Goal: Task Accomplishment & Management: Manage account settings

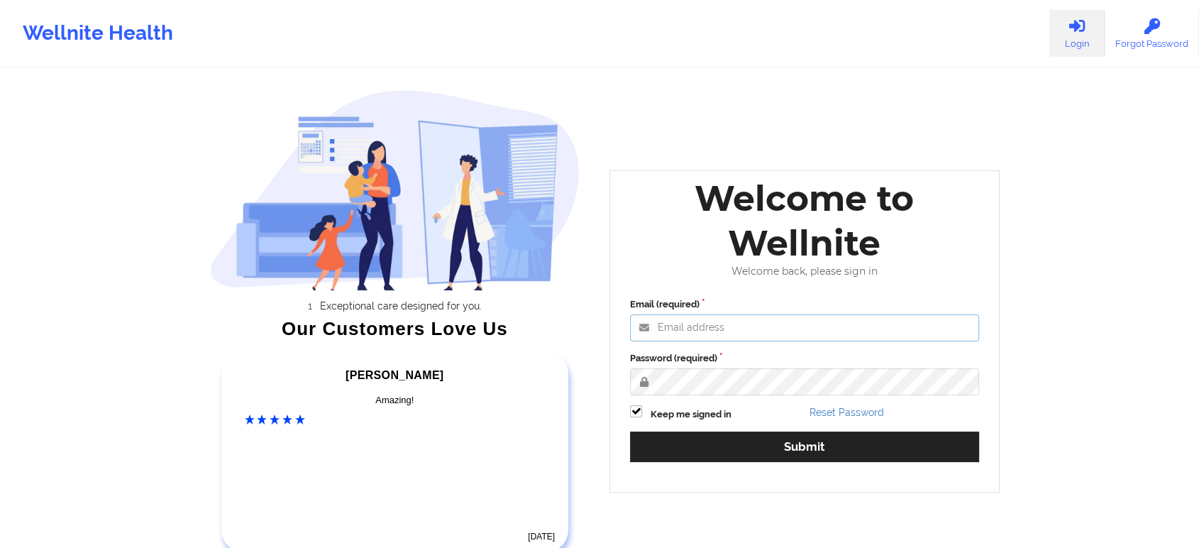
type input "[EMAIL_ADDRESS][DOMAIN_NAME]"
click at [701, 393] on div "Email (required) [EMAIL_ADDRESS][DOMAIN_NAME] Password (required) Keep me signe…" at bounding box center [804, 384] width 369 height 194
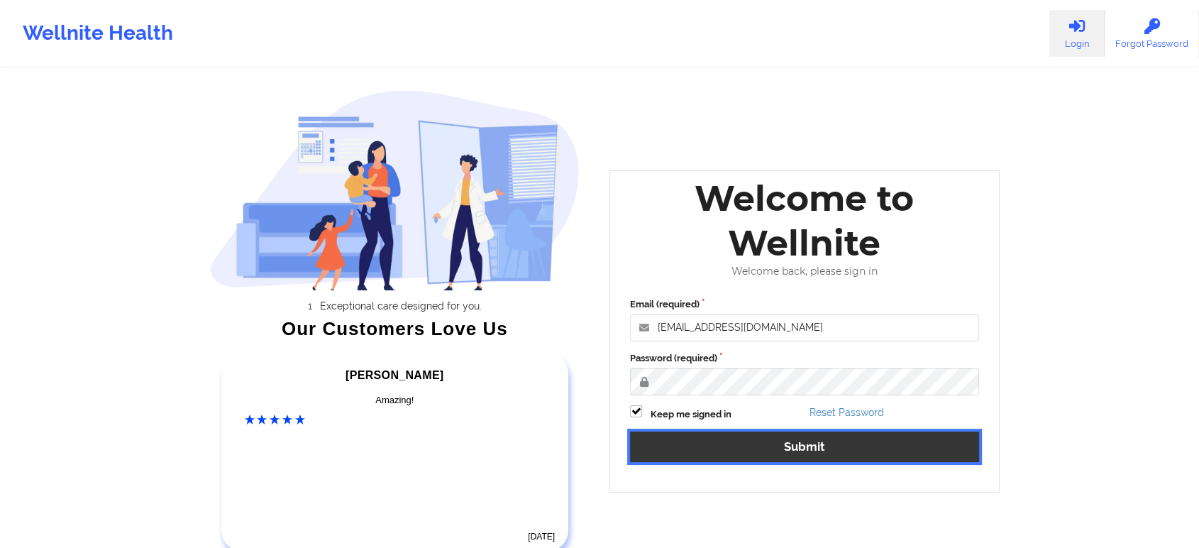
click at [726, 442] on button "Submit" at bounding box center [804, 446] width 349 height 30
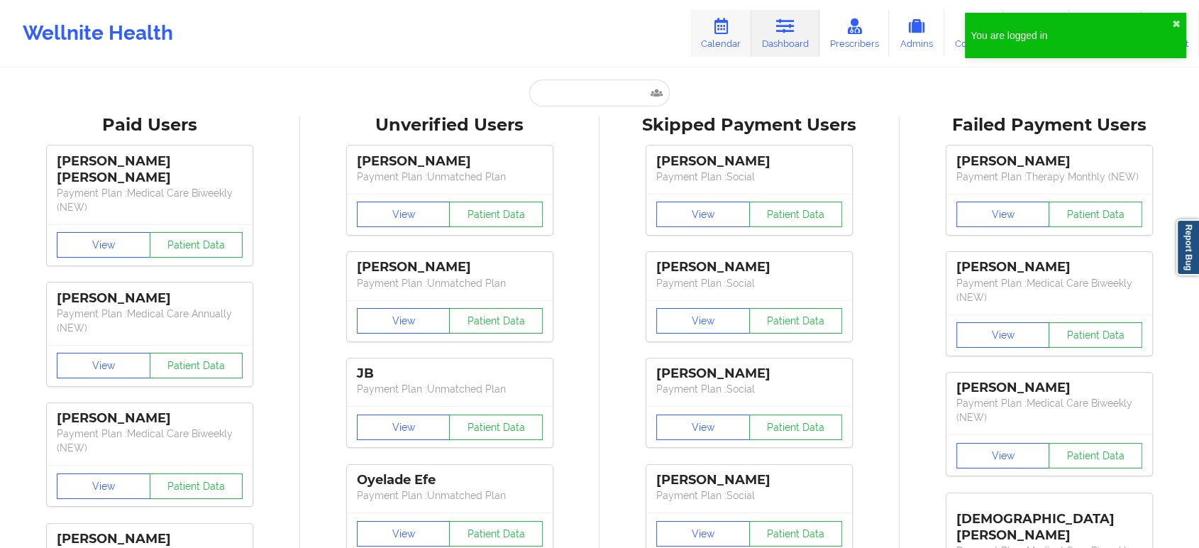
click at [713, 48] on link "Calendar" at bounding box center [720, 33] width 61 height 47
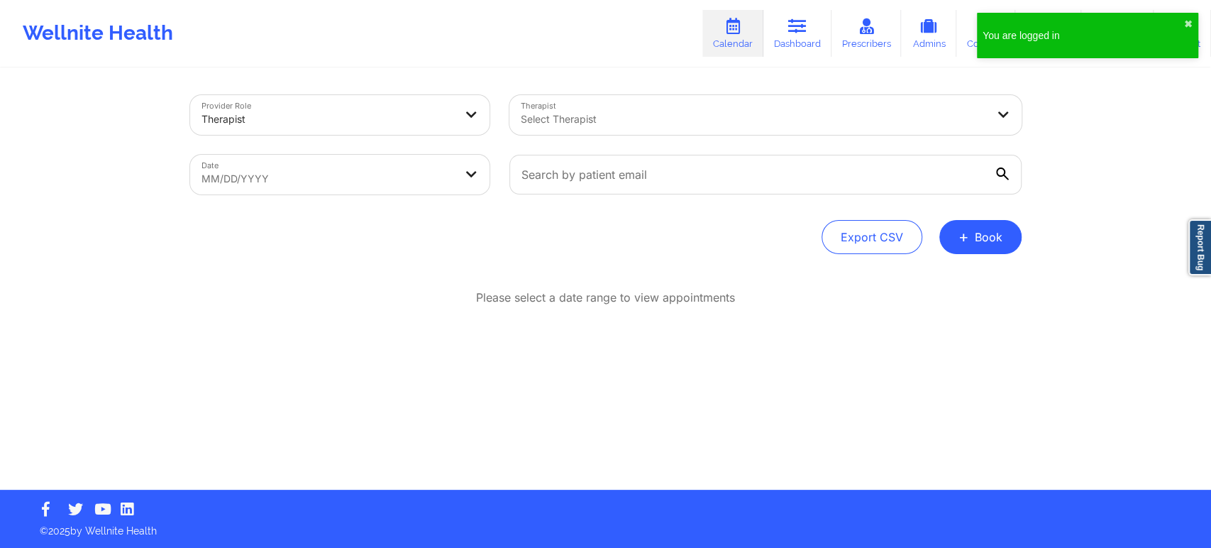
click at [333, 163] on body "You are logged in ✖︎ Wellnite Health Calendar Dashboard Prescribers Admins Coac…" at bounding box center [605, 274] width 1211 height 548
select select "2025-8"
select select "2025-9"
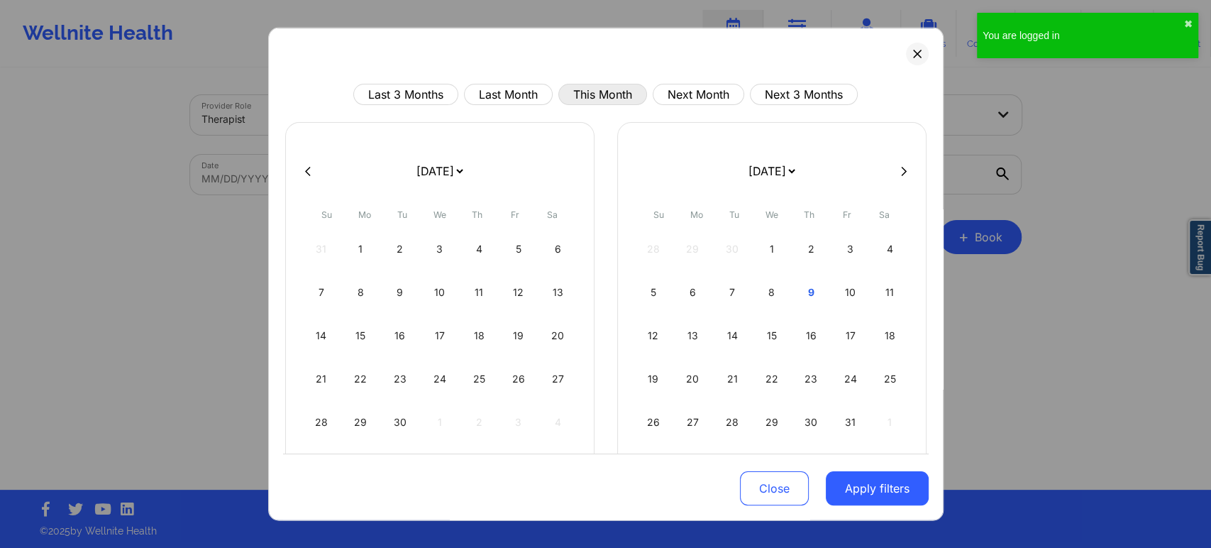
click at [604, 88] on button "This Month" at bounding box center [602, 94] width 89 height 21
select select "2025-9"
select select "2025-10"
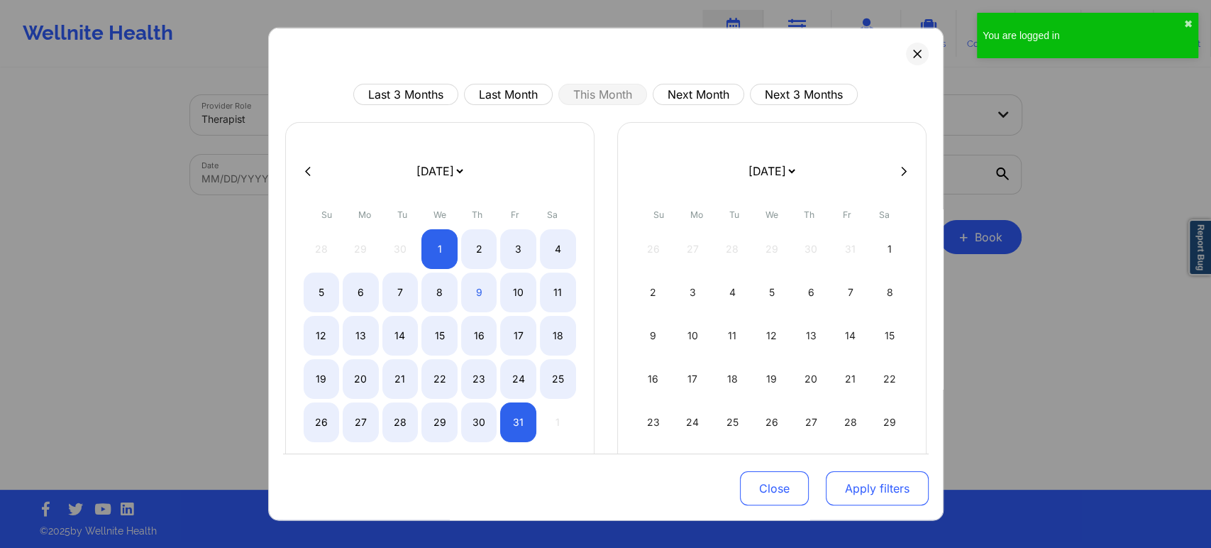
click at [857, 485] on button "Apply filters" at bounding box center [877, 488] width 103 height 34
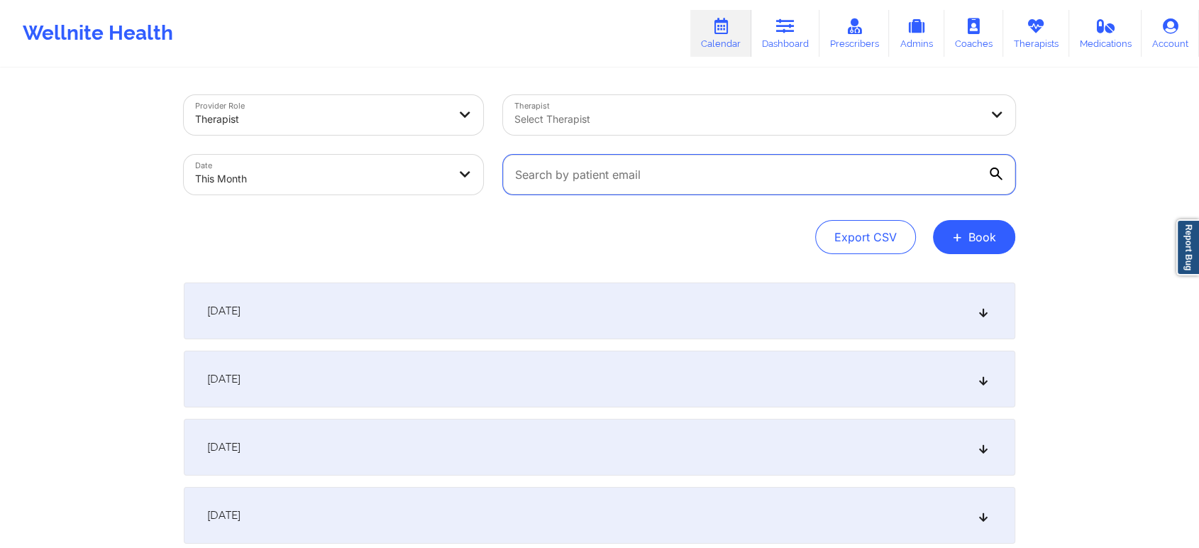
click at [613, 173] on input "text" at bounding box center [759, 175] width 512 height 40
paste input "[PERSON_NAME][EMAIL_ADDRESS][PERSON_NAME][PERSON_NAME][DOMAIN_NAME]"
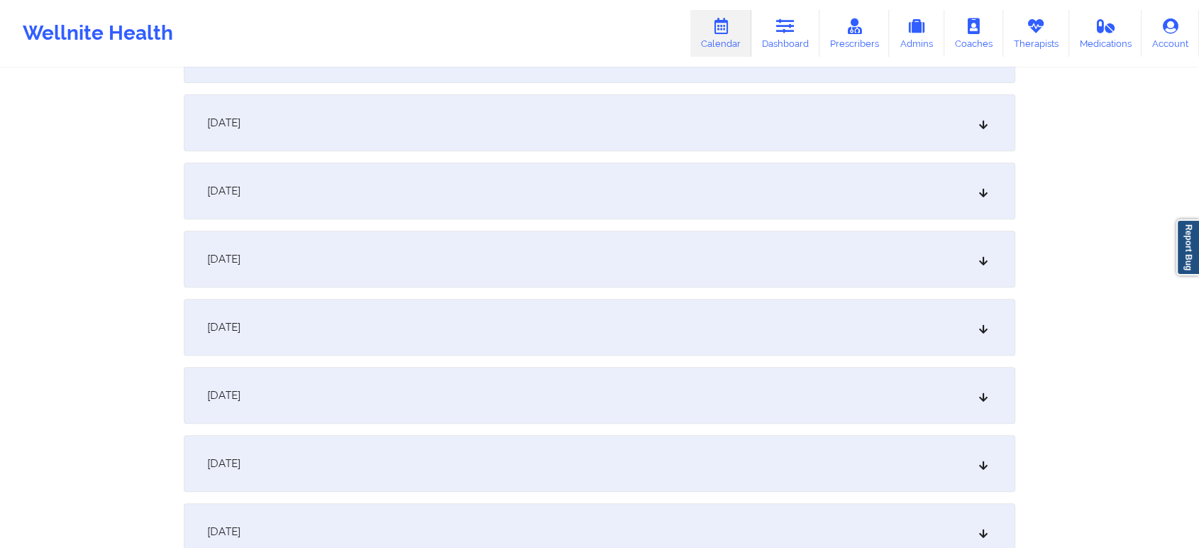
scroll to position [420, 0]
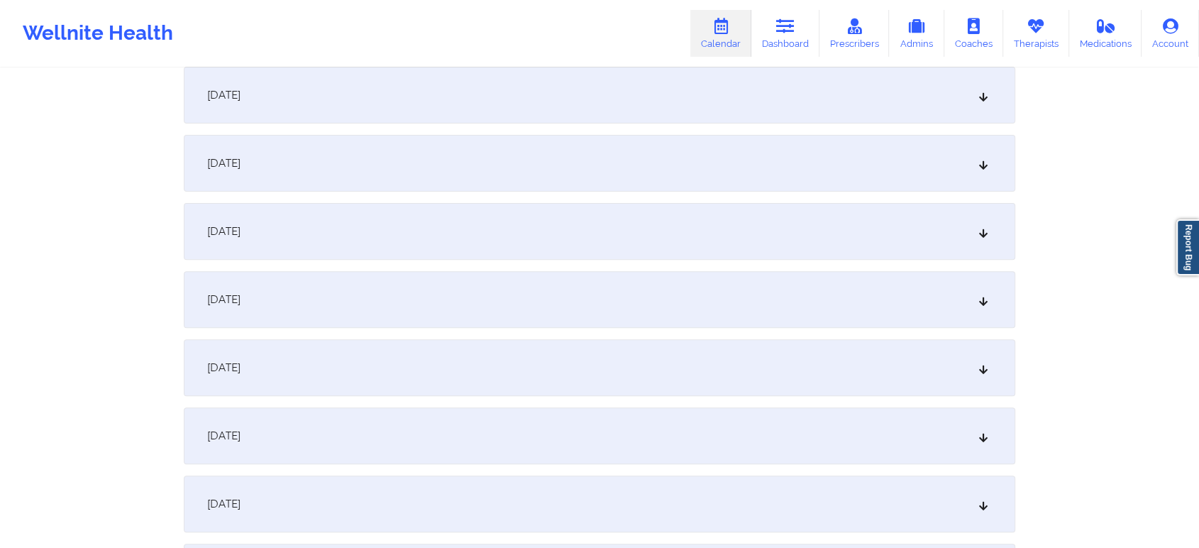
click at [483, 233] on div "[DATE]" at bounding box center [599, 231] width 831 height 57
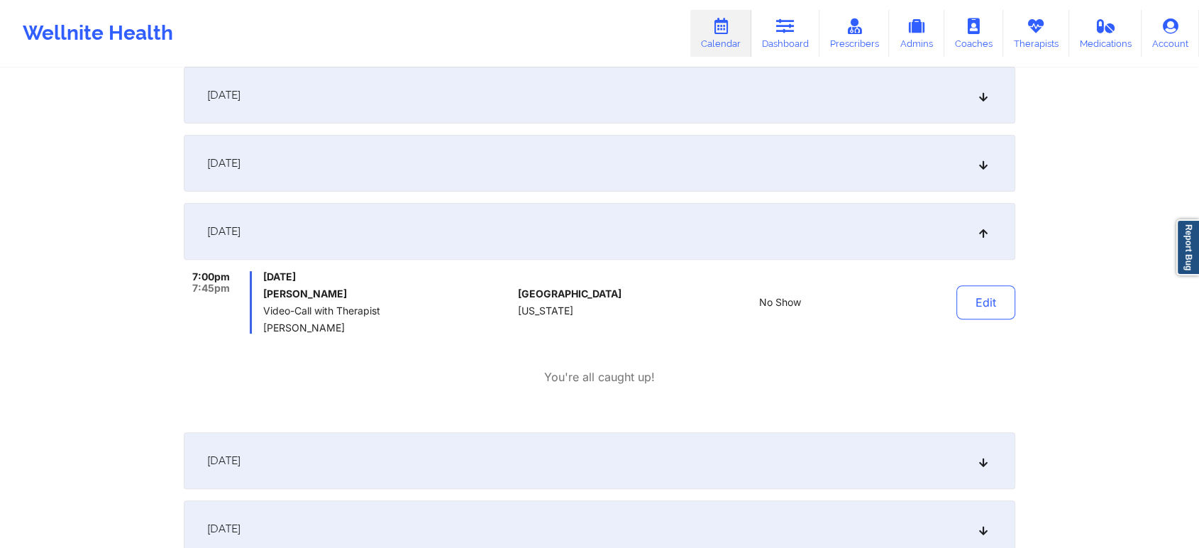
scroll to position [0, 0]
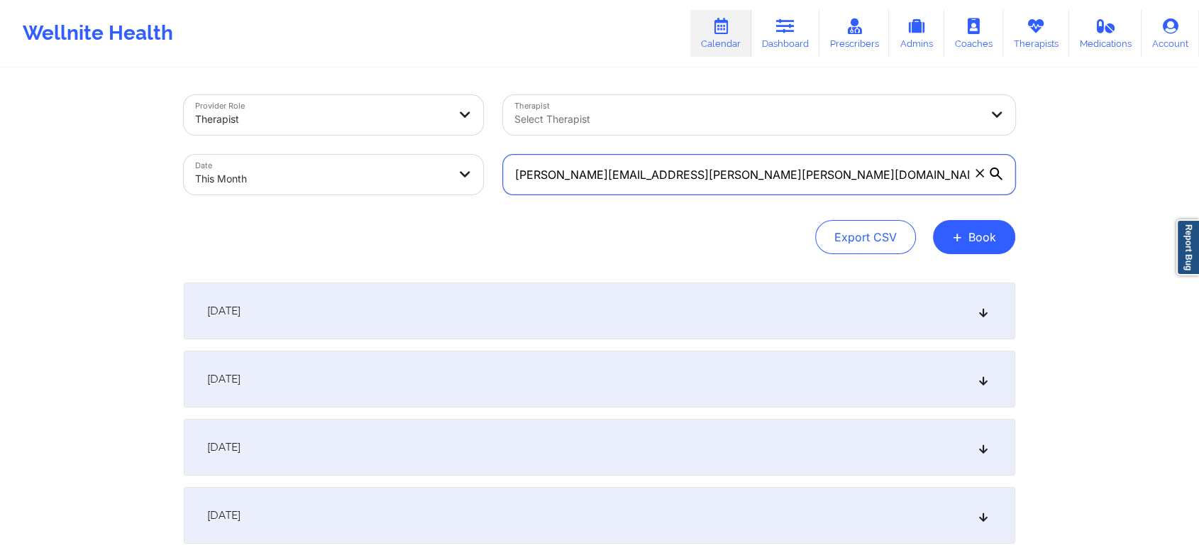
drag, startPoint x: 760, startPoint y: 178, endPoint x: 292, endPoint y: 197, distance: 467.8
click at [292, 197] on div "Provider Role Therapist Therapist Select Therapist Date This Month [PERSON_NAME…" at bounding box center [599, 144] width 851 height 119
paste input "[EMAIL_ADDRESS]"
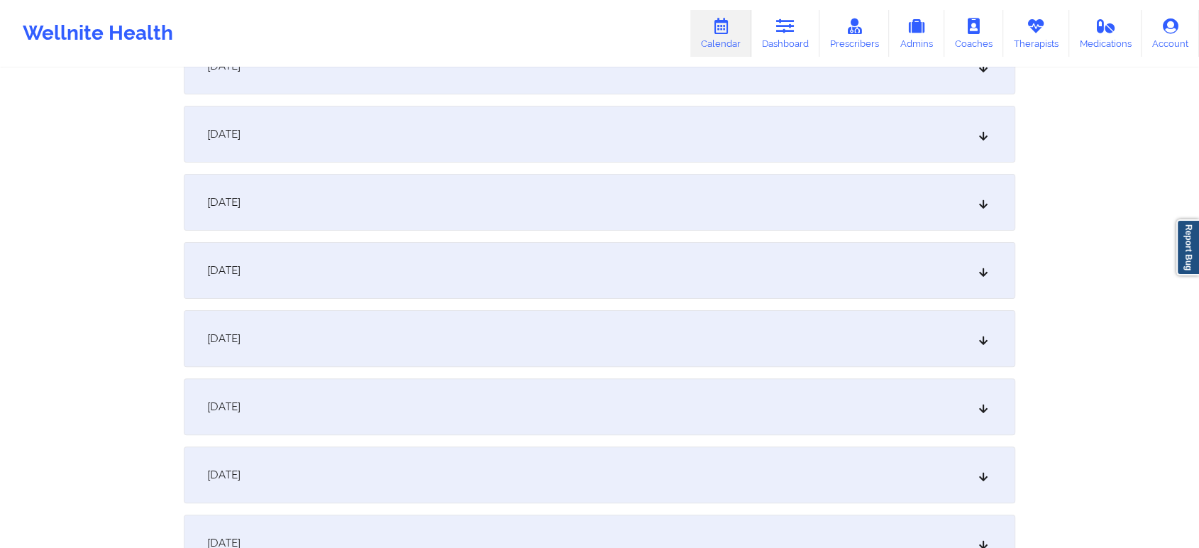
scroll to position [416, 0]
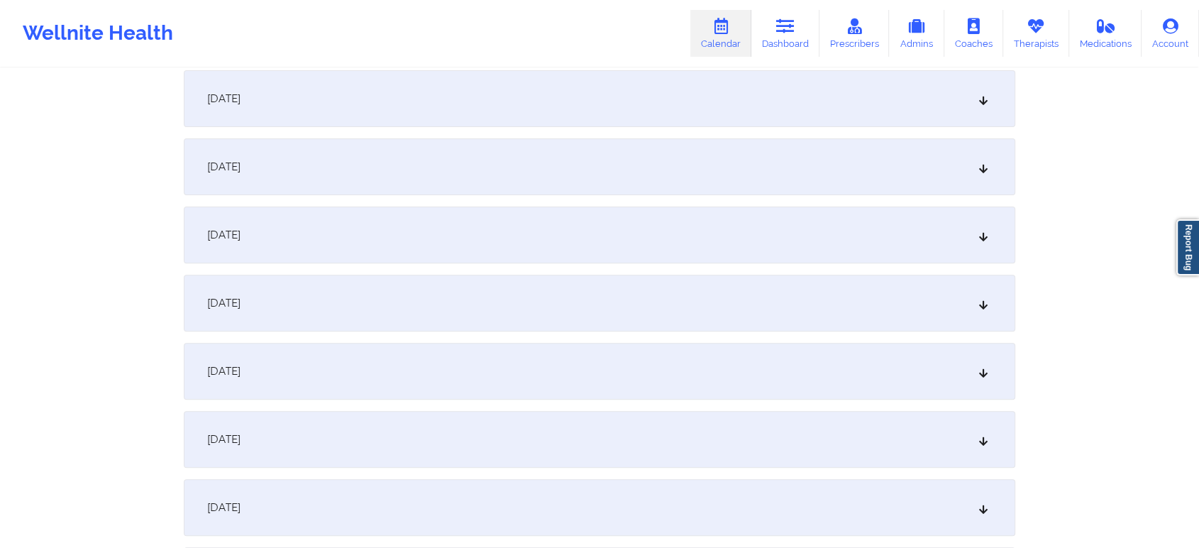
click at [528, 237] on div "[DATE]" at bounding box center [599, 234] width 831 height 57
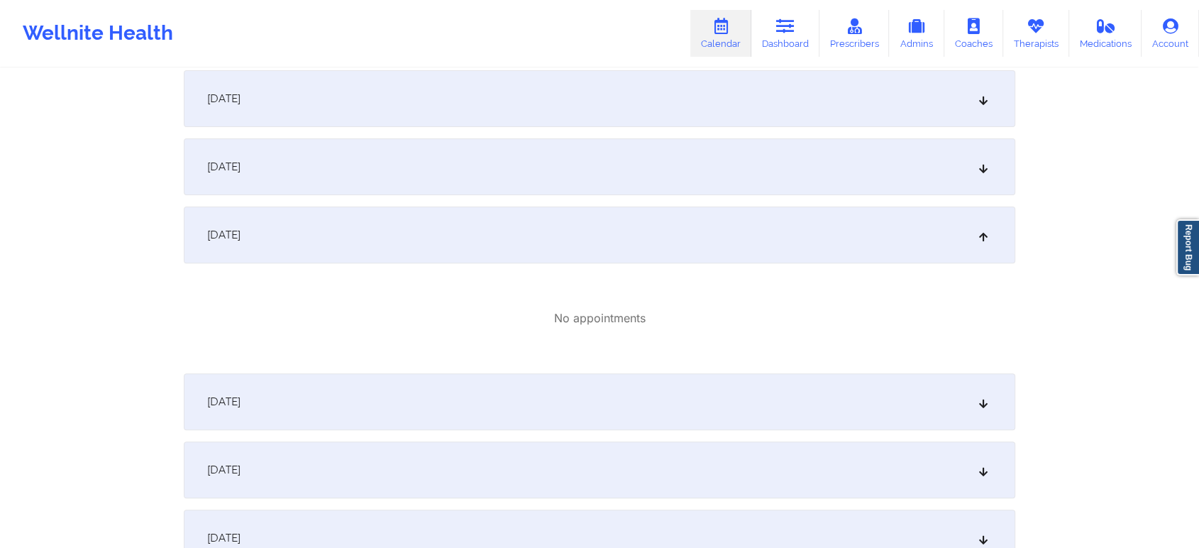
scroll to position [0, 0]
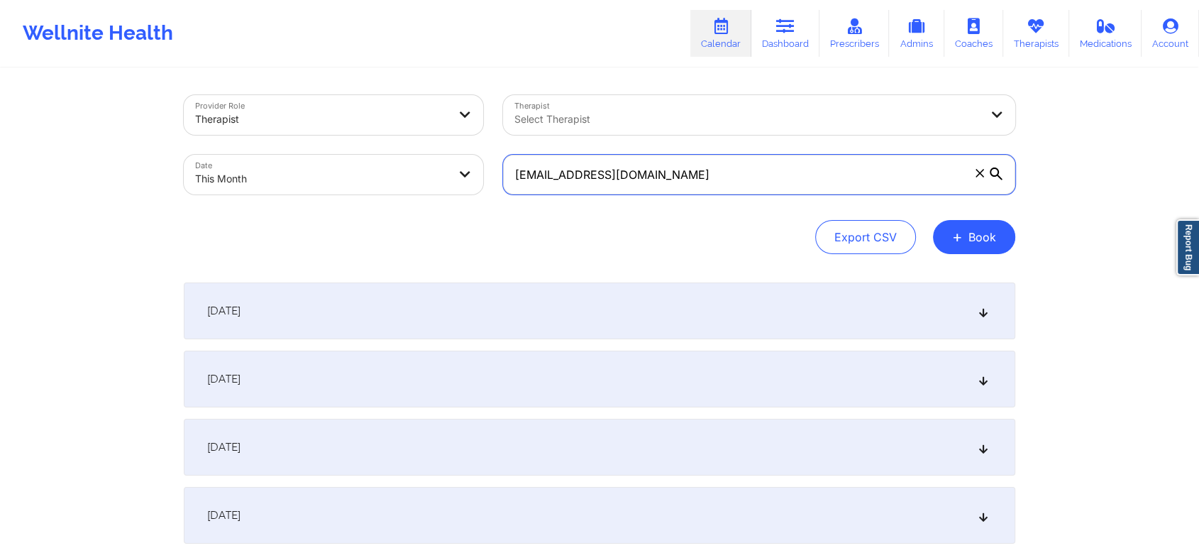
drag, startPoint x: 661, startPoint y: 184, endPoint x: 420, endPoint y: 199, distance: 241.6
click at [420, 199] on div "Provider Role Therapist Therapist Select Therapist Date This Month [EMAIL_ADDRE…" at bounding box center [599, 144] width 851 height 119
paste input "[EMAIL_ADDRESS]"
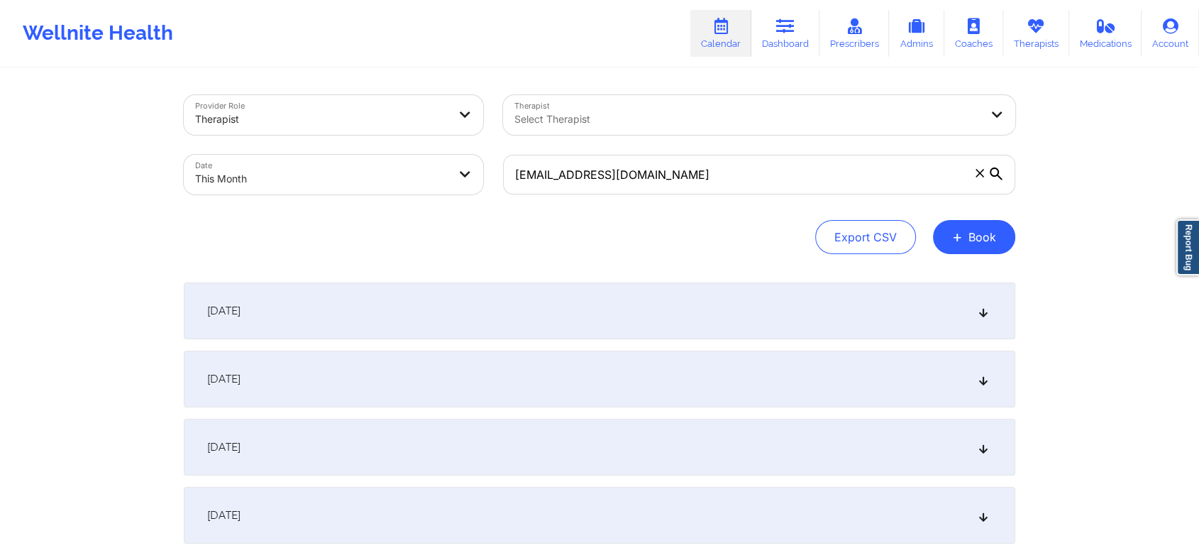
click at [535, 306] on div "[DATE]" at bounding box center [599, 310] width 831 height 57
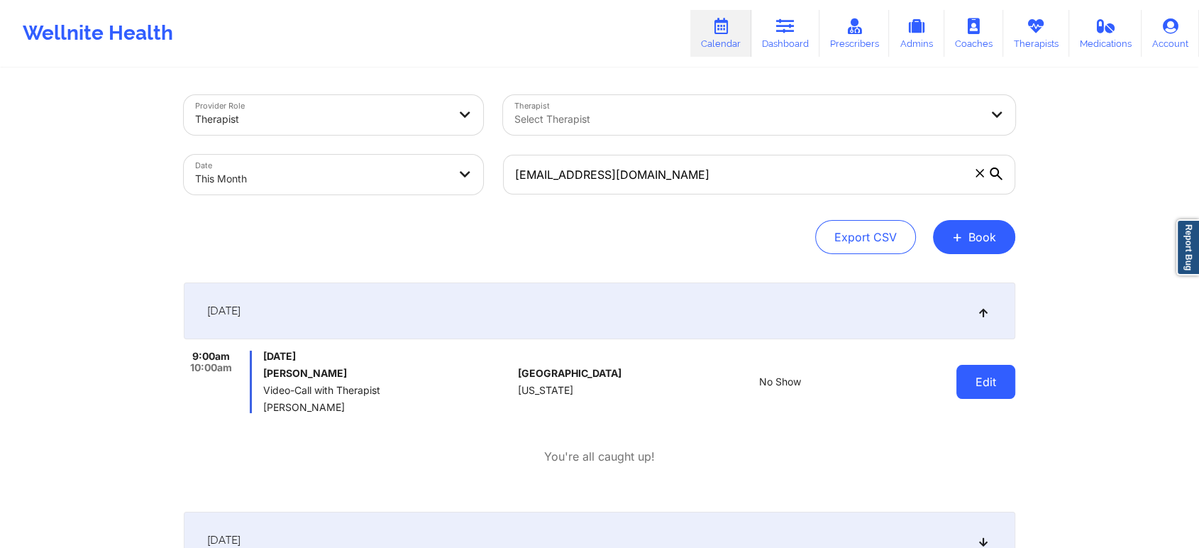
click at [960, 387] on button "Edit" at bounding box center [985, 382] width 59 height 34
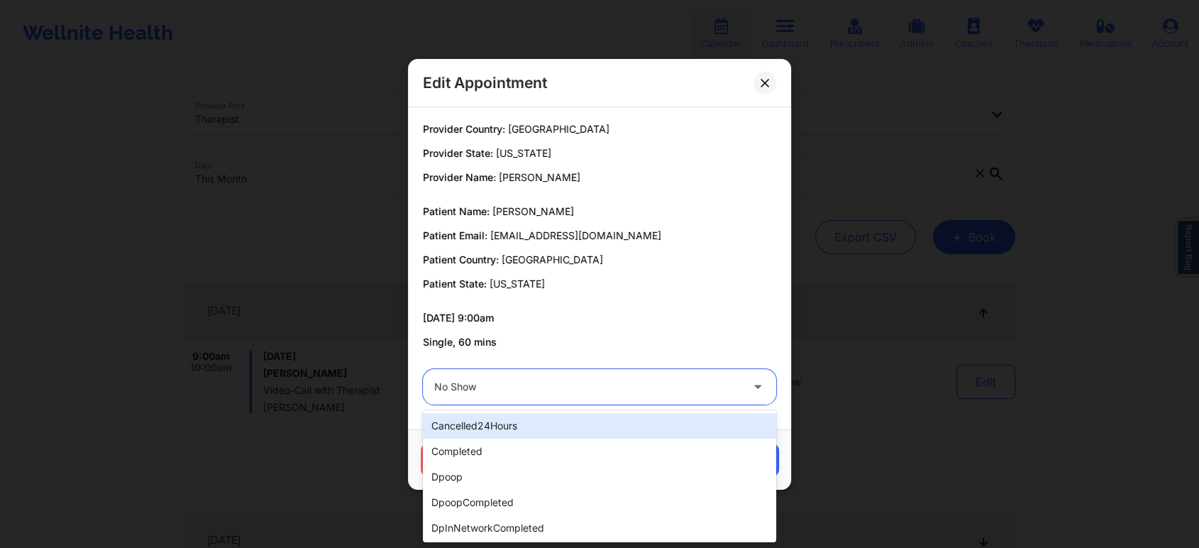
click at [499, 378] on div at bounding box center [587, 386] width 306 height 17
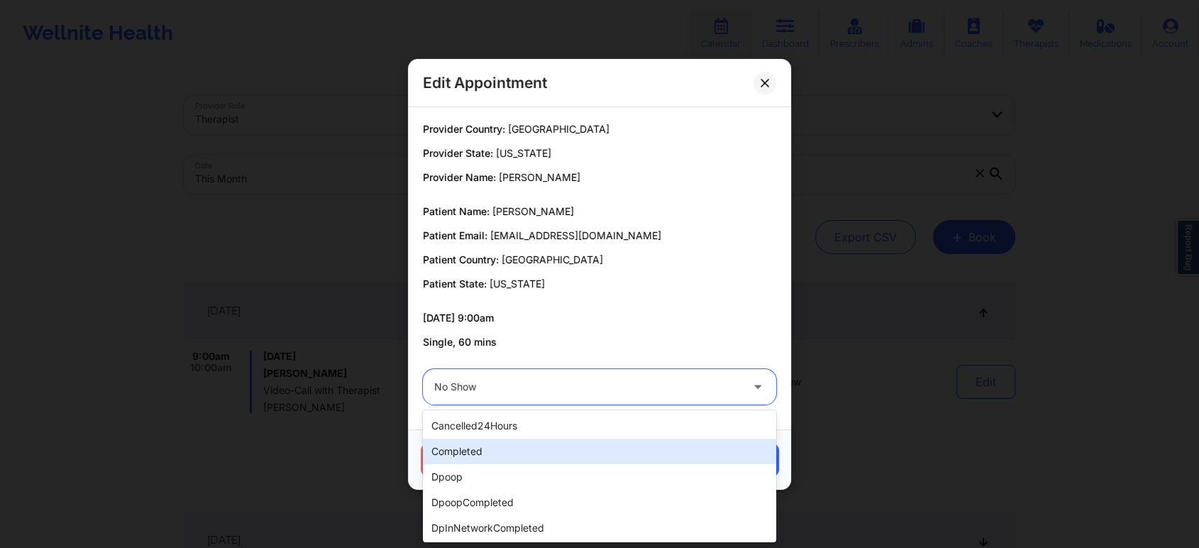
click at [463, 441] on div "completed" at bounding box center [599, 451] width 353 height 26
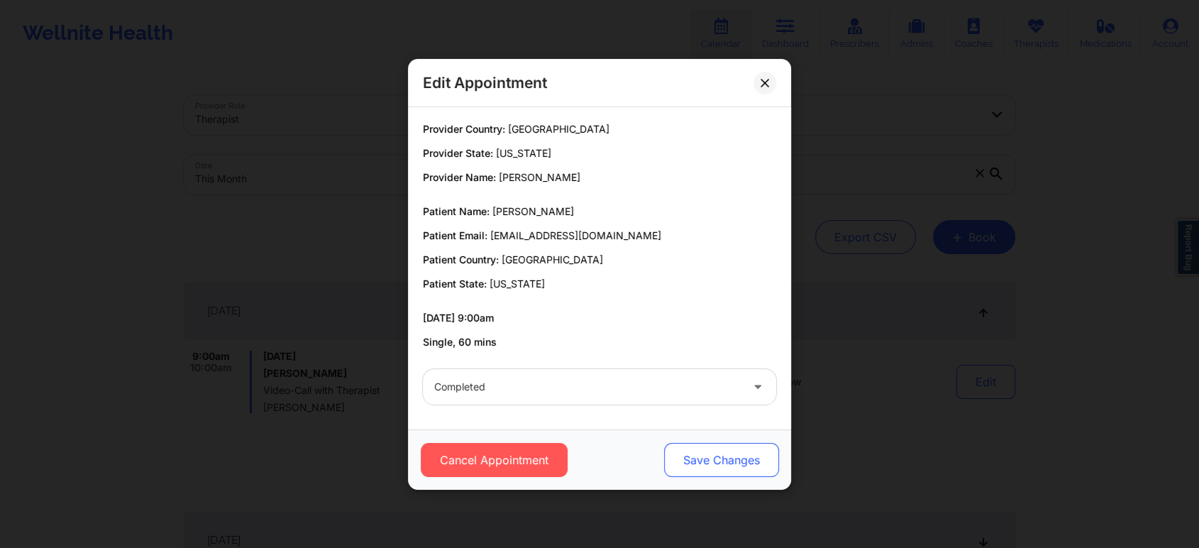
click at [685, 471] on button "Save Changes" at bounding box center [721, 460] width 115 height 34
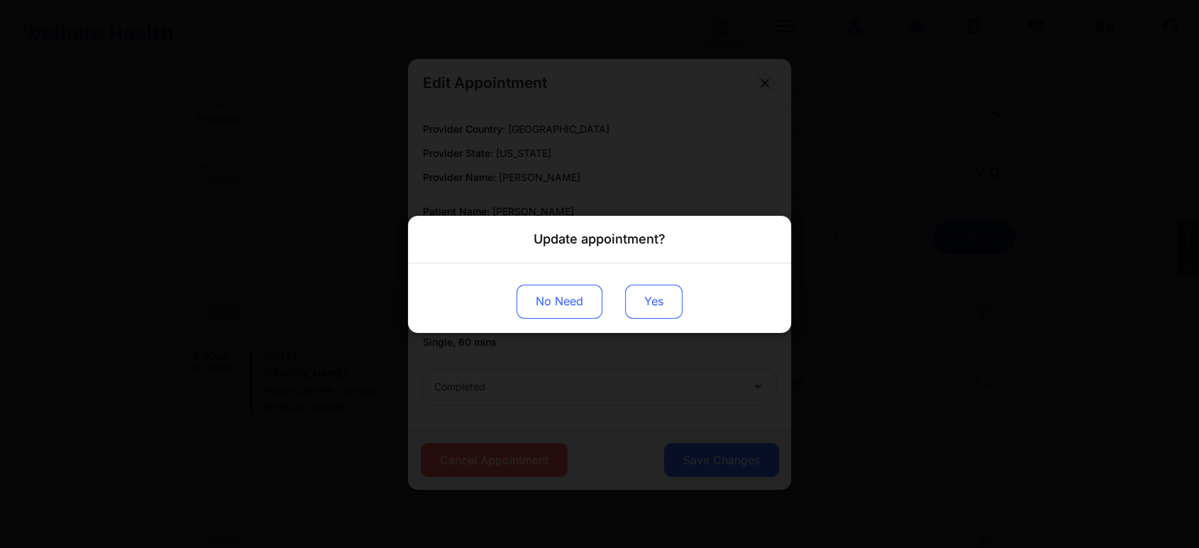
click at [652, 301] on button "Yes" at bounding box center [653, 301] width 57 height 34
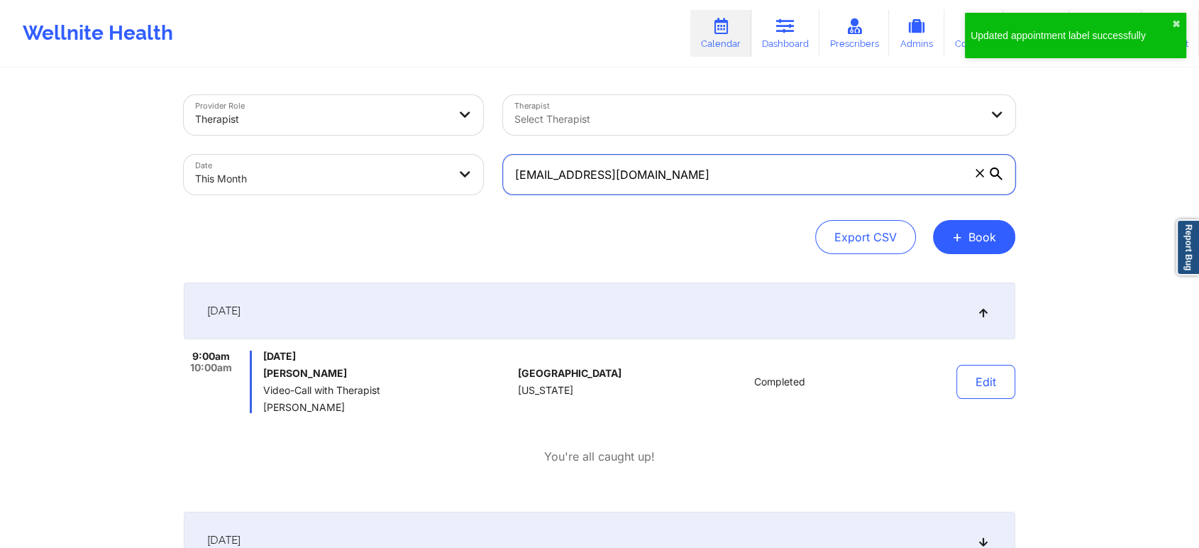
drag, startPoint x: 711, startPoint y: 175, endPoint x: 428, endPoint y: 211, distance: 284.5
click at [428, 211] on div "Provider Role Therapist Therapist Select Therapist Date This Month [EMAIL_ADDRE…" at bounding box center [599, 174] width 831 height 159
paste input "mlaweleven11"
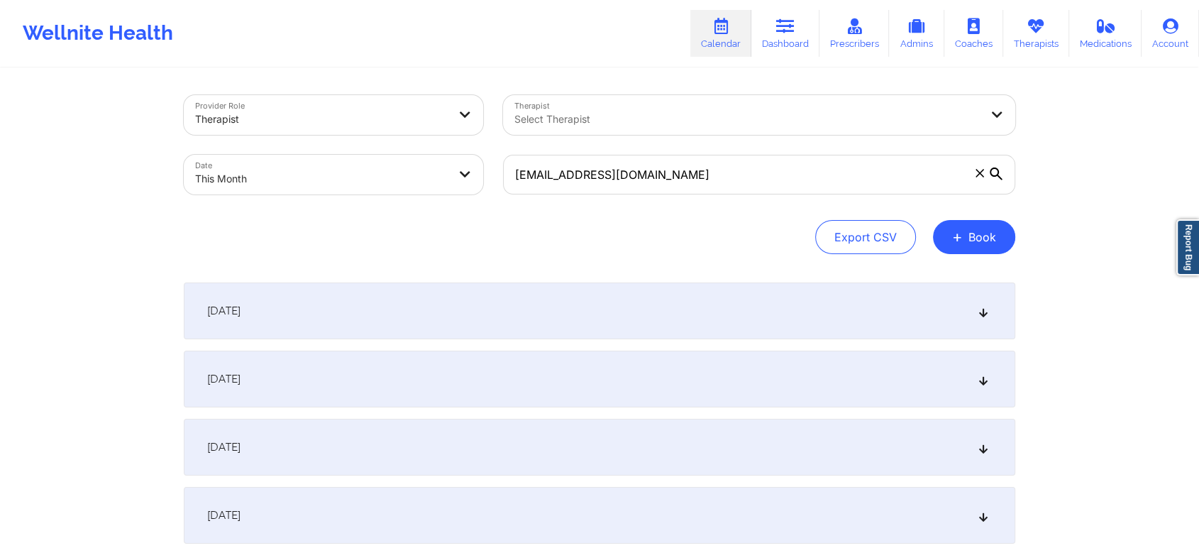
click at [426, 317] on div "[DATE]" at bounding box center [599, 310] width 831 height 57
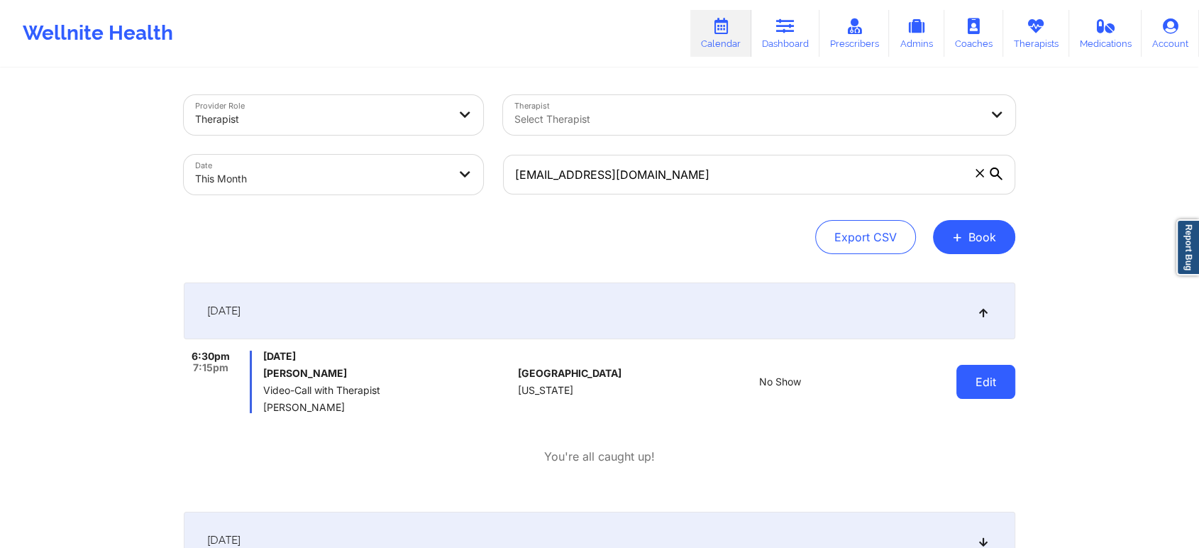
click at [1006, 379] on button "Edit" at bounding box center [985, 382] width 59 height 34
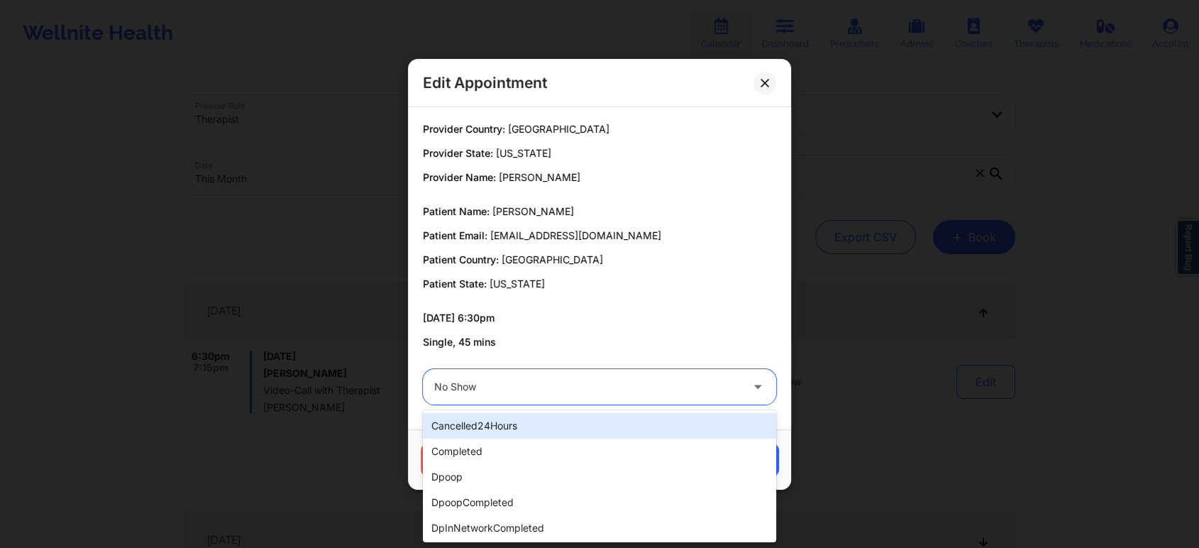
click at [558, 375] on div "No Show" at bounding box center [587, 386] width 306 height 35
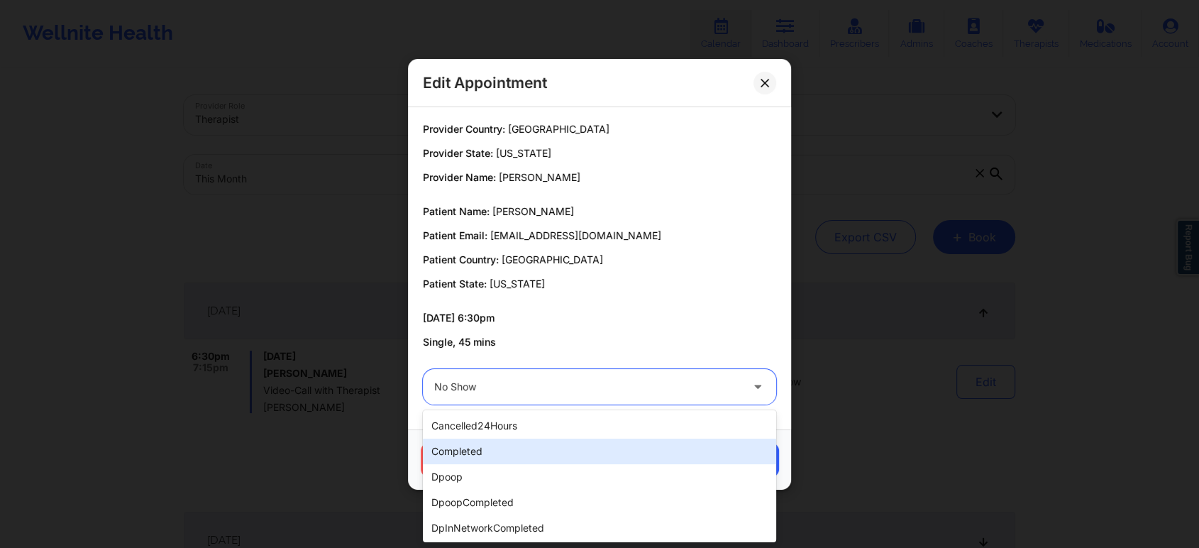
click at [496, 440] on div "completed" at bounding box center [599, 451] width 353 height 26
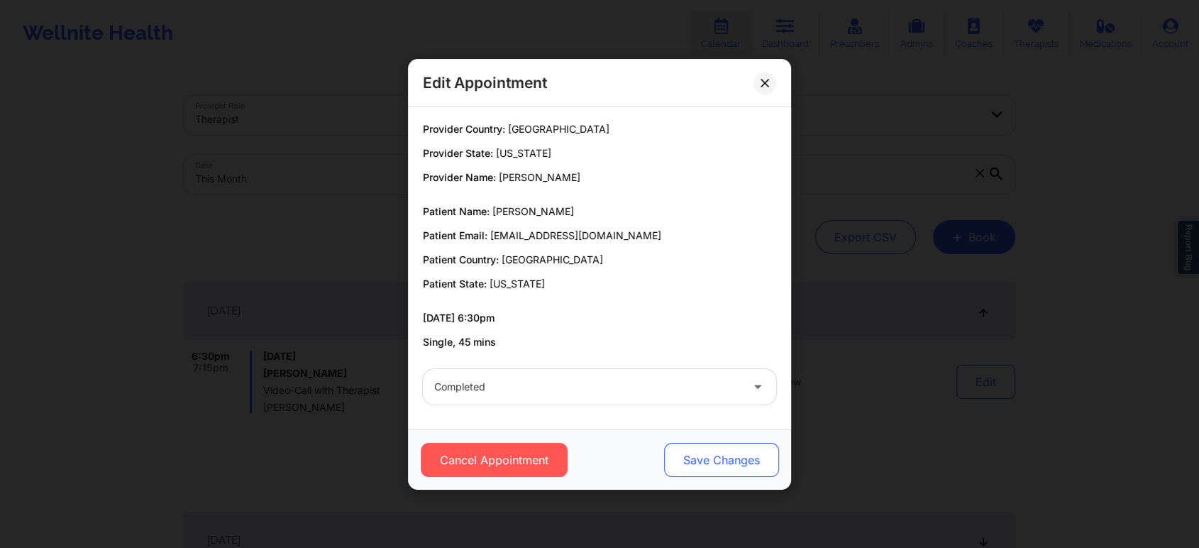
click at [680, 469] on button "Save Changes" at bounding box center [721, 460] width 115 height 34
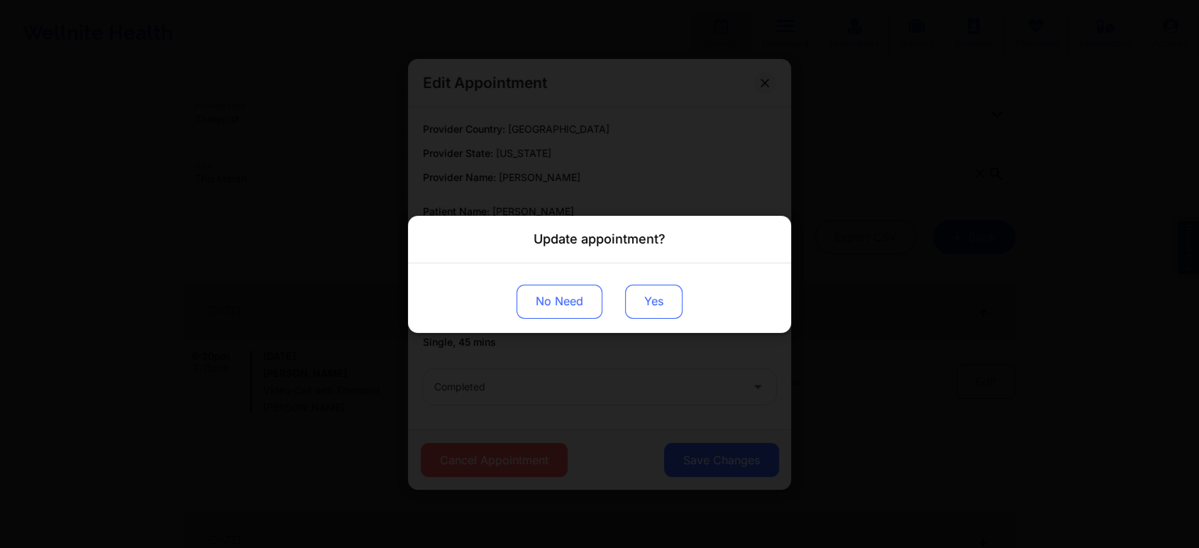
click at [638, 311] on button "Yes" at bounding box center [653, 301] width 57 height 34
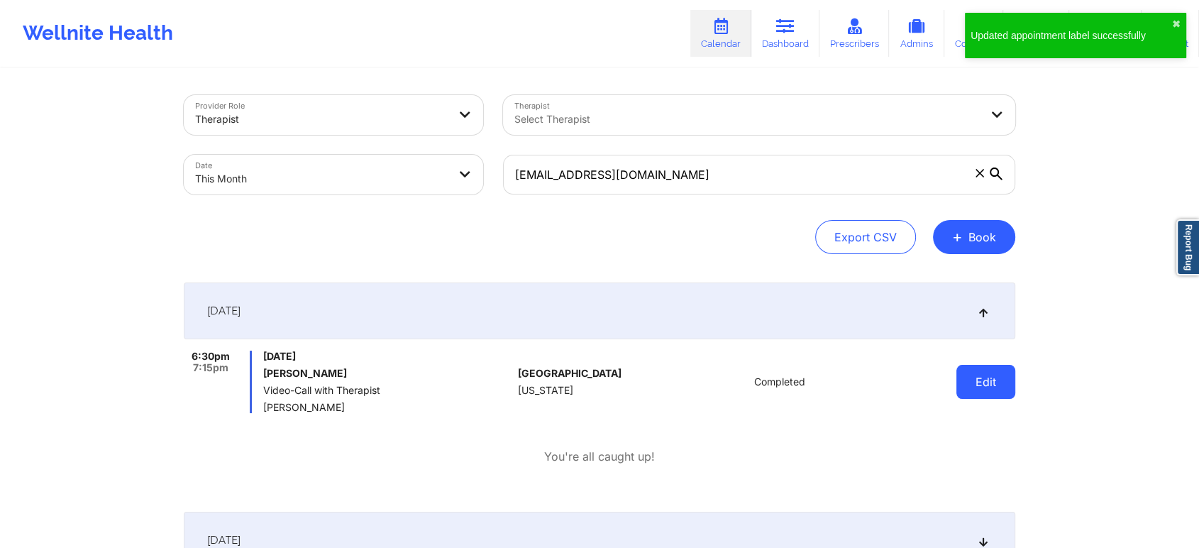
drag, startPoint x: 952, startPoint y: 394, endPoint x: 960, endPoint y: 391, distance: 8.8
click at [960, 391] on div "Edit" at bounding box center [949, 381] width 131 height 62
click at [960, 391] on button "Edit" at bounding box center [985, 382] width 59 height 34
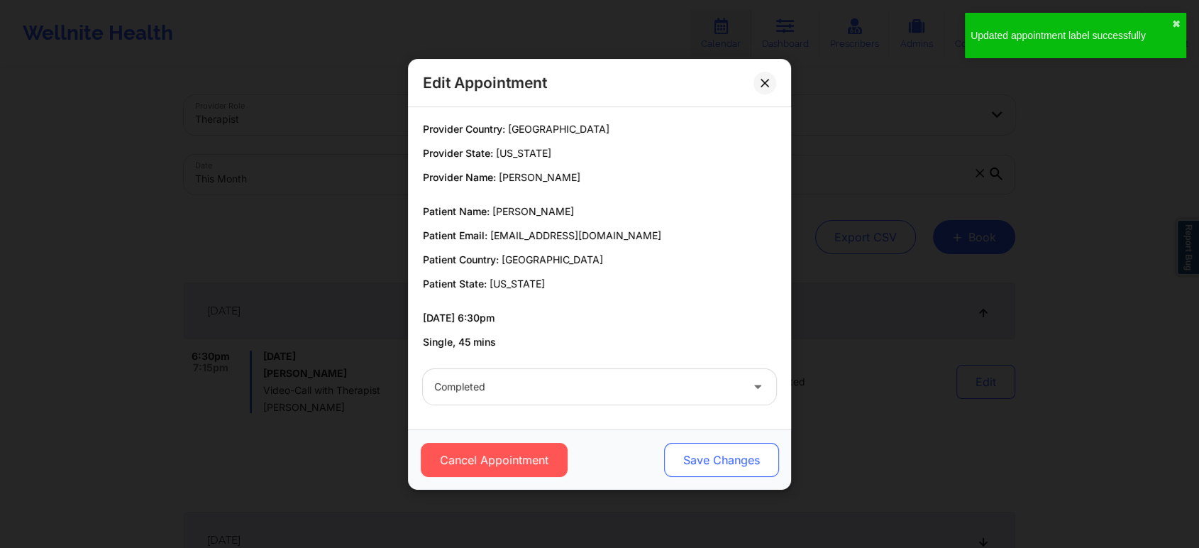
click at [678, 460] on button "Save Changes" at bounding box center [721, 460] width 115 height 34
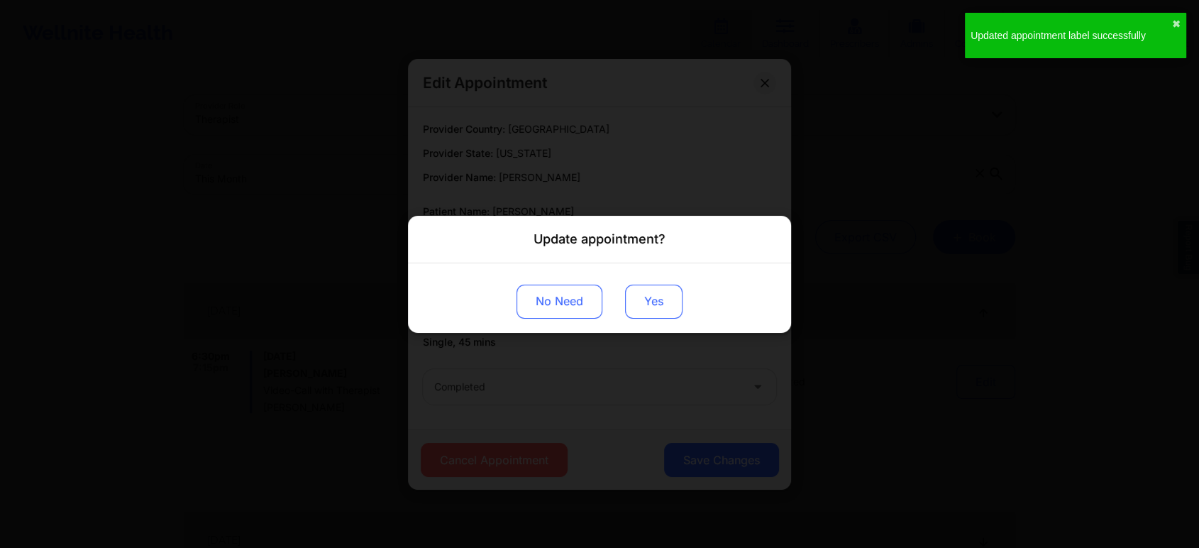
click at [625, 294] on button "Yes" at bounding box center [653, 301] width 57 height 34
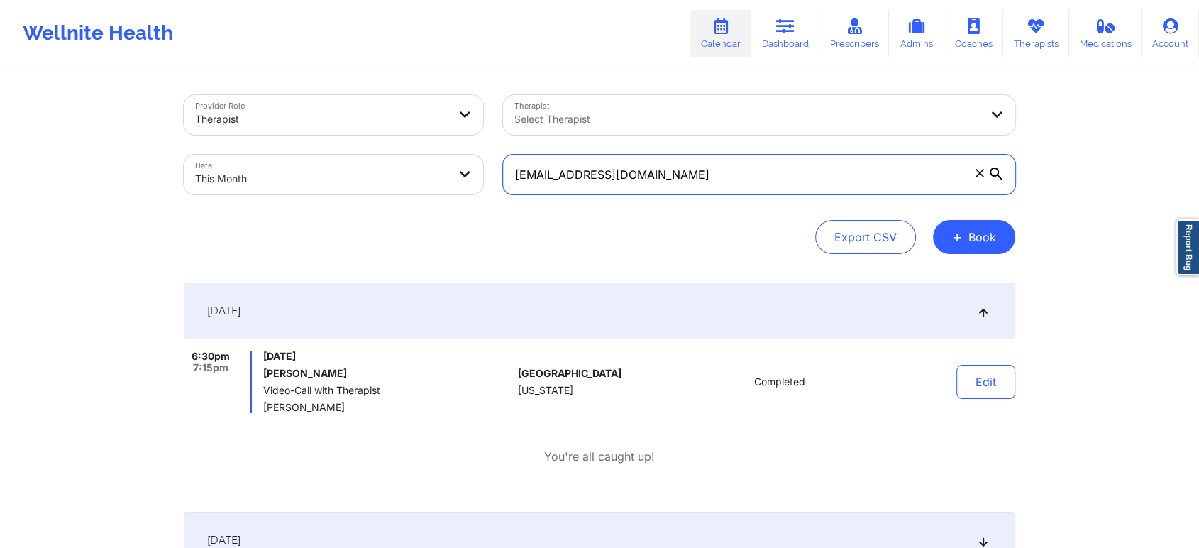
drag, startPoint x: 681, startPoint y: 169, endPoint x: 302, endPoint y: 230, distance: 383.7
click at [302, 230] on div "Provider Role Therapist Therapist Select Therapist Date This Month [EMAIL_ADDRE…" at bounding box center [599, 174] width 831 height 159
paste input "[EMAIL_ADDRESS]"
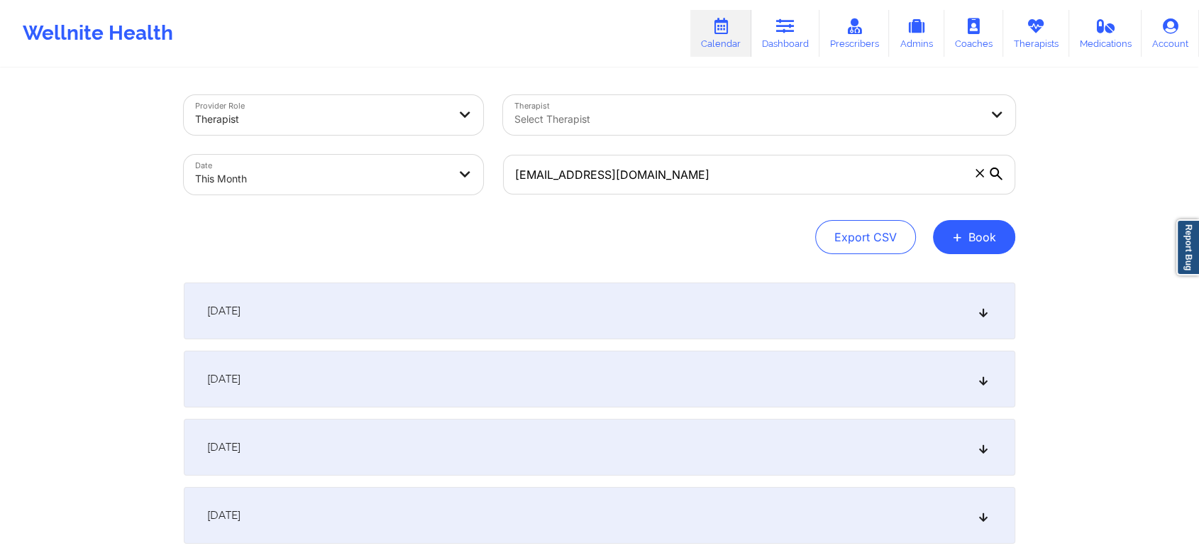
click at [493, 330] on div "[DATE]" at bounding box center [599, 310] width 831 height 57
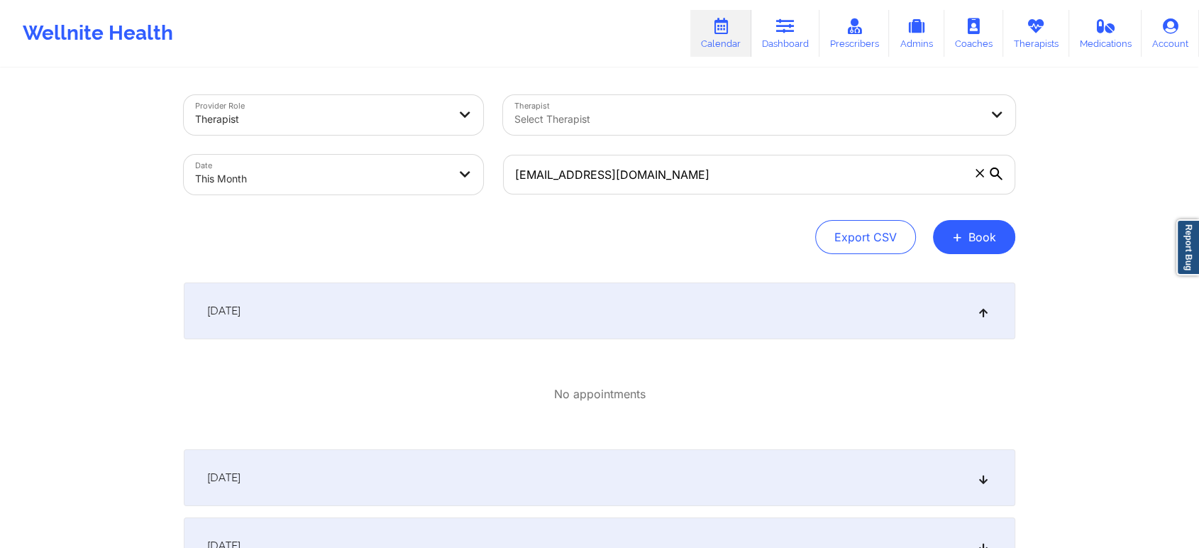
scroll to position [386, 0]
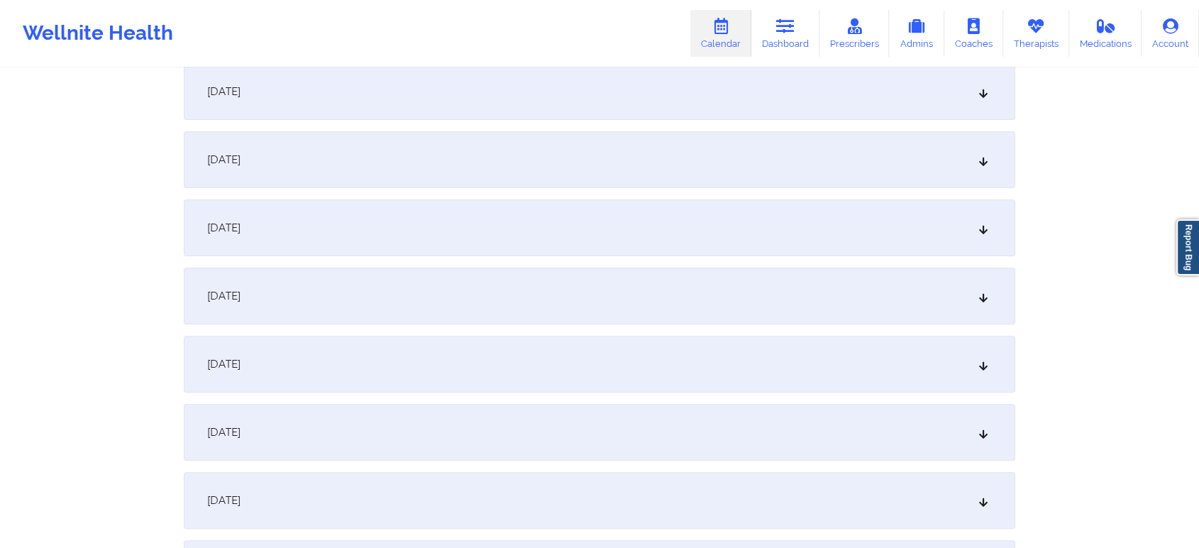
click at [598, 146] on div "[DATE]" at bounding box center [599, 159] width 831 height 57
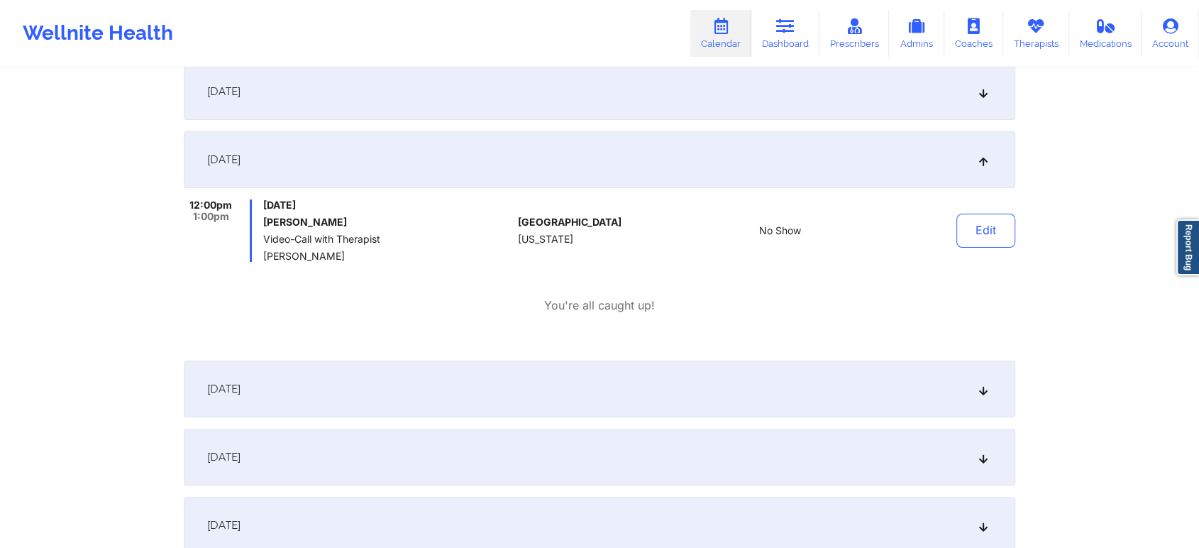
scroll to position [0, 0]
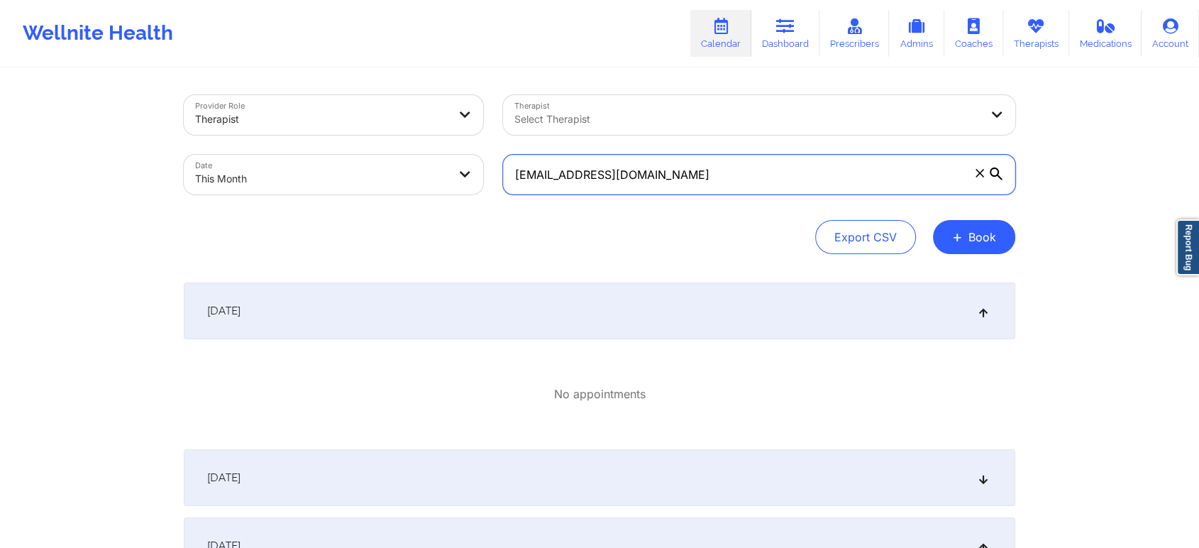
drag, startPoint x: 709, startPoint y: 181, endPoint x: 382, endPoint y: 207, distance: 328.0
click at [382, 207] on div "Provider Role Therapist Therapist Select Therapist Date This Month [EMAIL_ADDRE…" at bounding box center [599, 174] width 831 height 159
paste input "[EMAIL_ADDRESS]"
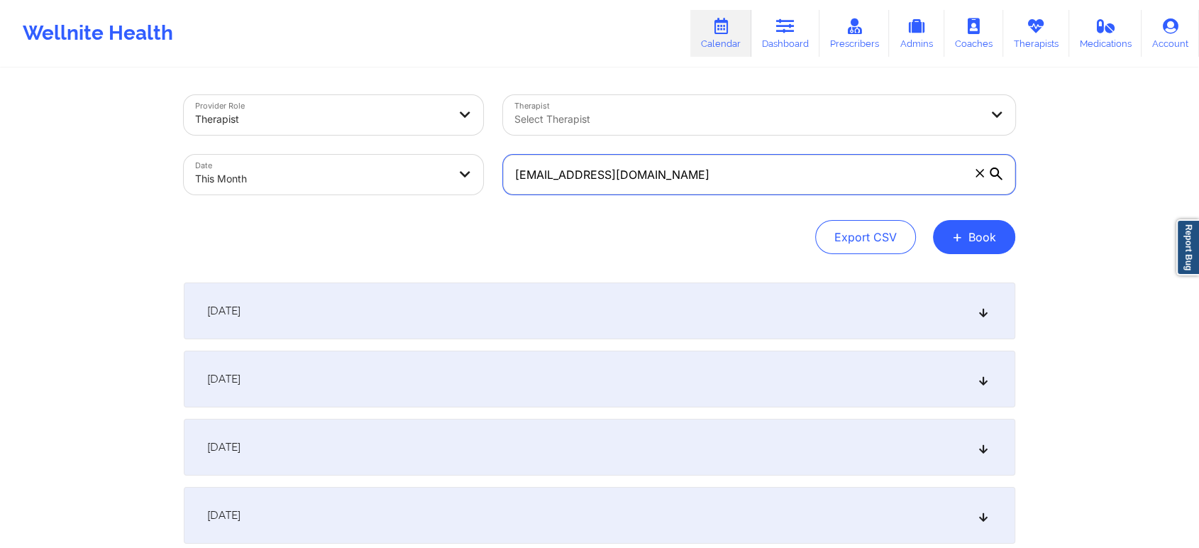
scroll to position [225, 0]
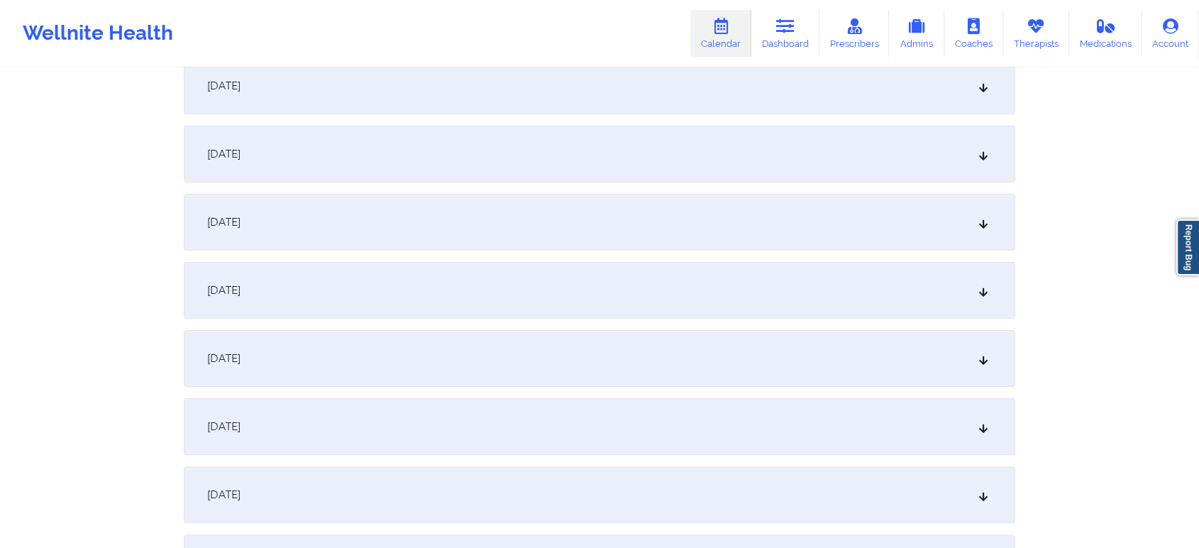
click at [560, 146] on div "[DATE]" at bounding box center [599, 154] width 831 height 57
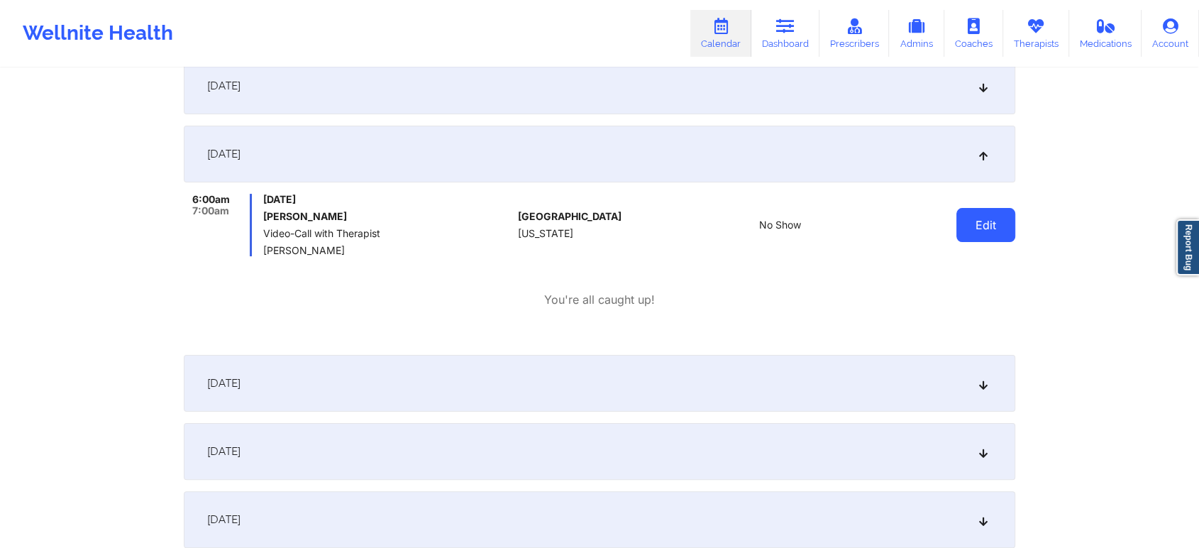
click at [976, 209] on button "Edit" at bounding box center [985, 225] width 59 height 34
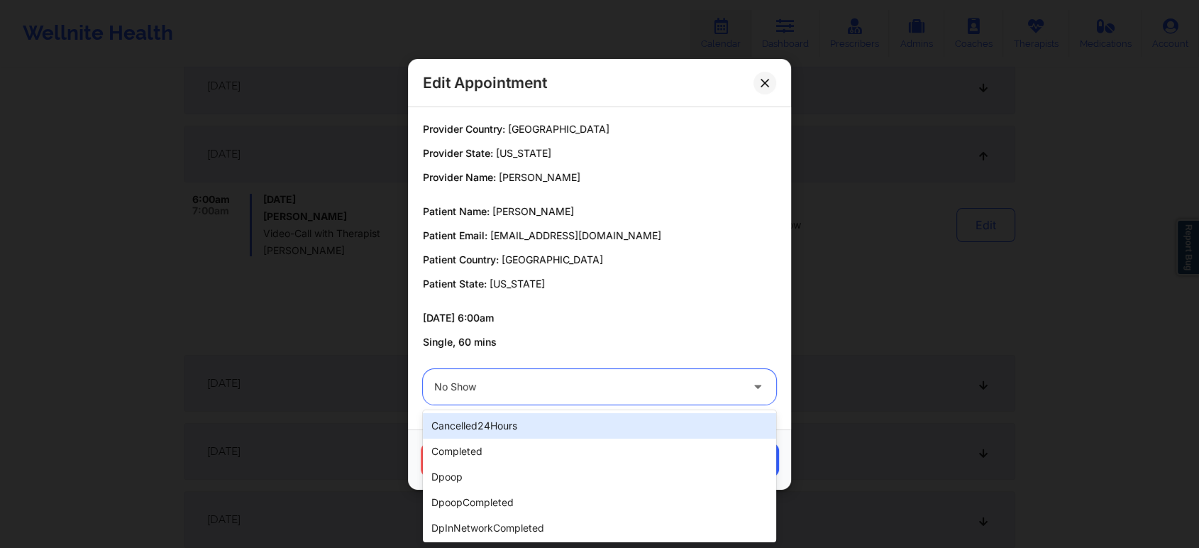
click at [597, 396] on div "No Show" at bounding box center [587, 386] width 306 height 35
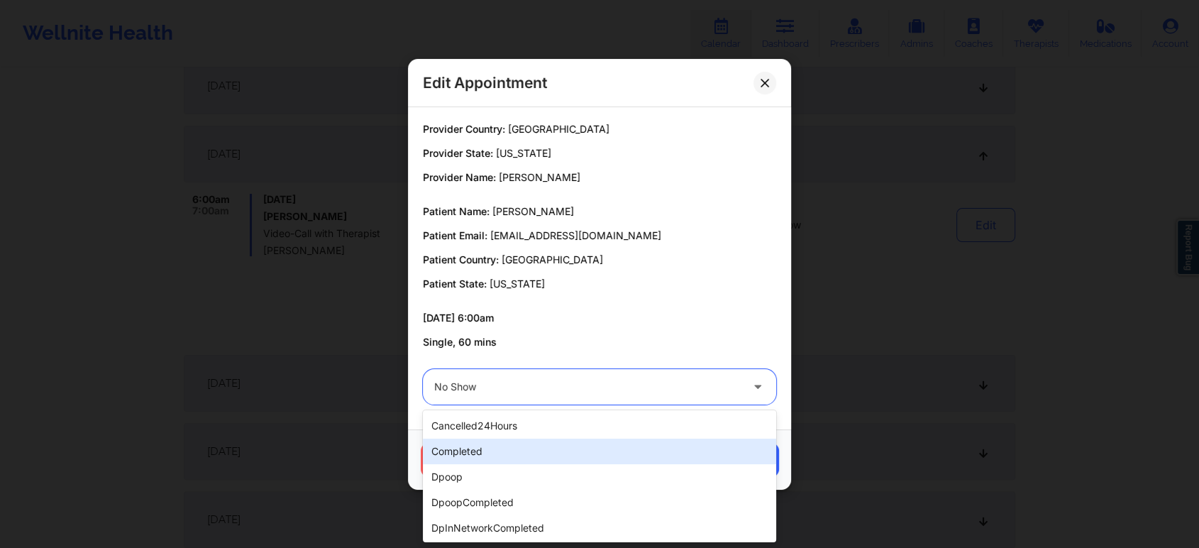
click at [520, 440] on div "completed" at bounding box center [599, 451] width 353 height 26
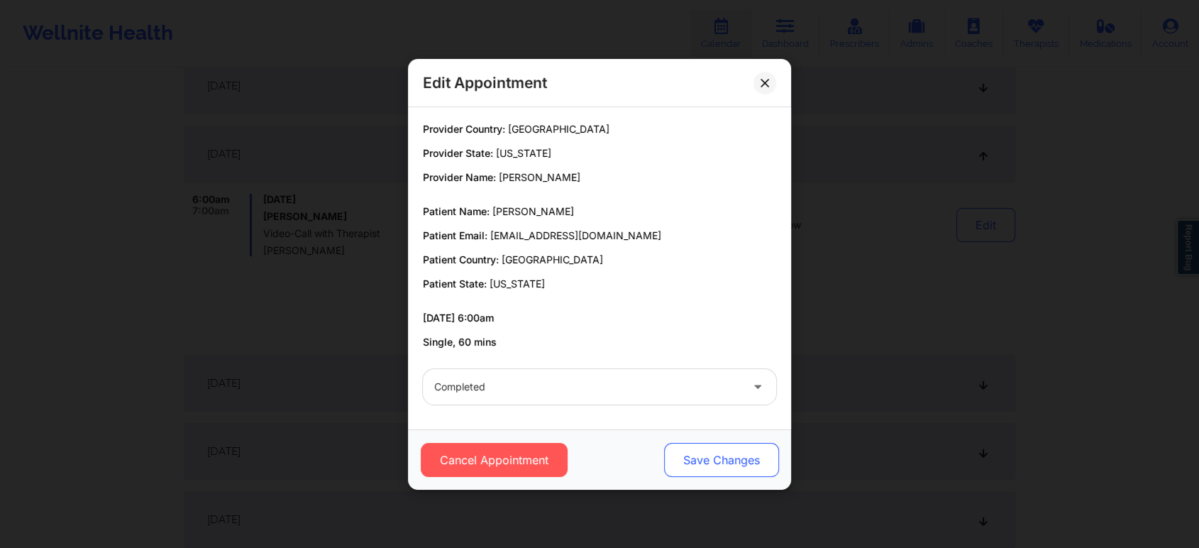
click at [697, 455] on button "Save Changes" at bounding box center [721, 460] width 115 height 34
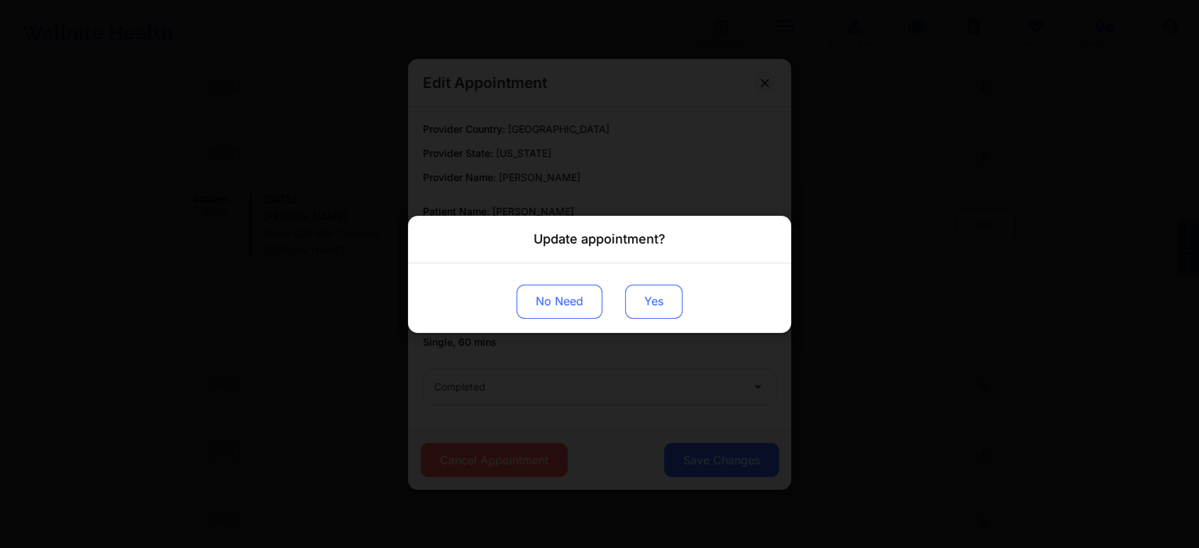
click at [650, 311] on button "Yes" at bounding box center [653, 301] width 57 height 34
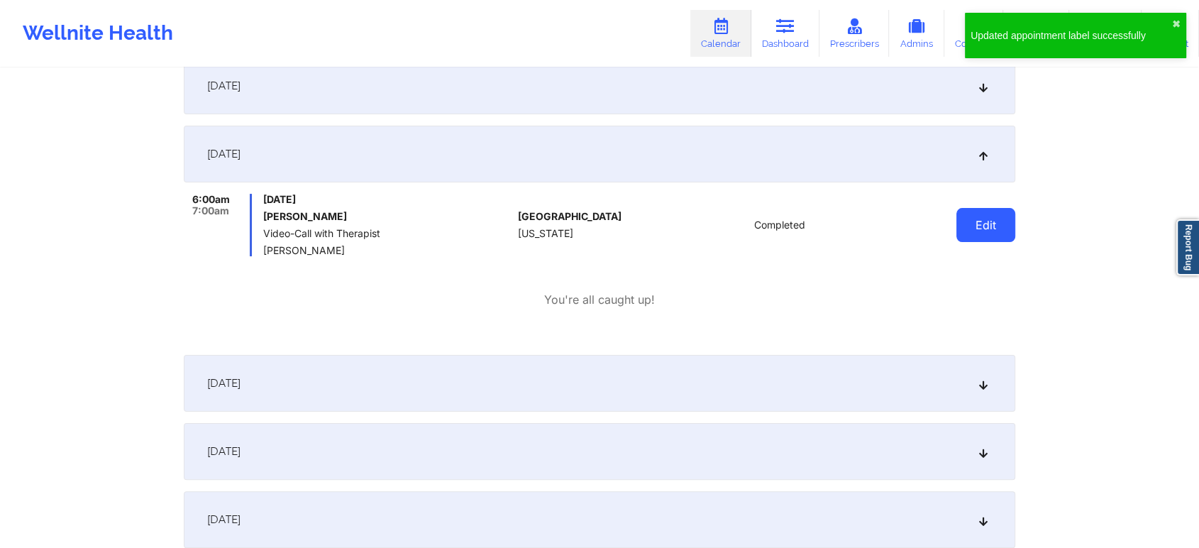
click at [987, 218] on button "Edit" at bounding box center [985, 225] width 59 height 34
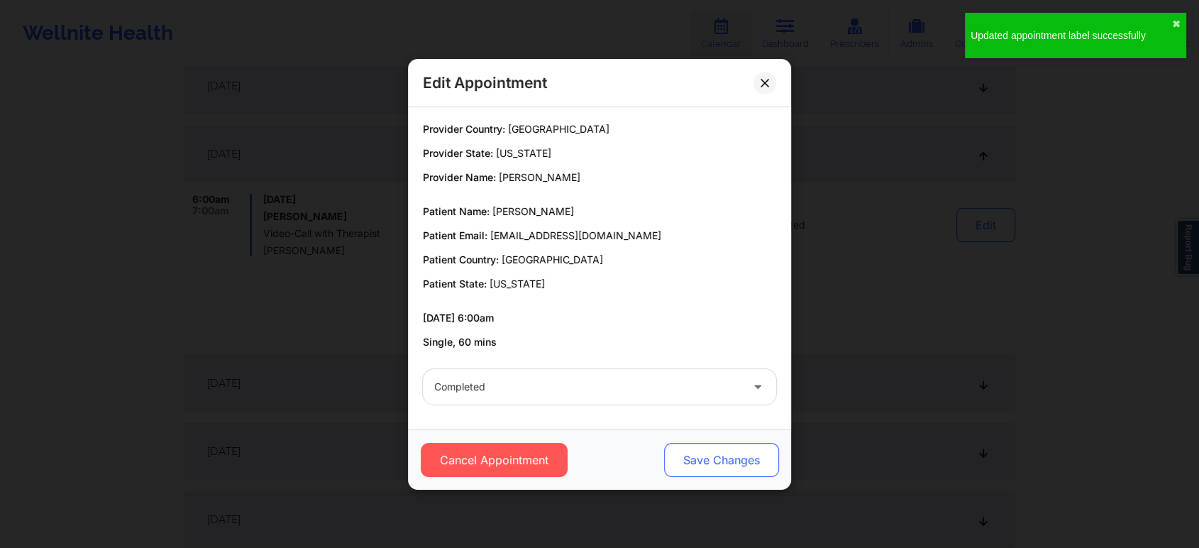
click at [716, 469] on button "Save Changes" at bounding box center [721, 460] width 115 height 34
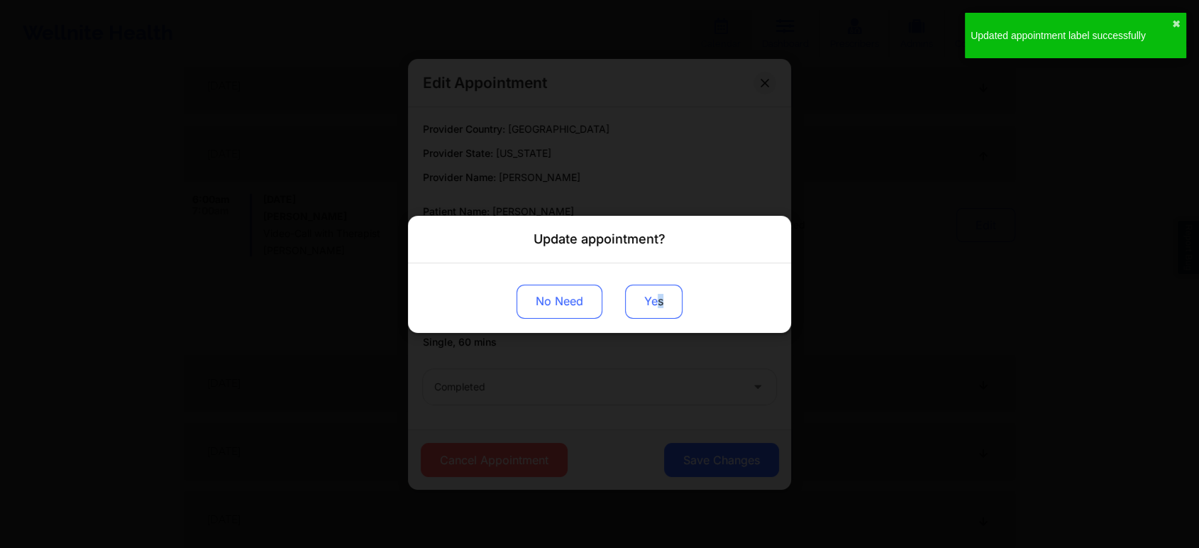
drag, startPoint x: 661, startPoint y: 282, endPoint x: 658, endPoint y: 298, distance: 15.9
click at [658, 298] on div "No Need Yes" at bounding box center [599, 297] width 383 height 70
click at [658, 298] on button "Yes" at bounding box center [653, 301] width 57 height 34
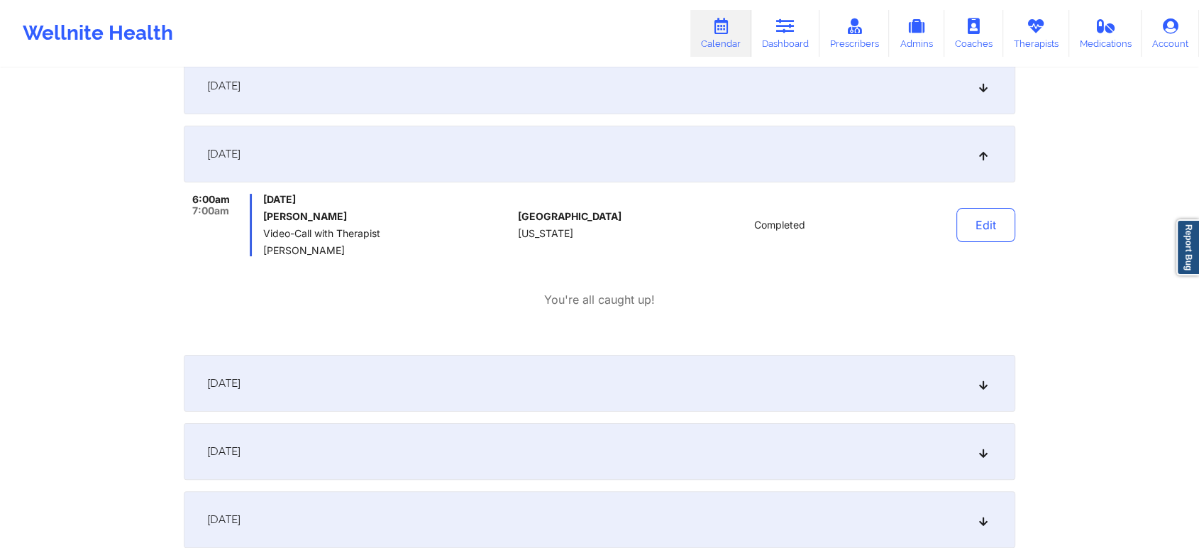
scroll to position [0, 0]
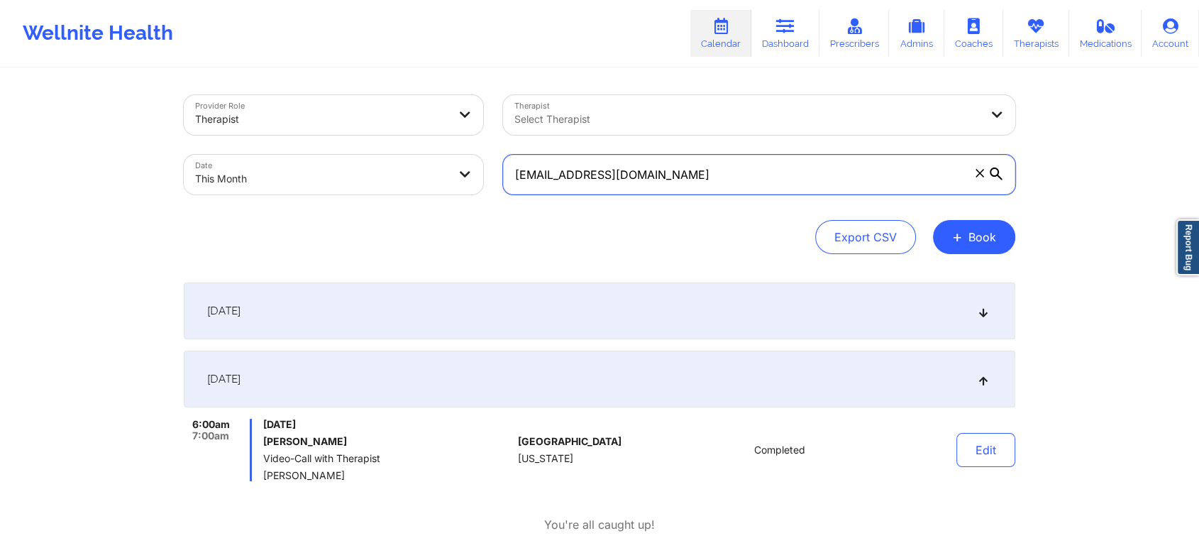
drag, startPoint x: 755, startPoint y: 155, endPoint x: 360, endPoint y: 160, distance: 394.4
click at [360, 160] on div "Provider Role Therapist Therapist Select Therapist Date This Month [EMAIL_ADDRE…" at bounding box center [599, 144] width 851 height 119
paste input "[EMAIL_ADDRESS]"
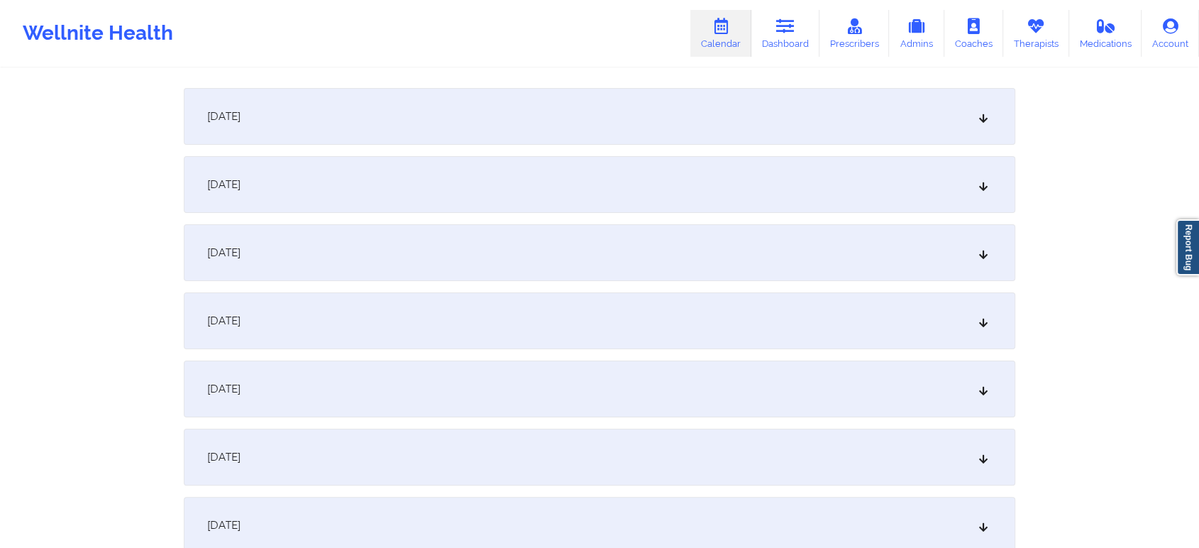
scroll to position [238, 0]
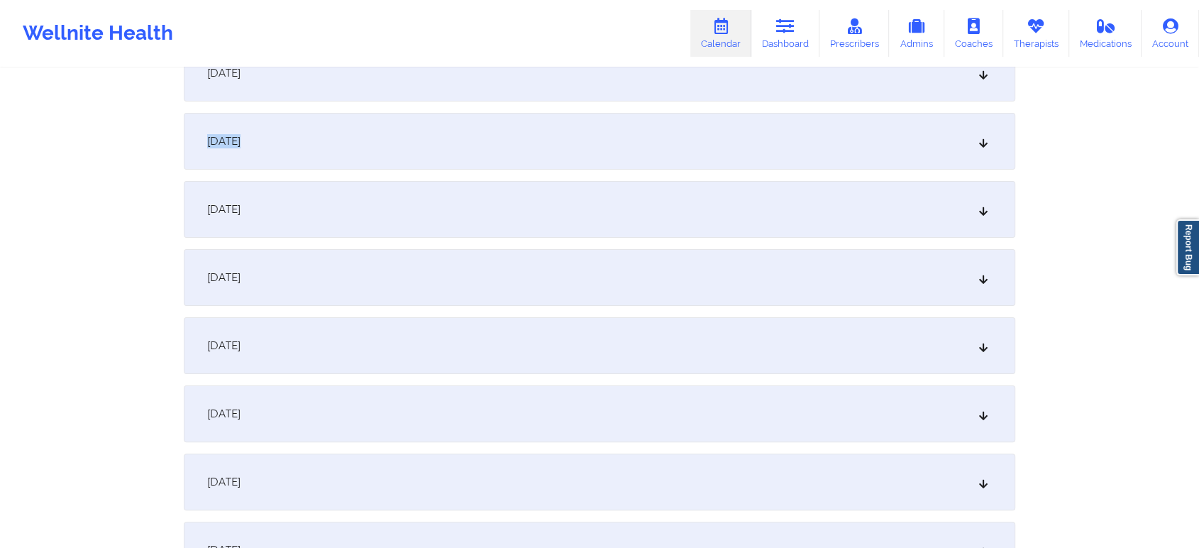
drag, startPoint x: 652, startPoint y: 101, endPoint x: 628, endPoint y: 166, distance: 68.9
click at [628, 166] on div "[DATE]" at bounding box center [599, 141] width 831 height 57
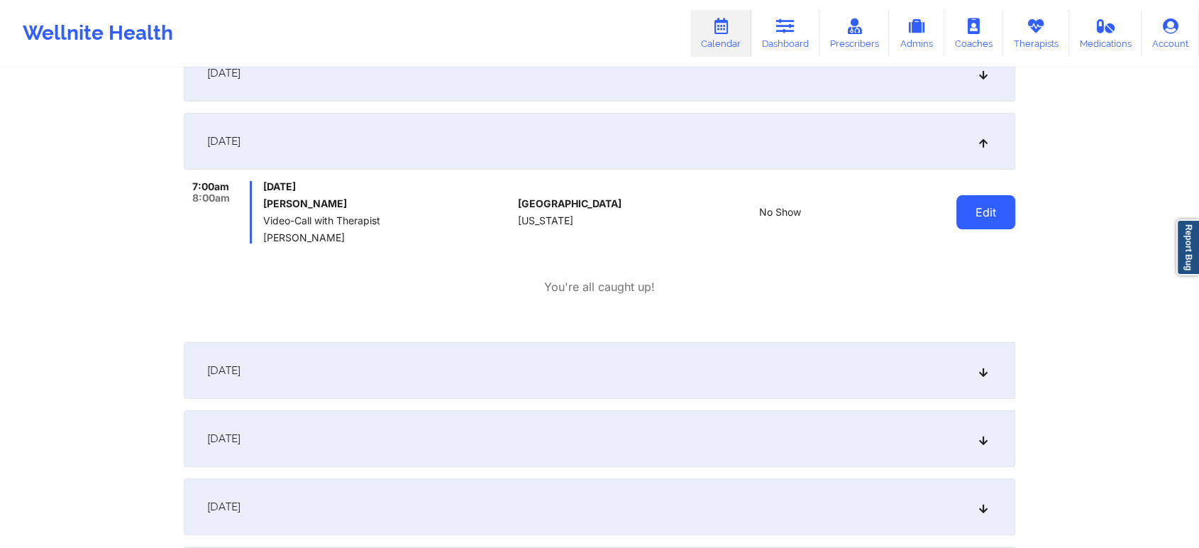
drag, startPoint x: 953, startPoint y: 232, endPoint x: 989, endPoint y: 228, distance: 36.4
click at [989, 228] on div "Edit" at bounding box center [949, 212] width 131 height 62
click at [989, 228] on button "Edit" at bounding box center [985, 212] width 59 height 34
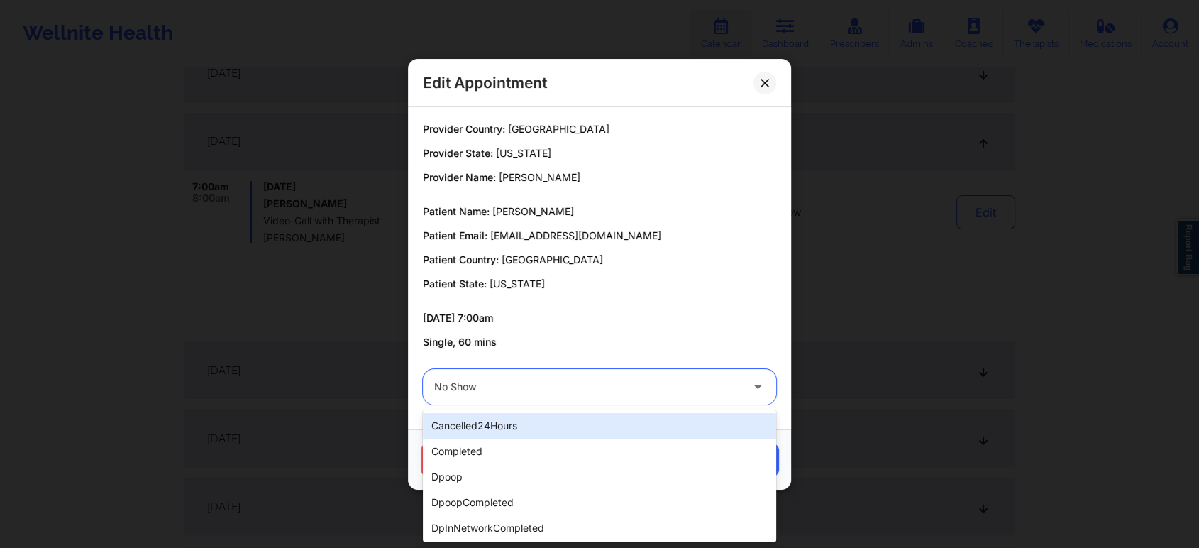
click at [609, 390] on div at bounding box center [587, 386] width 306 height 17
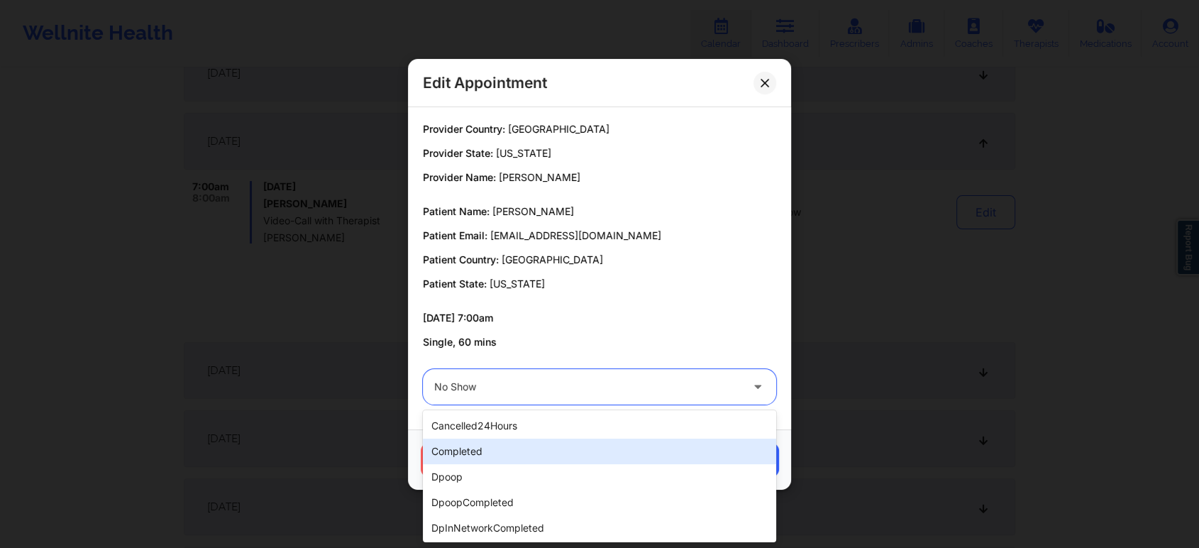
click at [519, 449] on div "completed" at bounding box center [599, 451] width 353 height 26
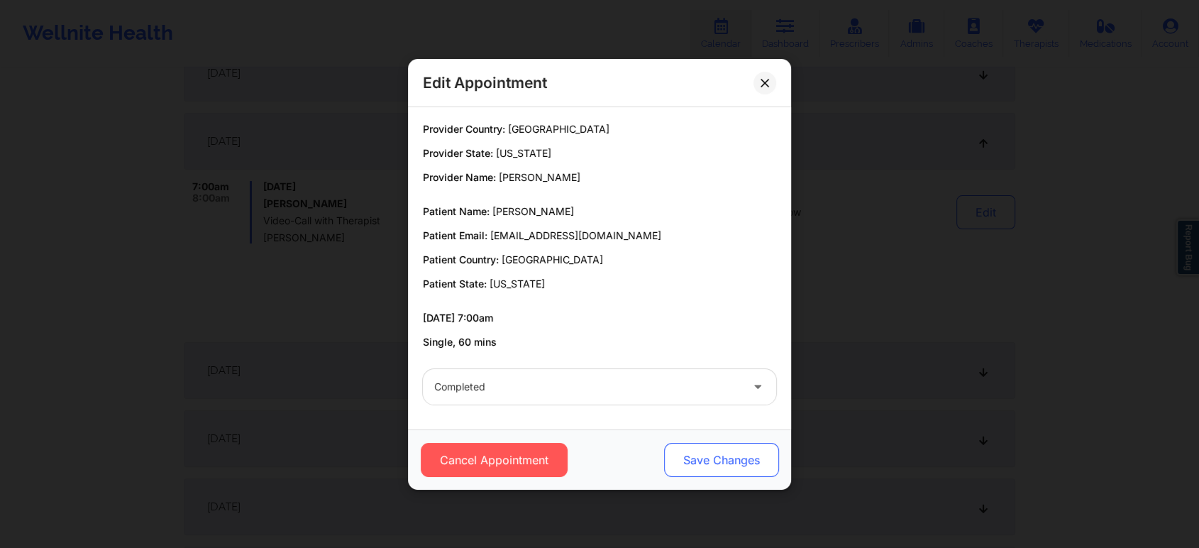
click at [705, 474] on button "Save Changes" at bounding box center [721, 460] width 115 height 34
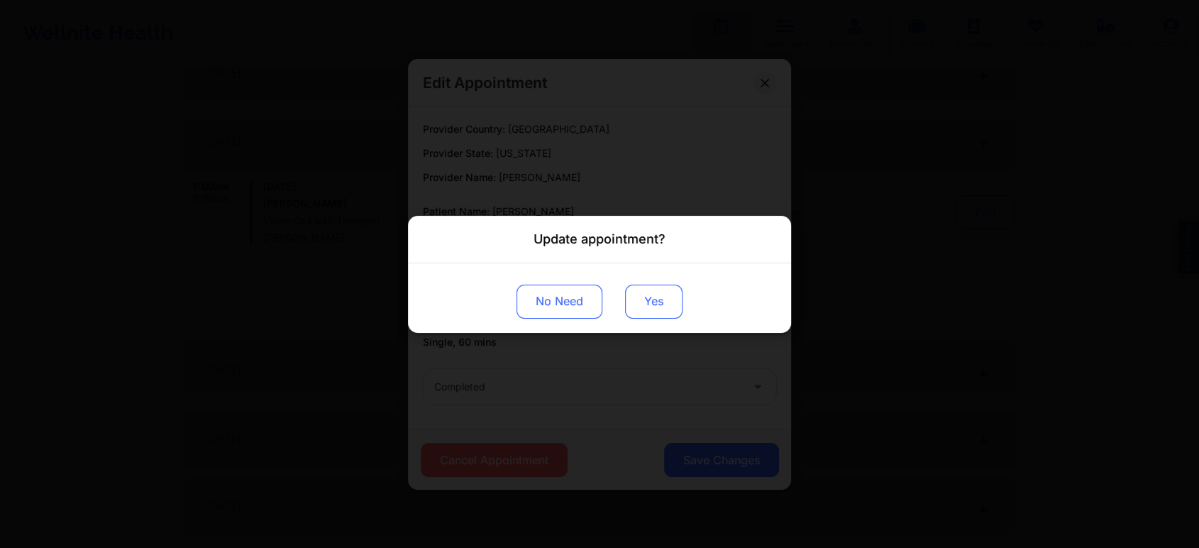
click at [630, 302] on button "Yes" at bounding box center [653, 301] width 57 height 34
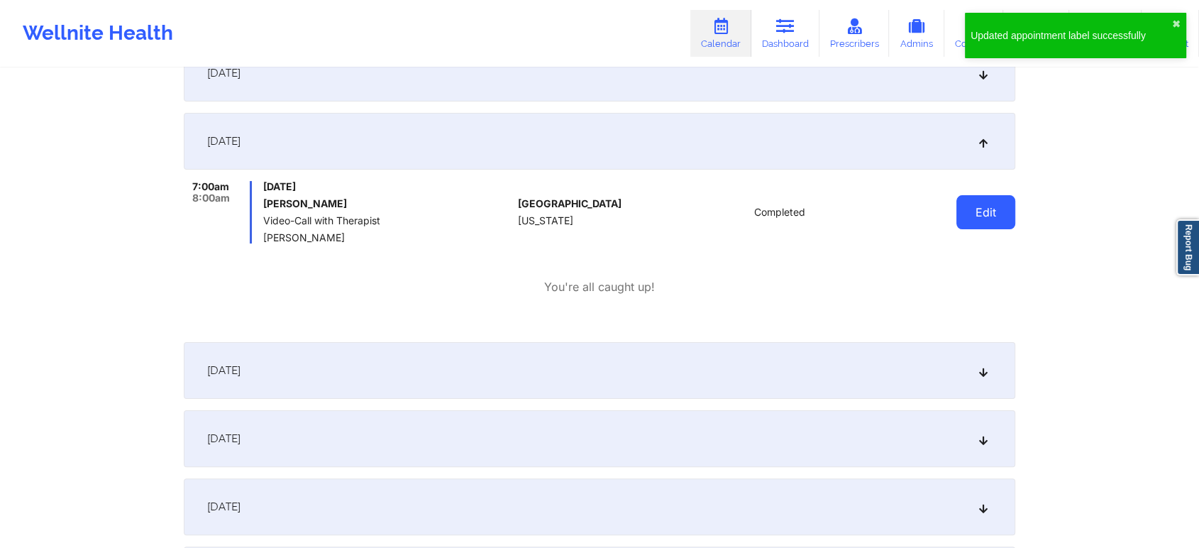
click at [965, 211] on button "Edit" at bounding box center [985, 212] width 59 height 34
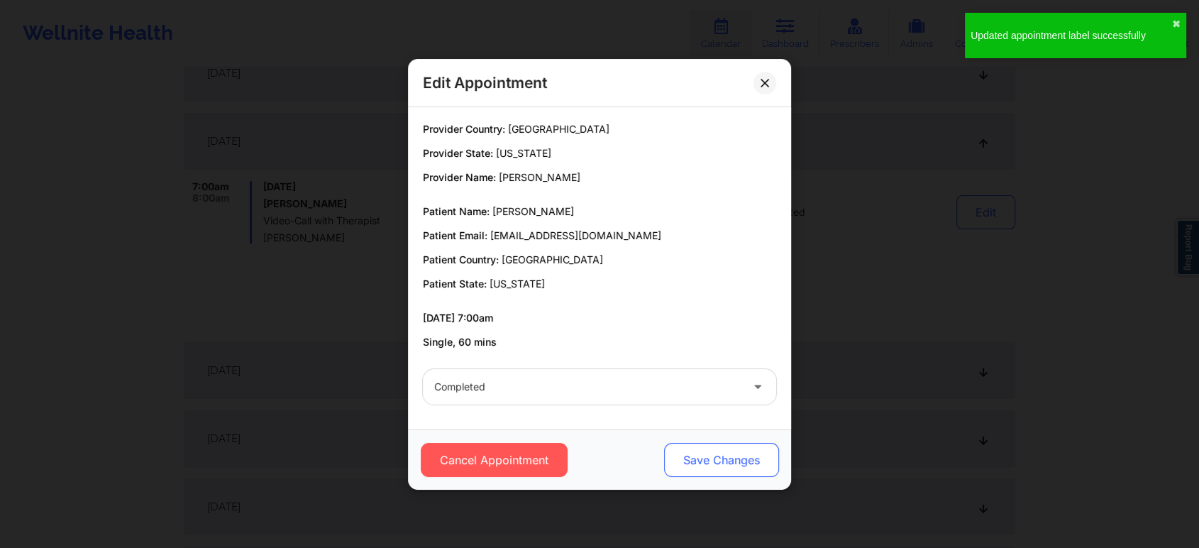
click at [674, 455] on button "Save Changes" at bounding box center [721, 460] width 115 height 34
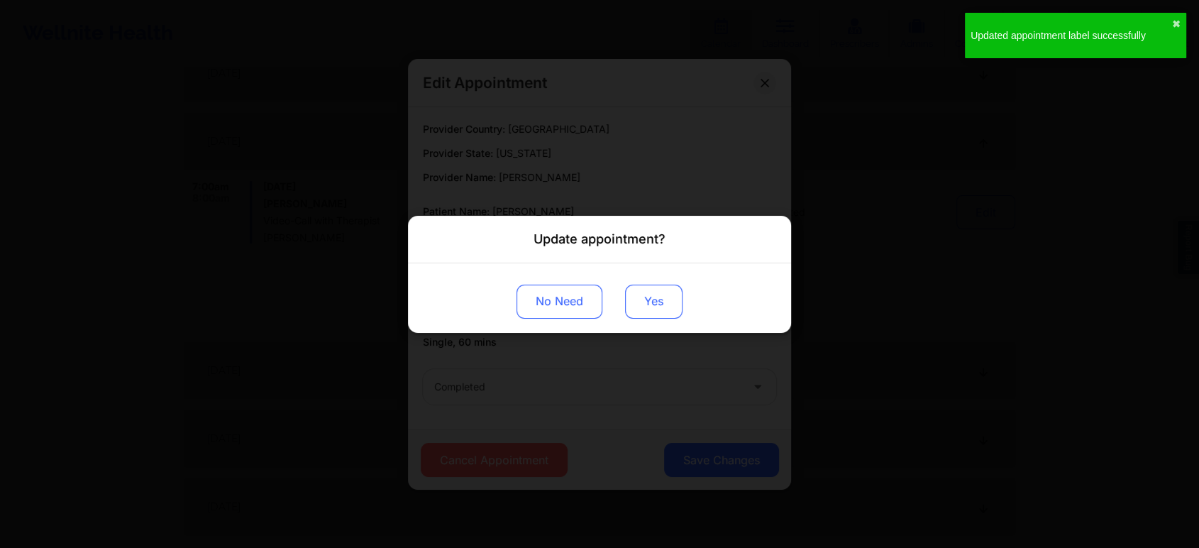
click at [648, 310] on button "Yes" at bounding box center [653, 301] width 57 height 34
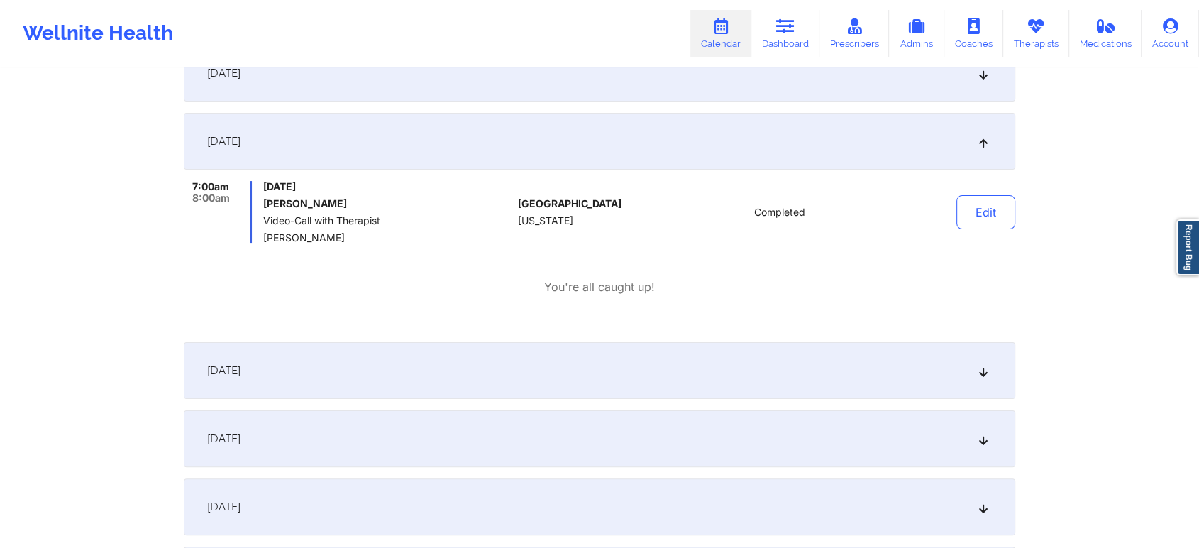
scroll to position [0, 0]
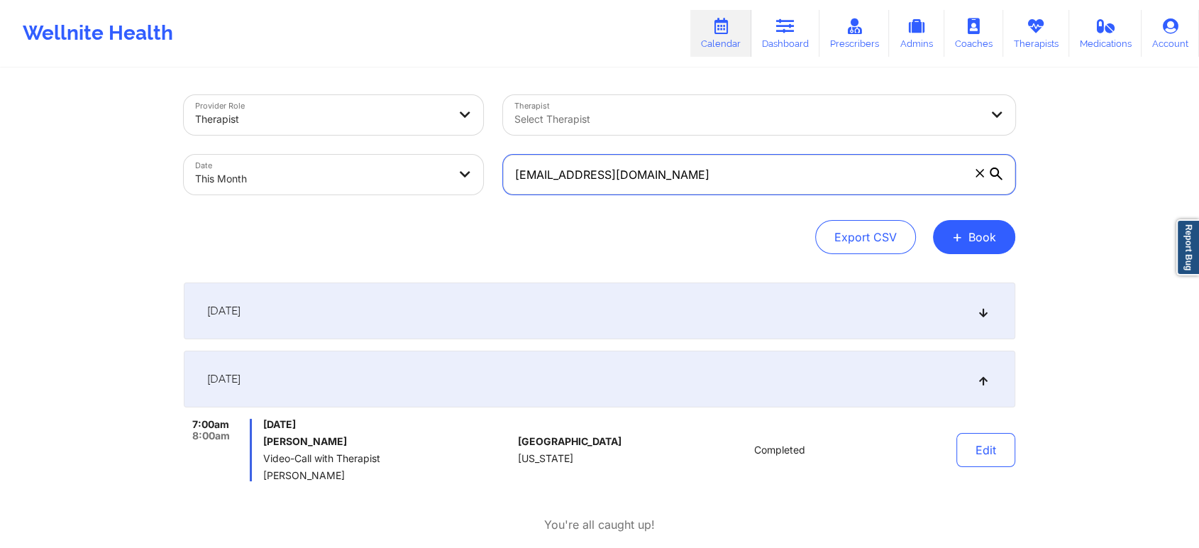
drag, startPoint x: 706, startPoint y: 158, endPoint x: 387, endPoint y: 197, distance: 321.5
click at [387, 197] on div "Provider Role Therapist Therapist Select Therapist Date This Month [EMAIL_ADDRE…" at bounding box center [599, 144] width 851 height 119
paste input "sallimk11"
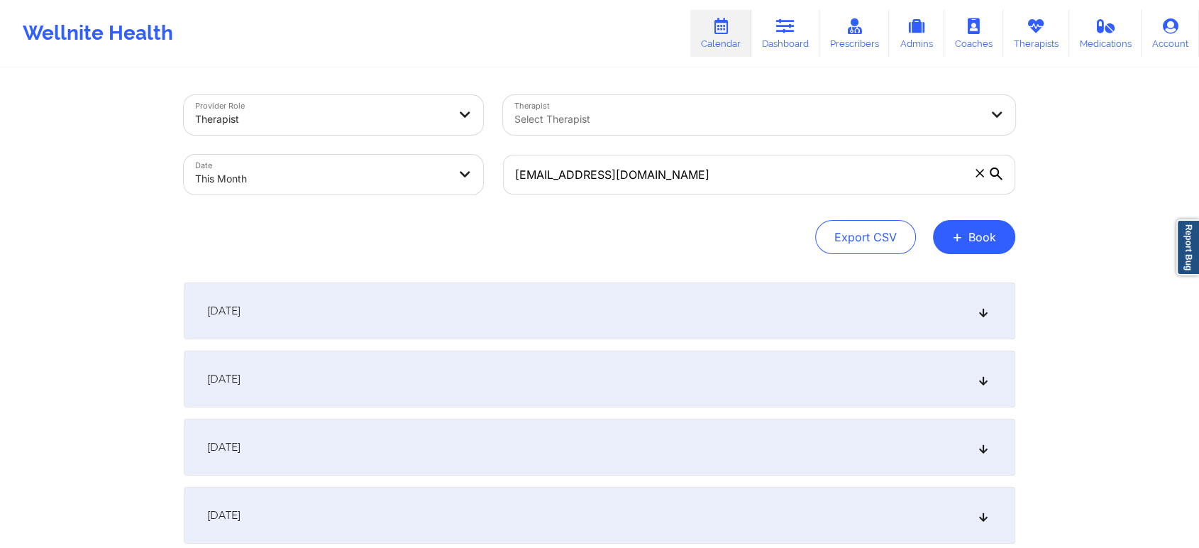
click at [510, 350] on div "[DATE]" at bounding box center [599, 378] width 831 height 57
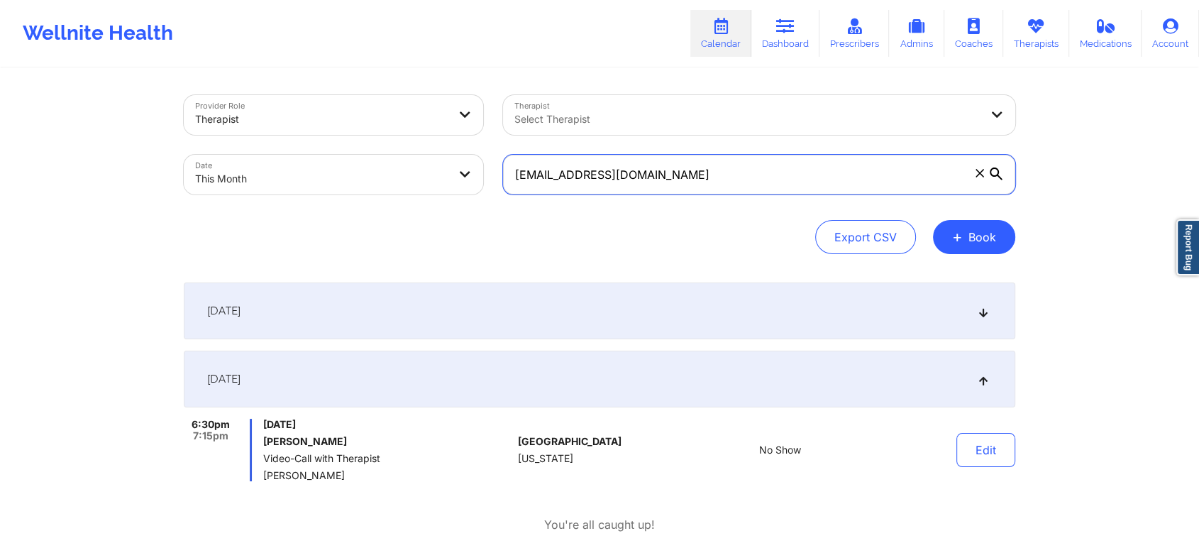
drag, startPoint x: 738, startPoint y: 165, endPoint x: 348, endPoint y: 209, distance: 391.8
click at [348, 209] on div "Provider Role Therapist Therapist Select Therapist Date This Month [EMAIL_ADDRE…" at bounding box center [599, 174] width 831 height 159
paste input "[EMAIL_ADDRESS]"
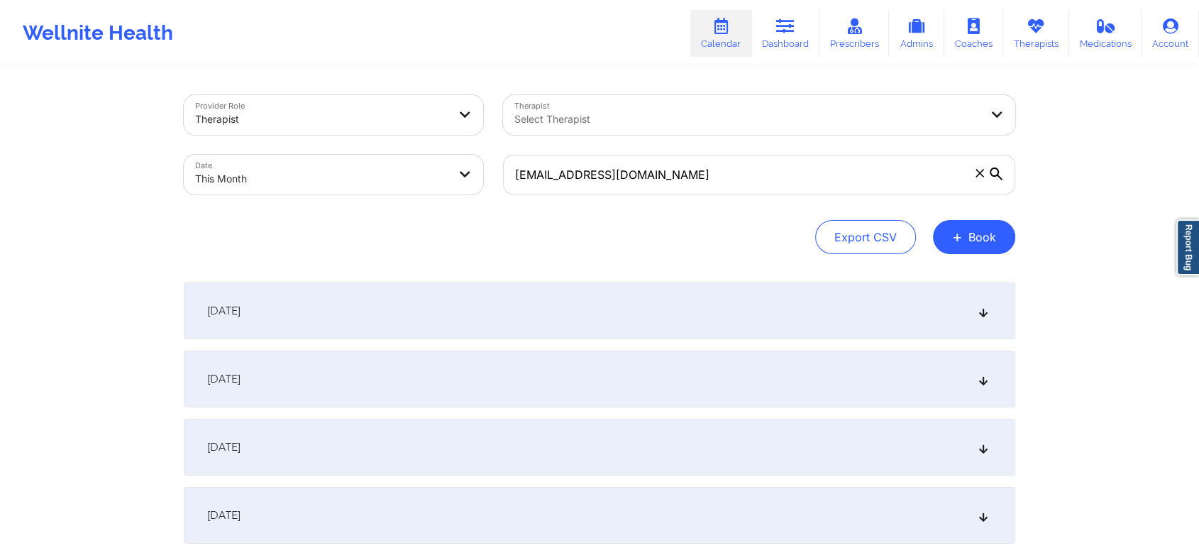
drag, startPoint x: 574, startPoint y: 274, endPoint x: 555, endPoint y: 316, distance: 46.3
click at [555, 316] on div "[DATE]" at bounding box center [599, 310] width 831 height 57
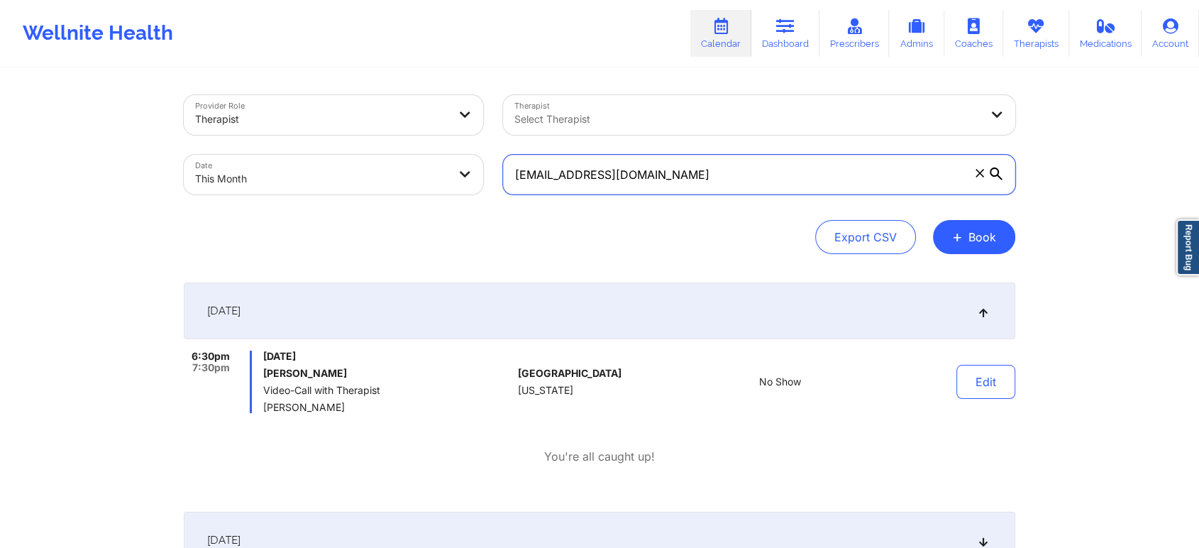
drag, startPoint x: 684, startPoint y: 191, endPoint x: 380, endPoint y: 238, distance: 307.8
click at [380, 238] on div "Provider Role Therapist Therapist Select Therapist Date This Month [EMAIL_ADDRE…" at bounding box center [599, 174] width 831 height 159
paste input "zulem04"
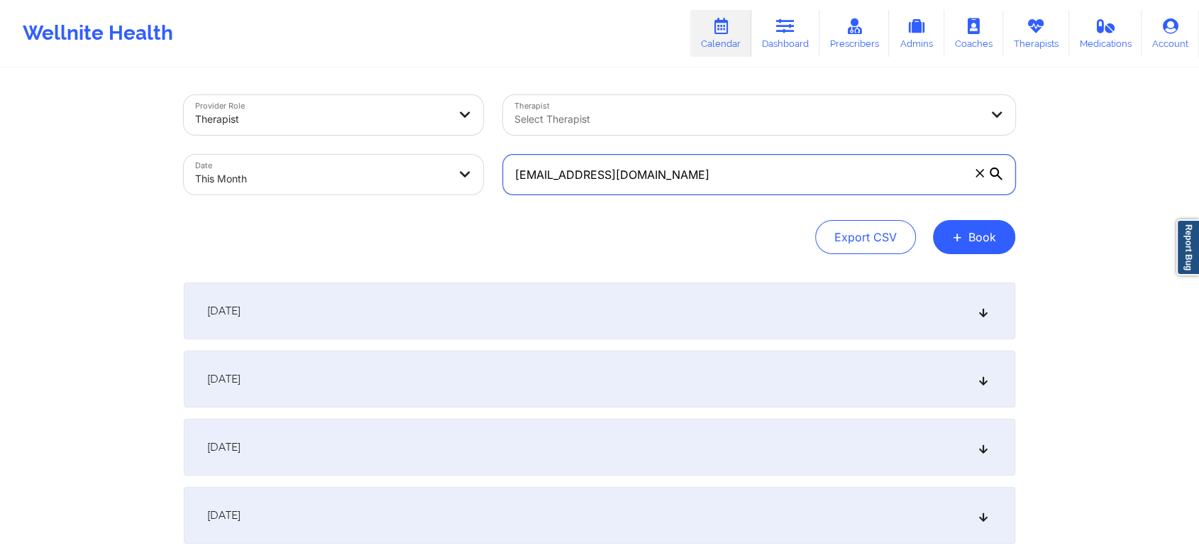
scroll to position [323, 0]
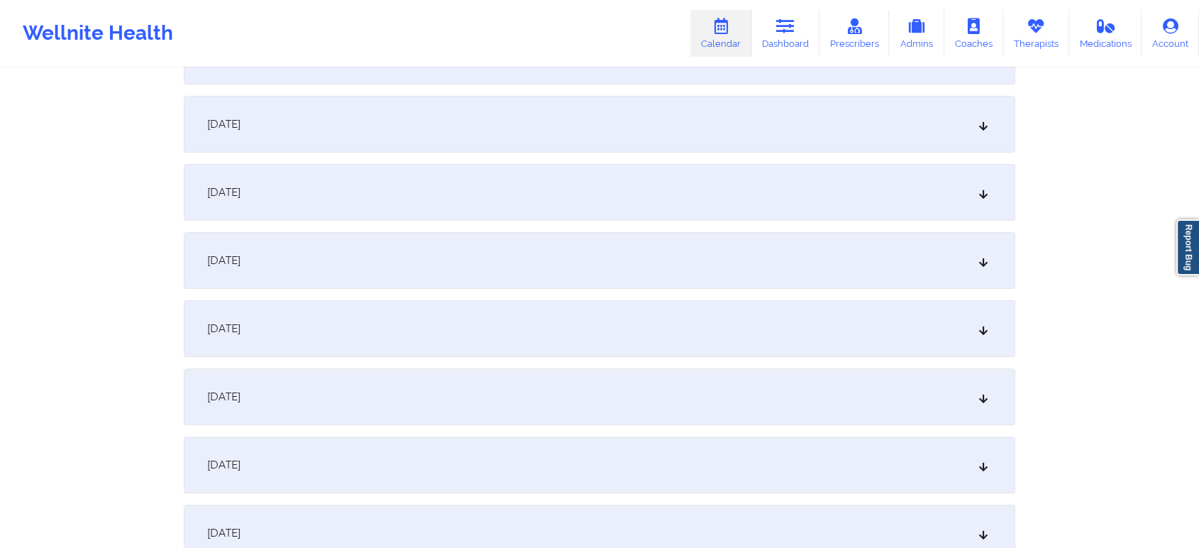
click at [743, 300] on div "[DATE]" at bounding box center [599, 328] width 831 height 57
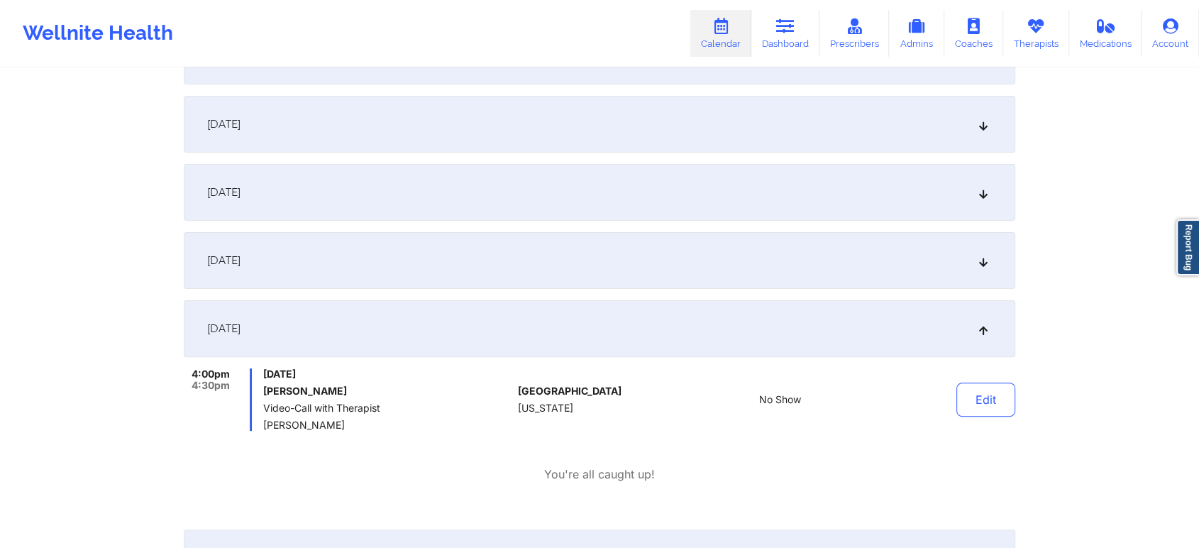
scroll to position [0, 0]
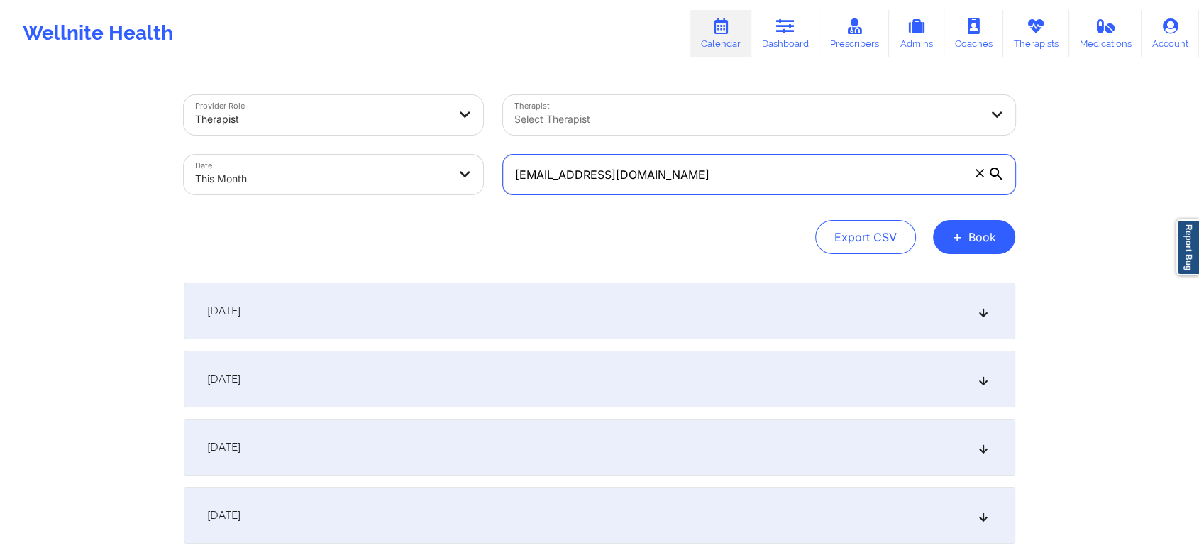
drag, startPoint x: 692, startPoint y: 167, endPoint x: 357, endPoint y: 213, distance: 338.0
click at [357, 213] on div "Provider Role Therapist Therapist Select Therapist Date This Month [EMAIL_ADDRE…" at bounding box center [599, 174] width 831 height 159
paste input "[EMAIL_ADDRESS]"
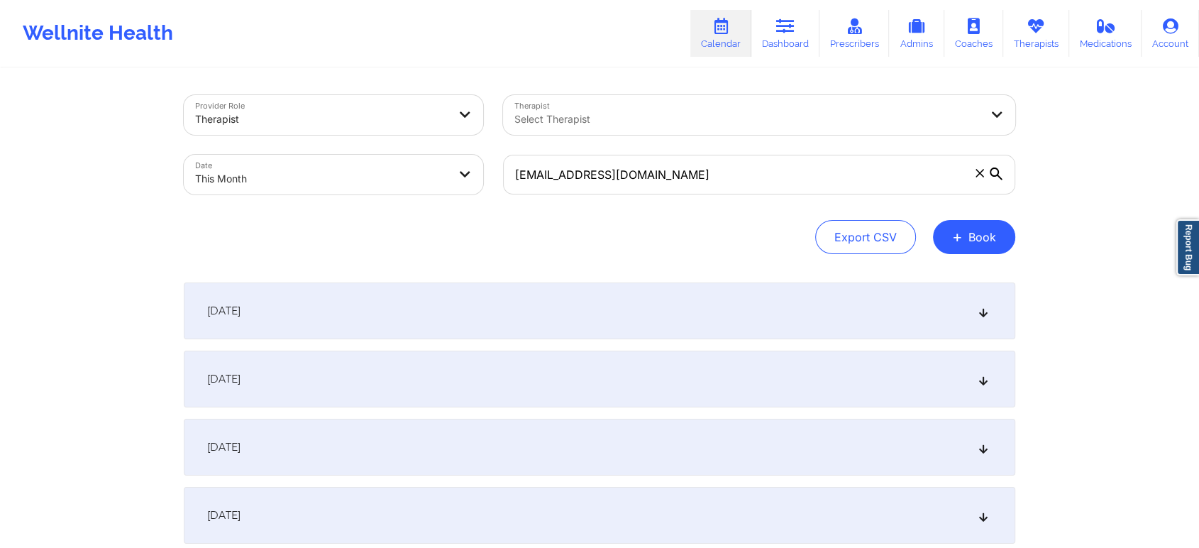
click at [465, 399] on div "[DATE]" at bounding box center [599, 378] width 831 height 57
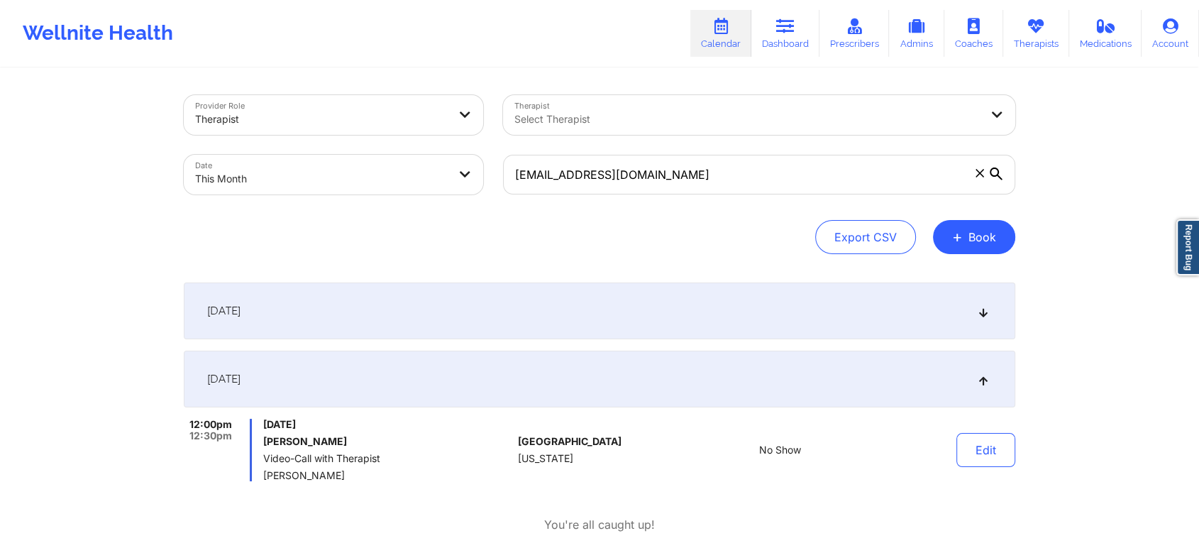
drag, startPoint x: 692, startPoint y: 209, endPoint x: 735, endPoint y: 182, distance: 51.0
click at [735, 182] on div "Provider Role Therapist Therapist Select Therapist Date This Month [EMAIL_ADDRE…" at bounding box center [599, 174] width 831 height 159
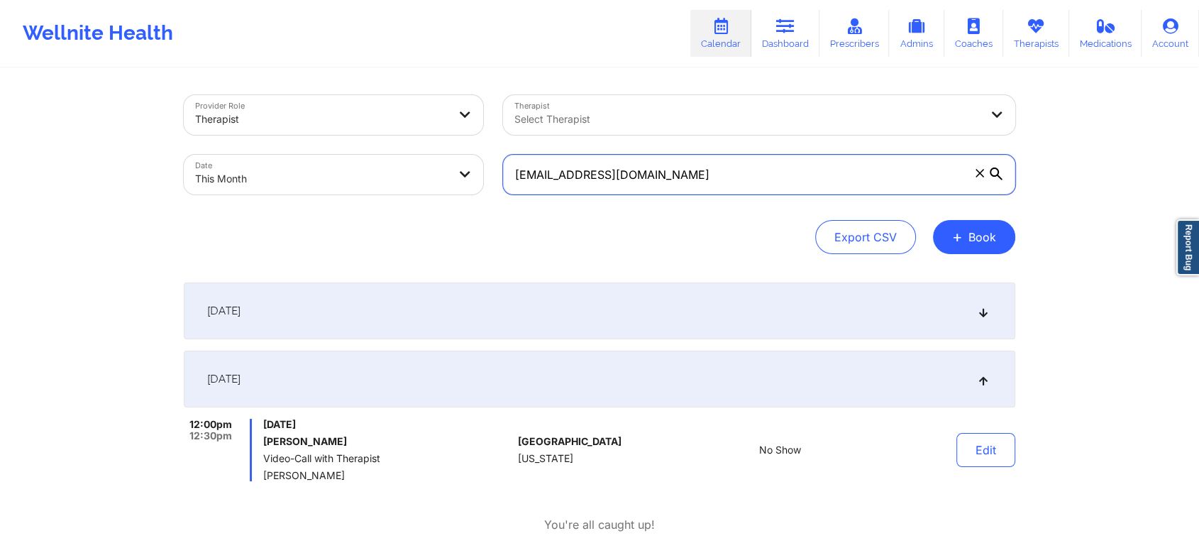
drag, startPoint x: 735, startPoint y: 182, endPoint x: 427, endPoint y: 209, distance: 309.7
click at [427, 209] on div "Provider Role Therapist Therapist Select Therapist Date This Month [EMAIL_ADDRE…" at bounding box center [599, 174] width 831 height 159
paste input "[PERSON_NAME]"
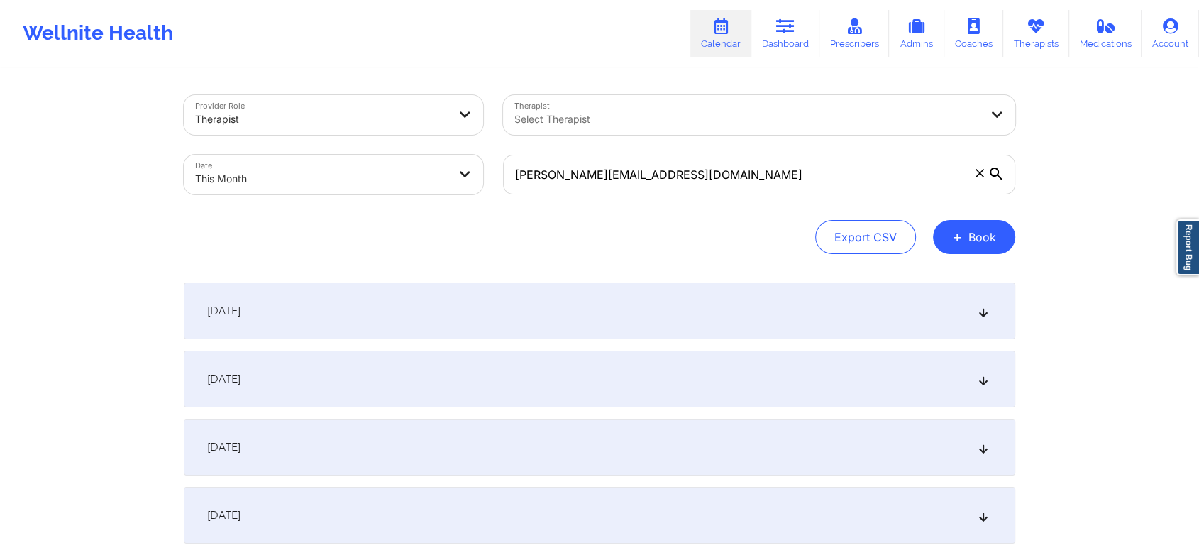
click at [457, 384] on div "[DATE]" at bounding box center [599, 378] width 831 height 57
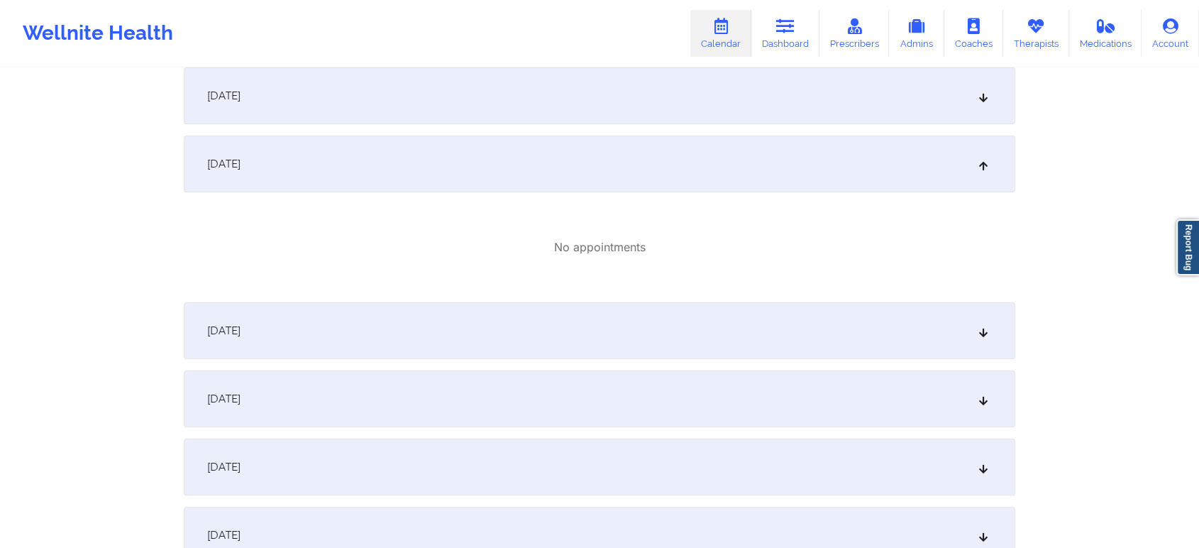
scroll to position [246, 0]
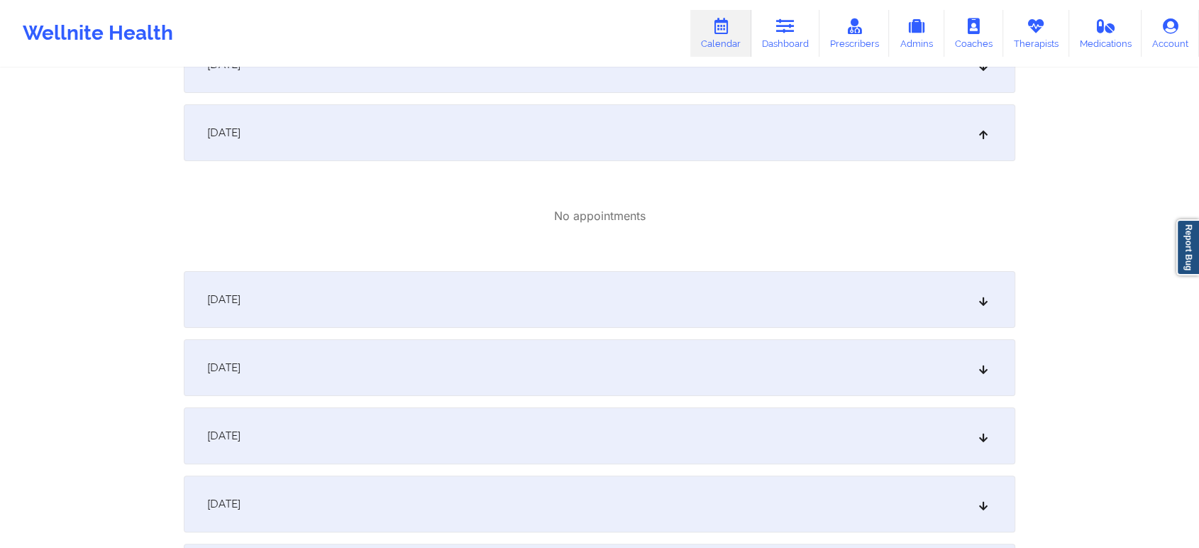
click at [699, 360] on div "[DATE]" at bounding box center [599, 367] width 831 height 57
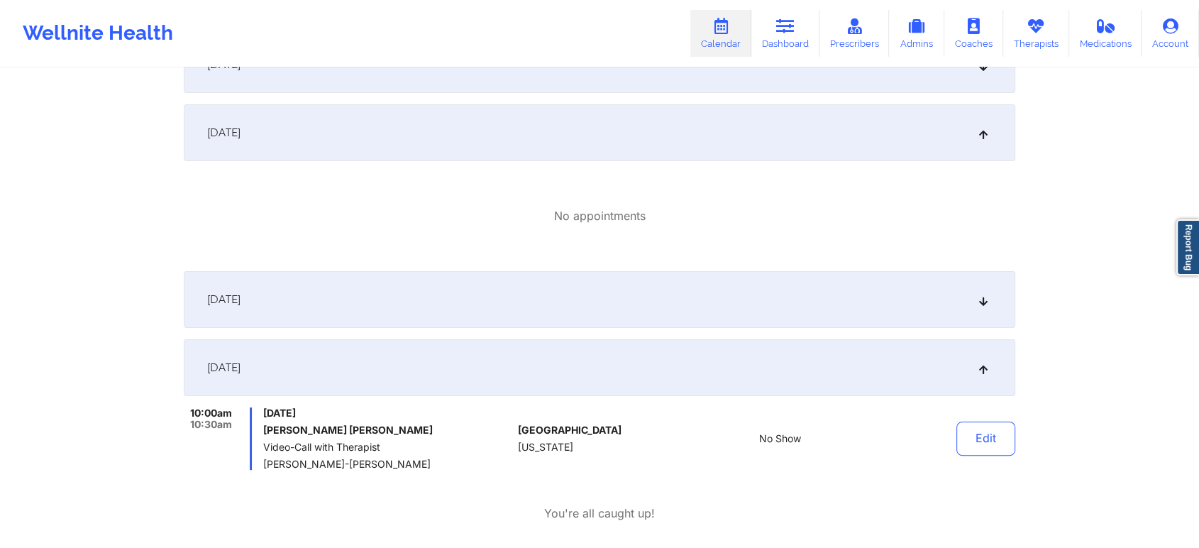
scroll to position [0, 0]
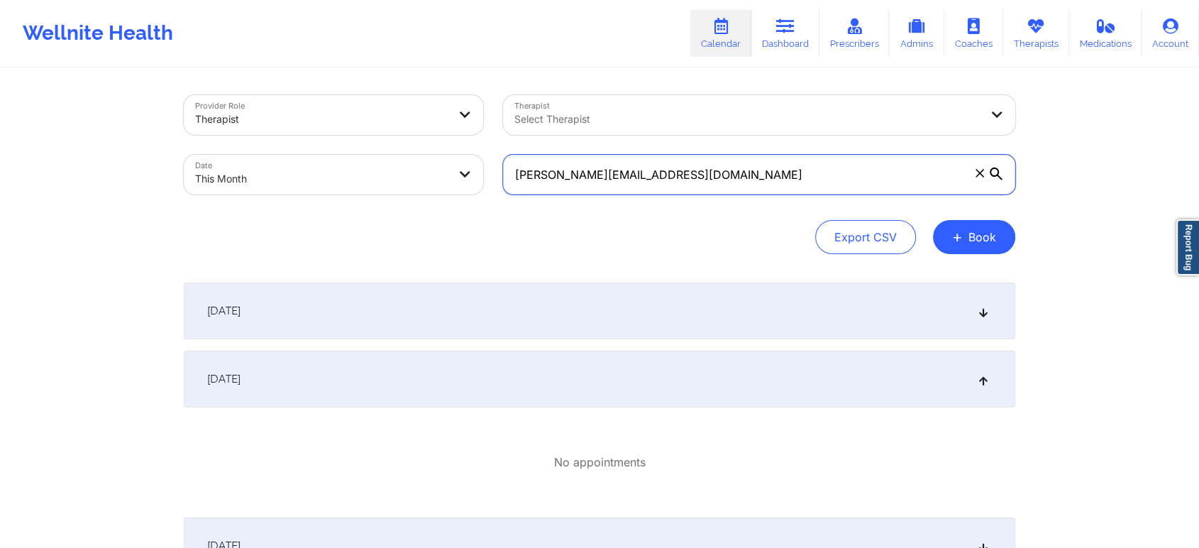
drag, startPoint x: 772, startPoint y: 159, endPoint x: 476, endPoint y: 207, distance: 299.6
click at [476, 207] on div "Provider Role Therapist Therapist Select Therapist Date This Month [PERSON_NAME…" at bounding box center [599, 174] width 831 height 159
paste input "[EMAIL_ADDRESS]"
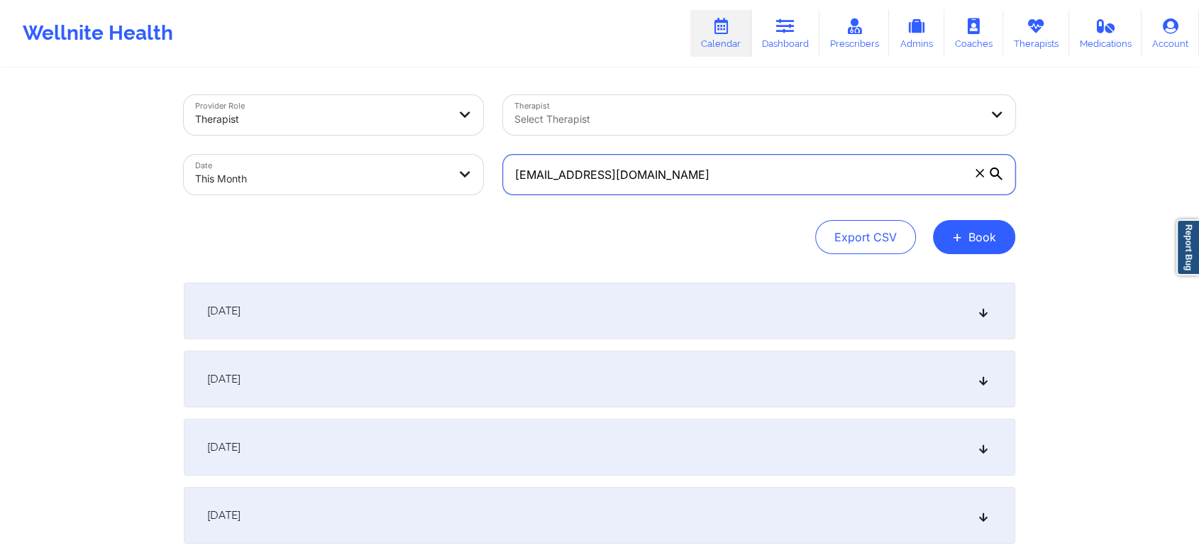
type input "[EMAIL_ADDRESS][DOMAIN_NAME]"
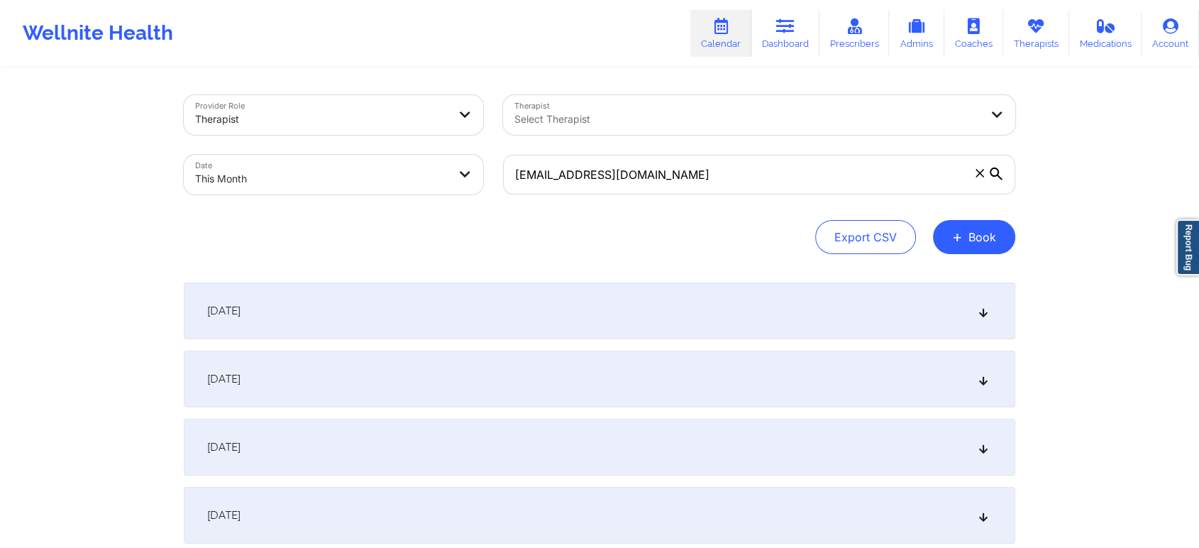
click at [604, 320] on div "[DATE]" at bounding box center [599, 310] width 831 height 57
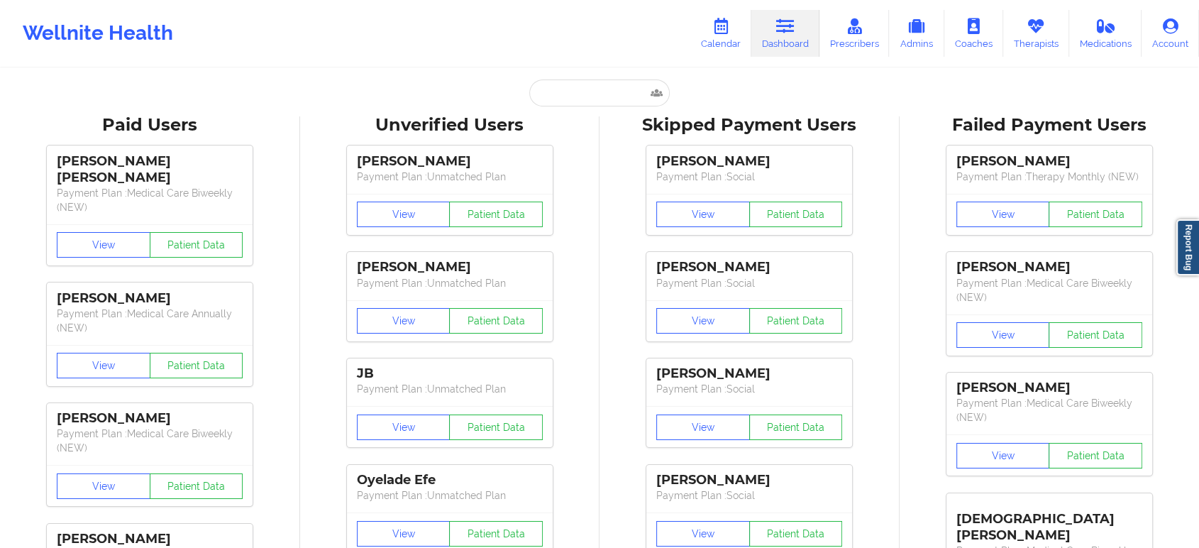
click at [618, 87] on input "text" at bounding box center [599, 92] width 140 height 27
paste input "[EMAIL_ADDRESS][DOMAIN_NAME]"
type input "[EMAIL_ADDRESS][DOMAIN_NAME]"
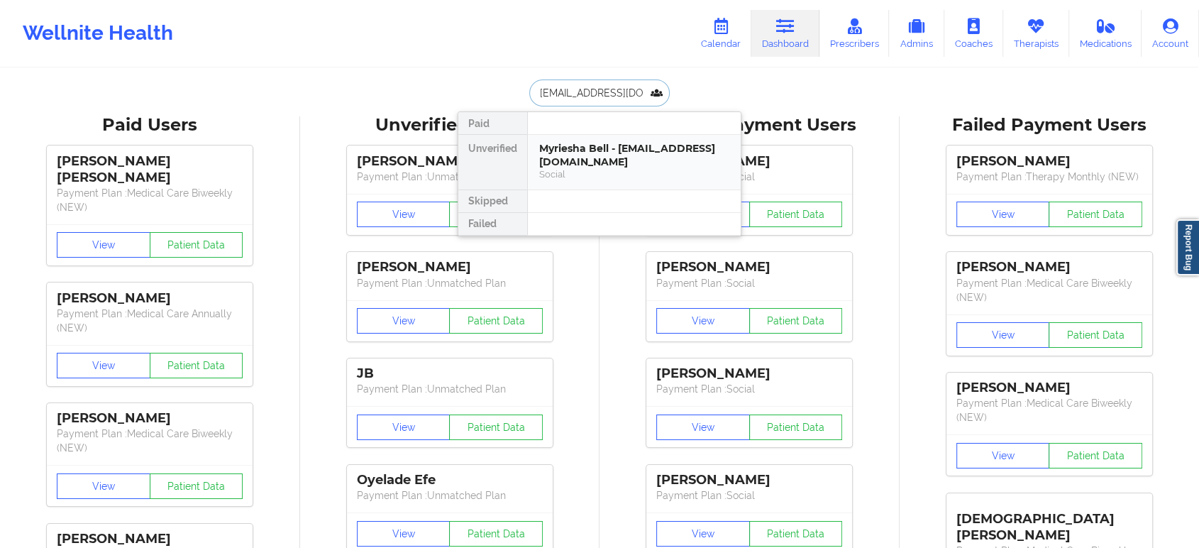
click at [601, 162] on div "Myriesha Bell - myrieshaj@yahoo.com" at bounding box center [634, 155] width 190 height 26
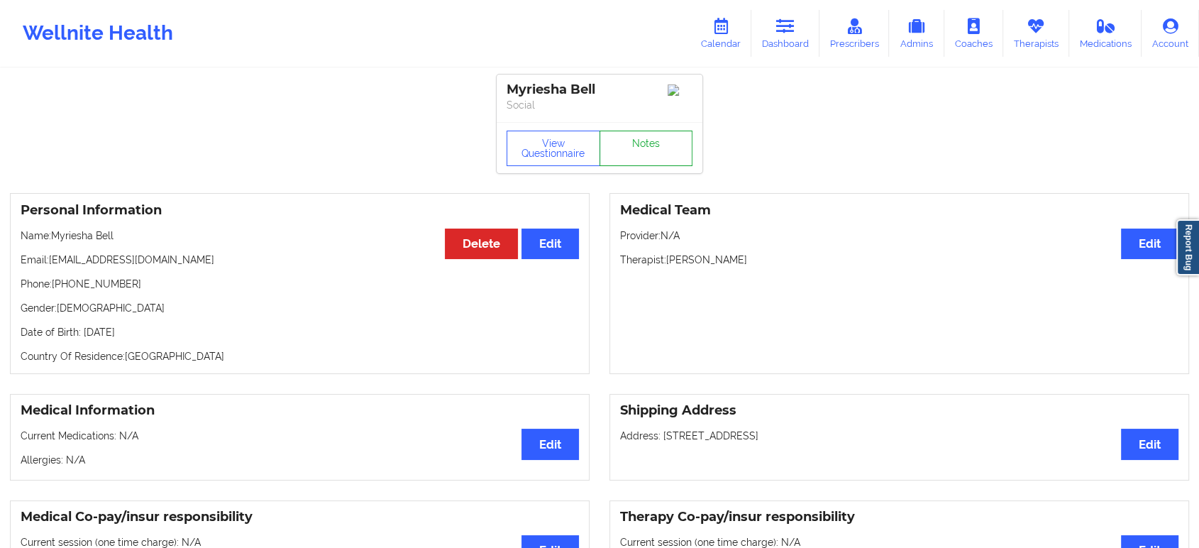
click at [646, 144] on link "Notes" at bounding box center [646, 147] width 94 height 35
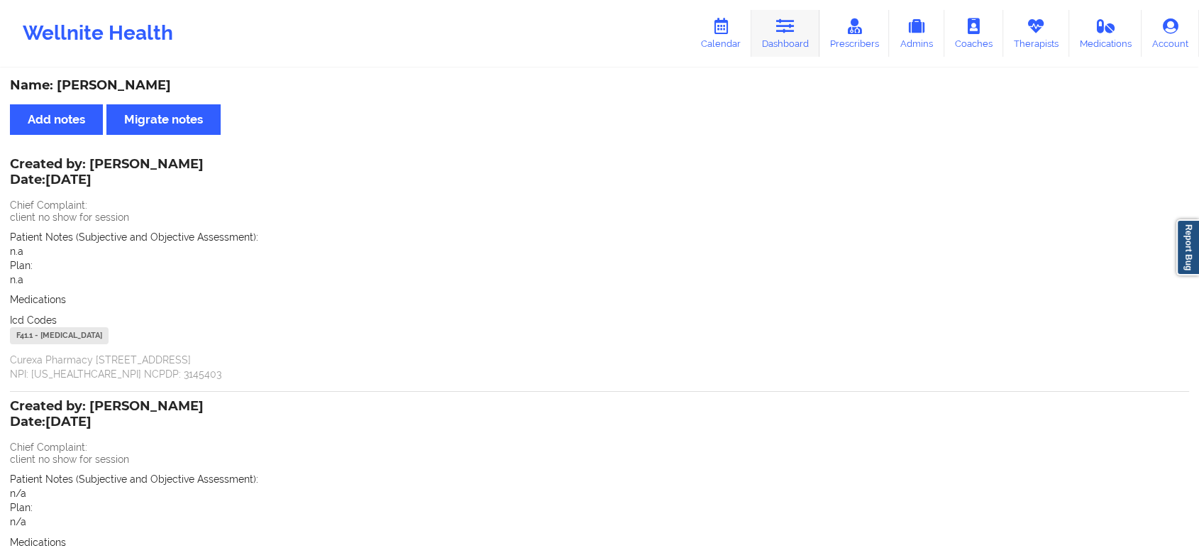
click at [800, 24] on link "Dashboard" at bounding box center [785, 33] width 68 height 47
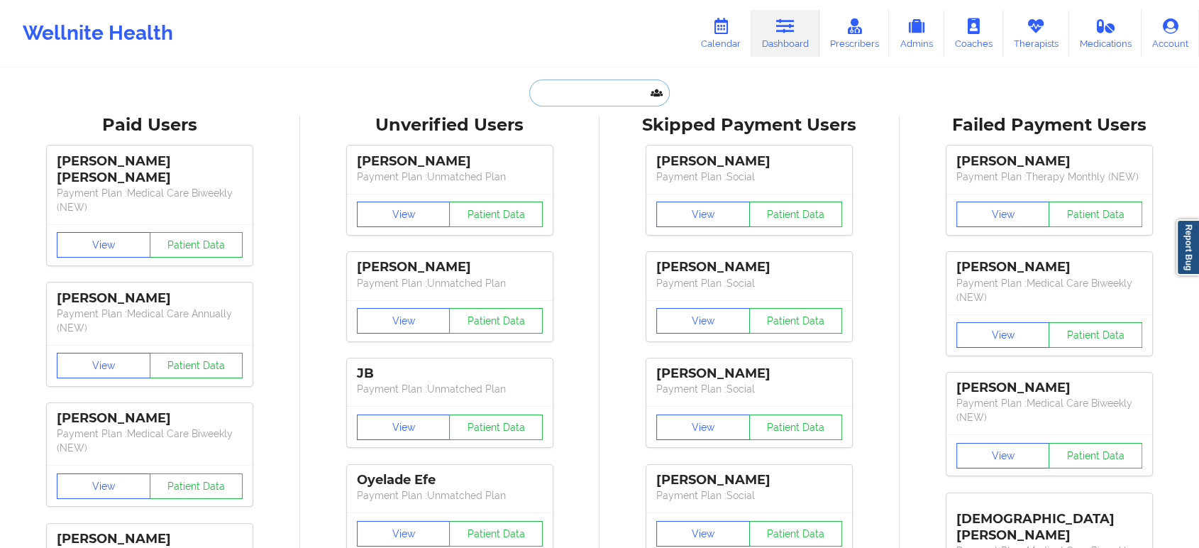
click at [602, 91] on input "text" at bounding box center [599, 92] width 140 height 27
paste input "mishwendt77@gmail.com"
type input "mishwendt77@gmail.com"
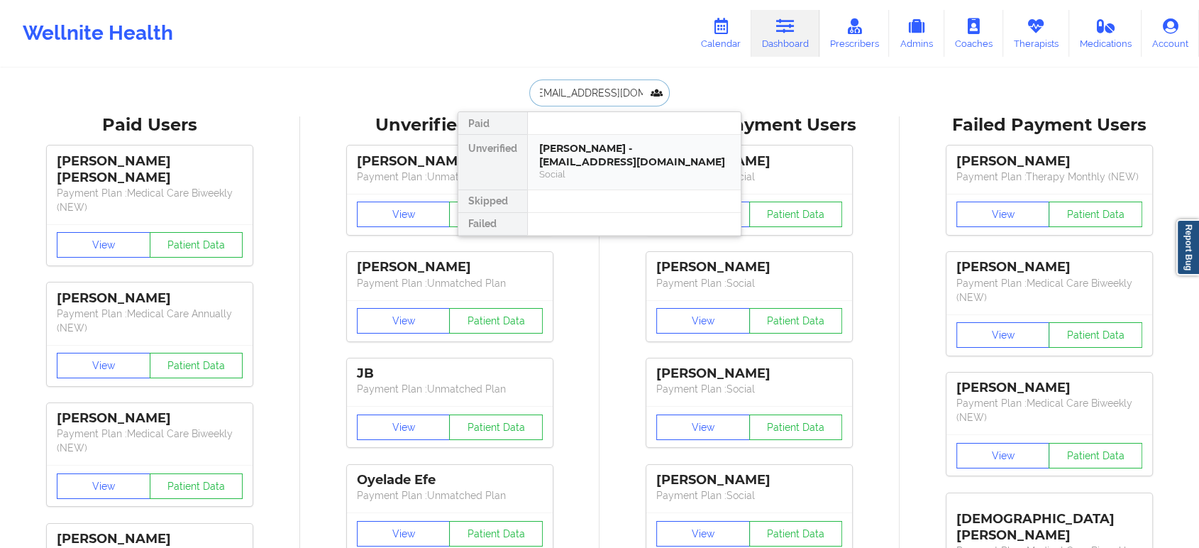
click at [623, 143] on div "William Wendt - mishwendt77@gmail.com" at bounding box center [634, 155] width 190 height 26
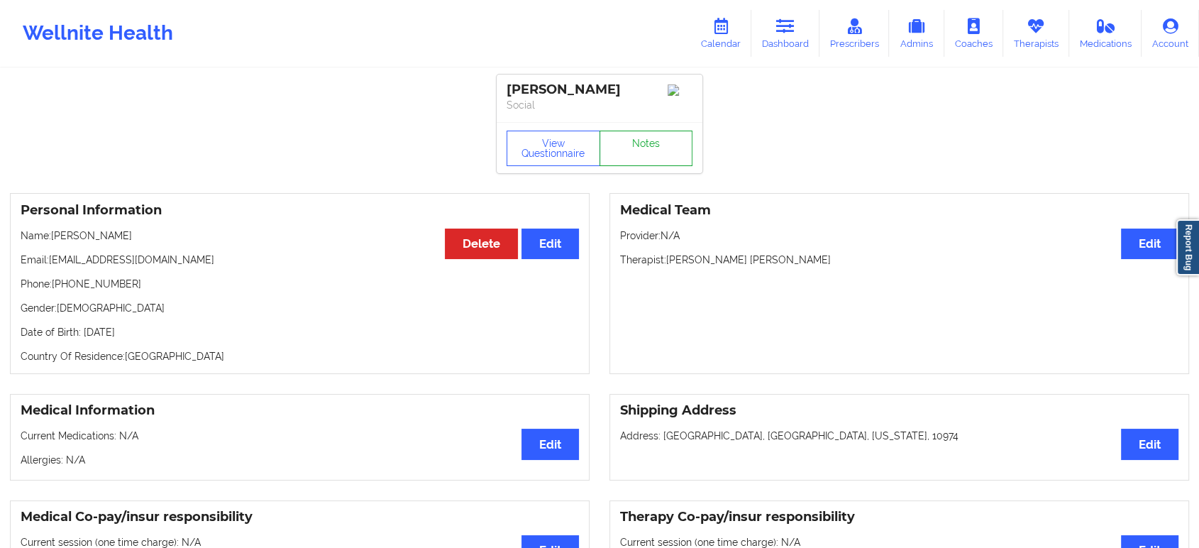
click at [637, 146] on link "Notes" at bounding box center [646, 147] width 94 height 35
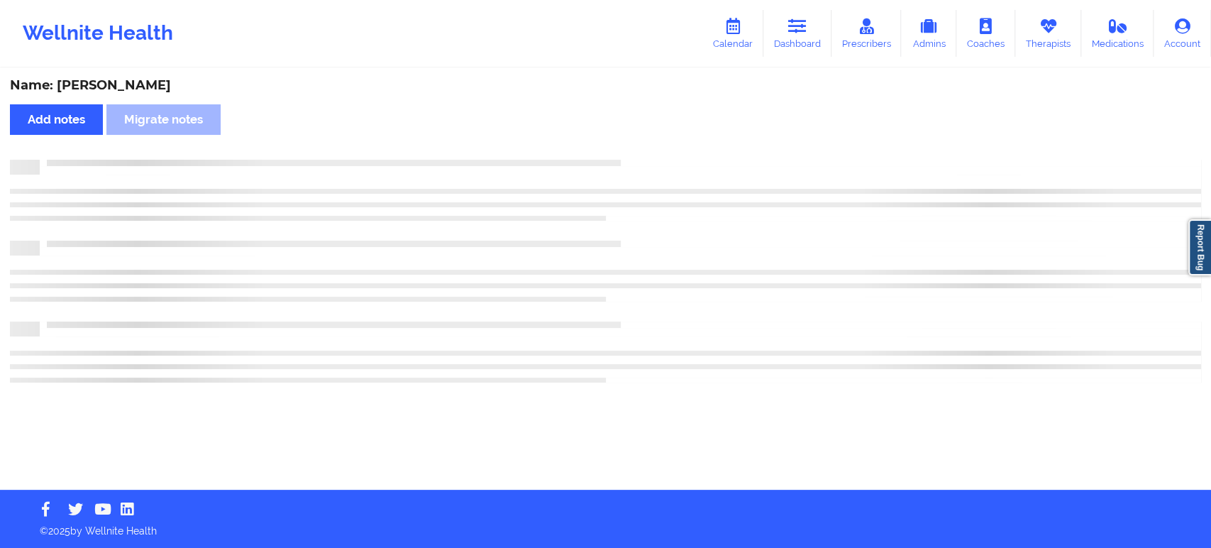
click at [637, 146] on div "Name: William Wendt Add notes Migrate notes" at bounding box center [605, 280] width 1211 height 420
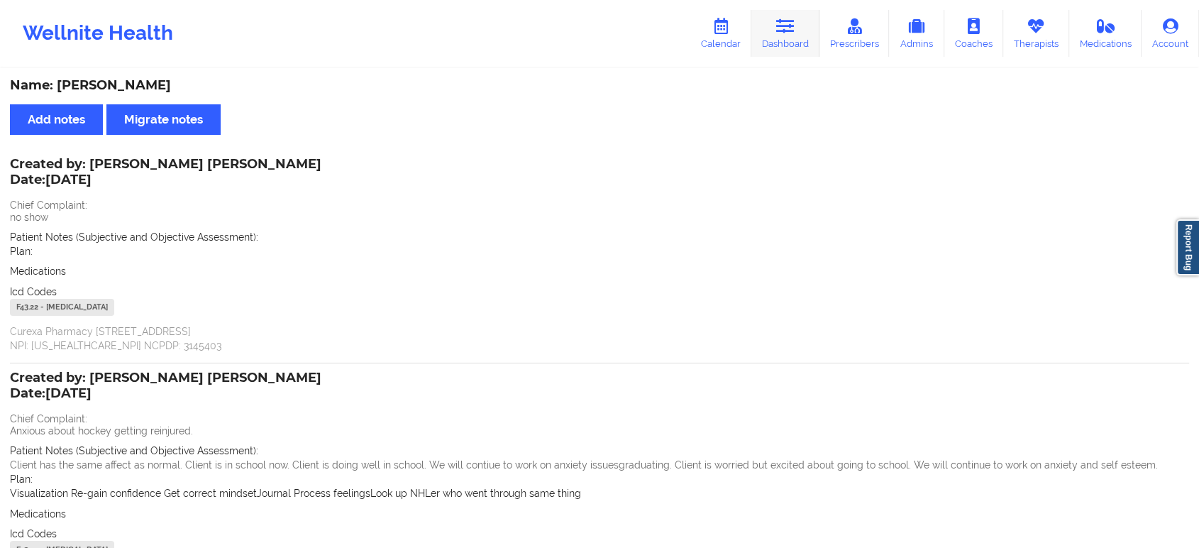
click at [786, 16] on link "Dashboard" at bounding box center [785, 33] width 68 height 47
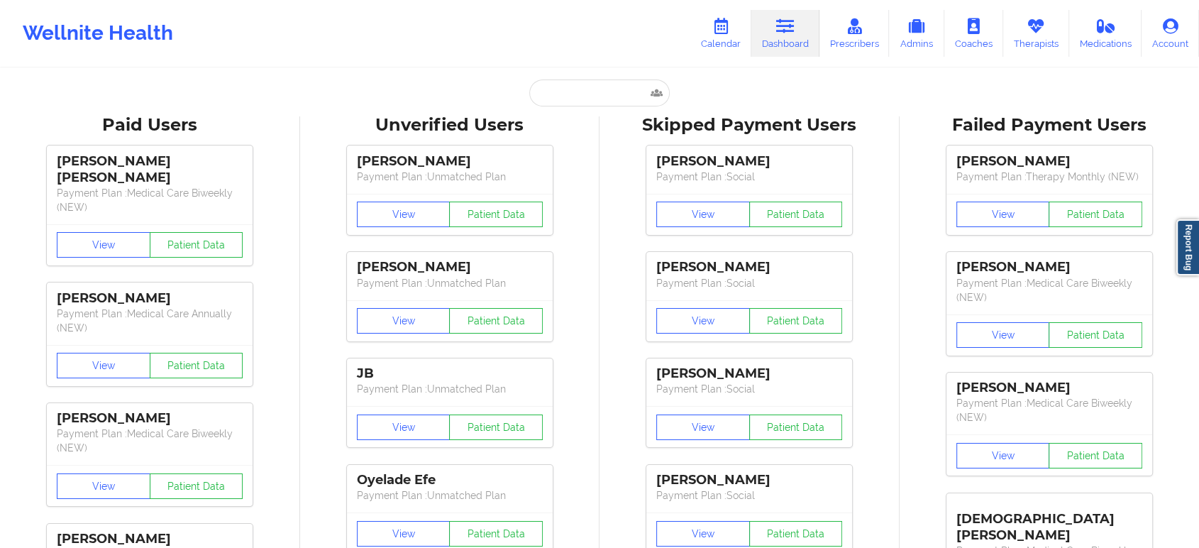
click at [590, 99] on input "text" at bounding box center [599, 92] width 140 height 27
paste input "[EMAIL_ADDRESS][DOMAIN_NAME]"
type input "[EMAIL_ADDRESS][DOMAIN_NAME]"
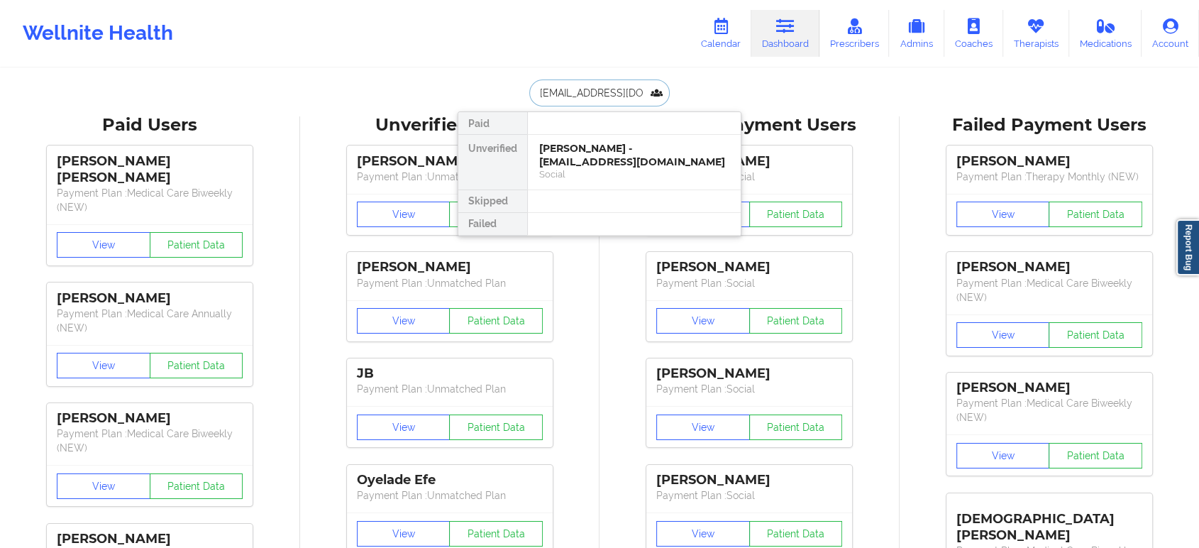
scroll to position [0, 21]
click at [620, 157] on div "Rebecca Dominguez - rmdominguez39@gmail.com" at bounding box center [634, 155] width 190 height 26
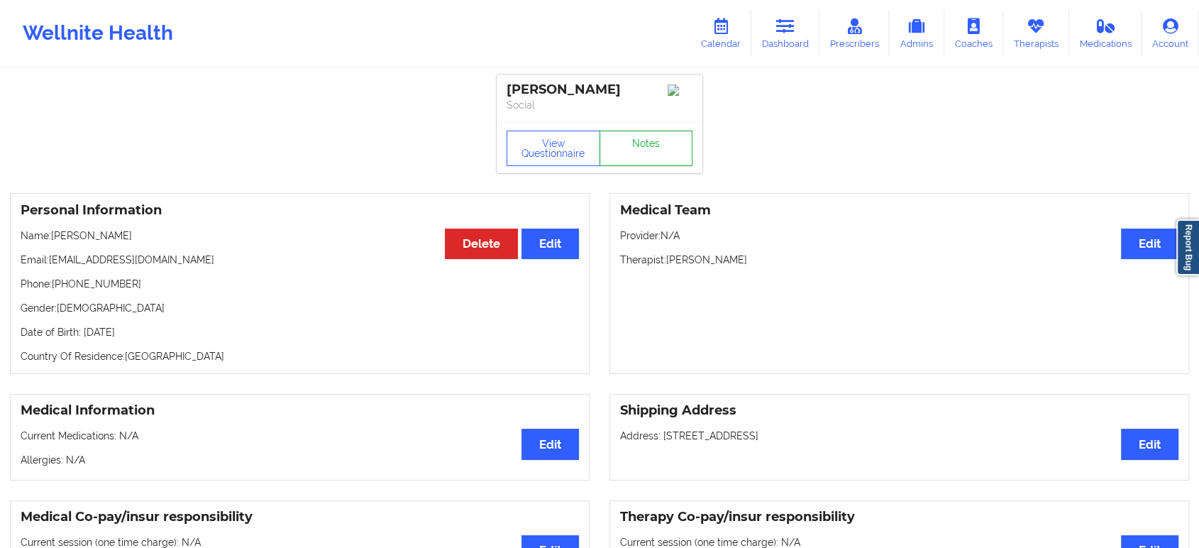
click at [644, 152] on link "Notes" at bounding box center [646, 147] width 94 height 35
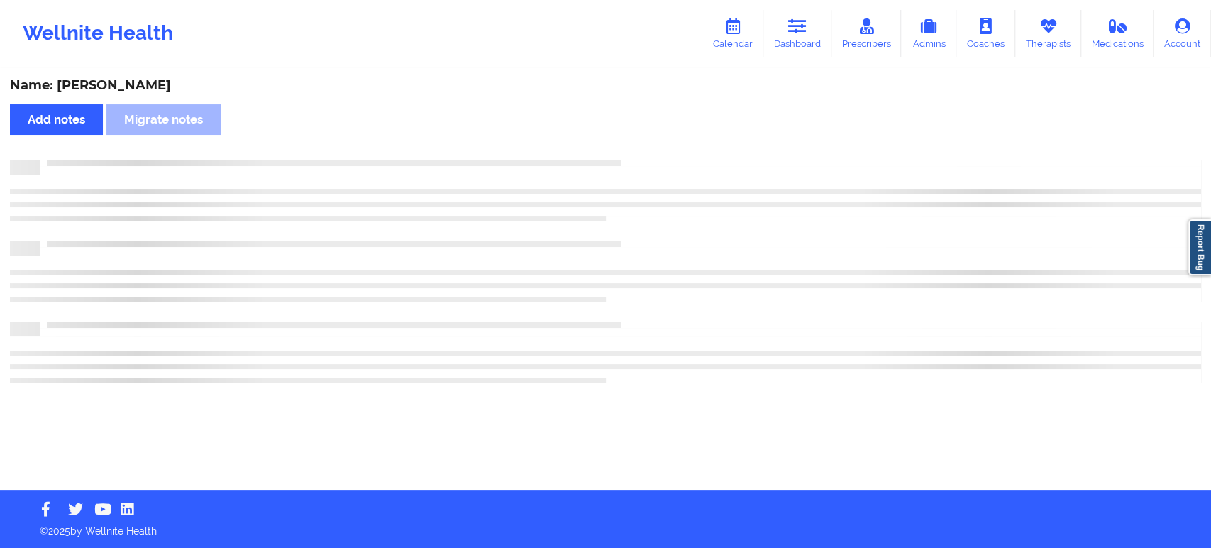
click at [644, 152] on div "Name: Rebecca Dominguez Add notes Migrate notes" at bounding box center [605, 280] width 1211 height 420
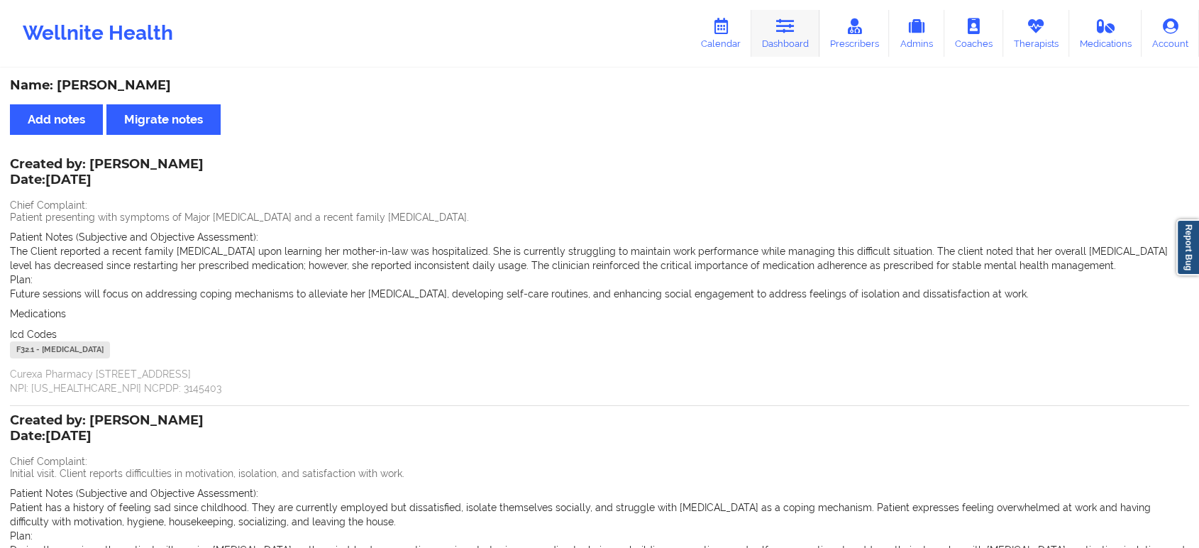
click at [779, 40] on link "Dashboard" at bounding box center [785, 33] width 68 height 47
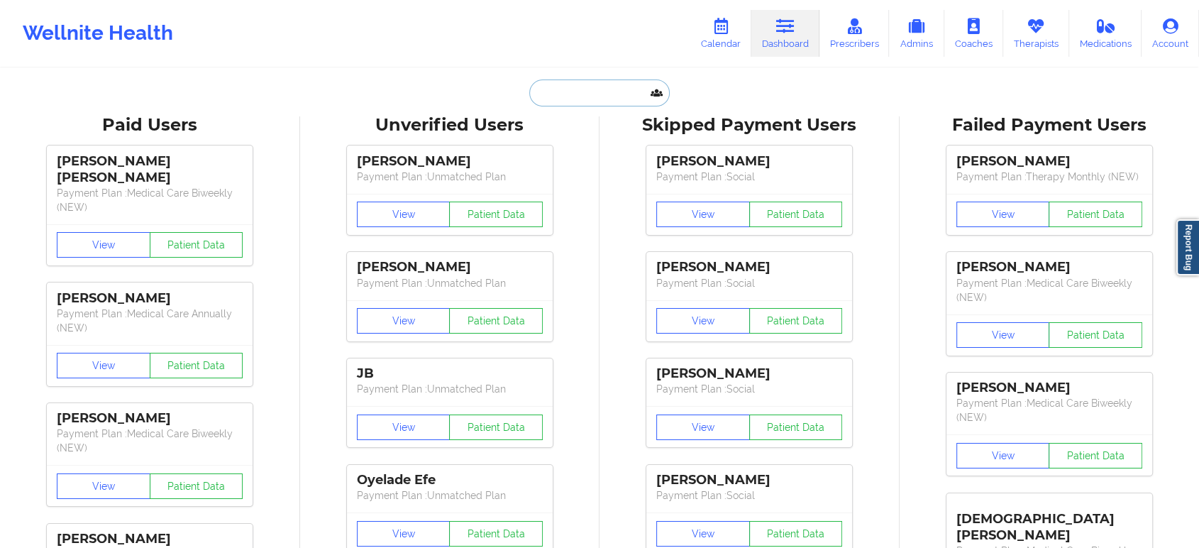
click at [571, 91] on input "text" at bounding box center [599, 92] width 140 height 27
paste input "ad3912b@gmail.com"
type input "ad3912b@gmail.com"
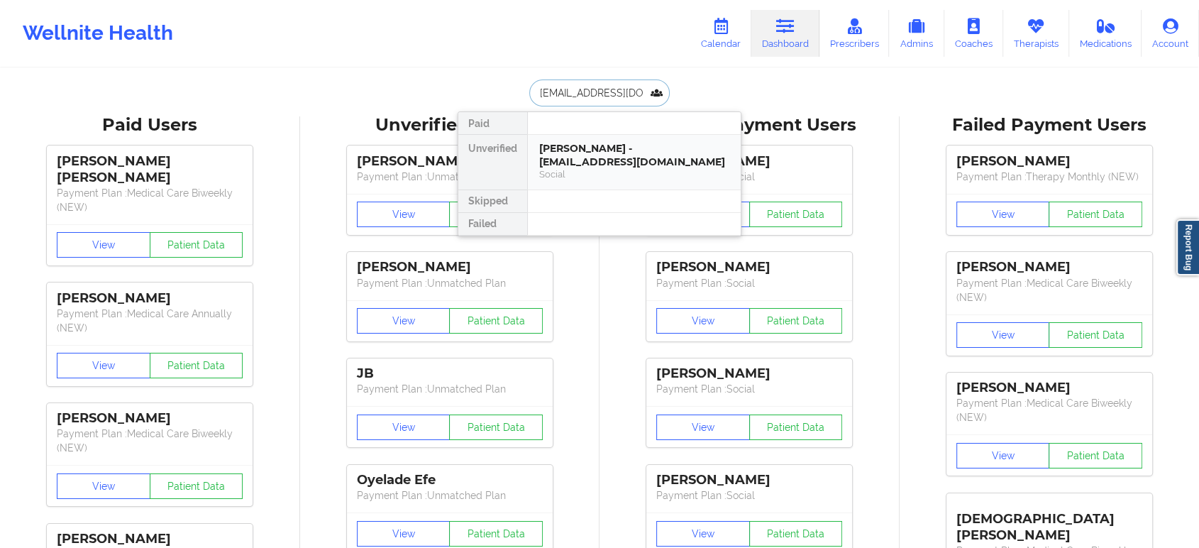
click at [605, 152] on div "Abigail Ballesteros - ad3912b@gmail.com" at bounding box center [634, 155] width 190 height 26
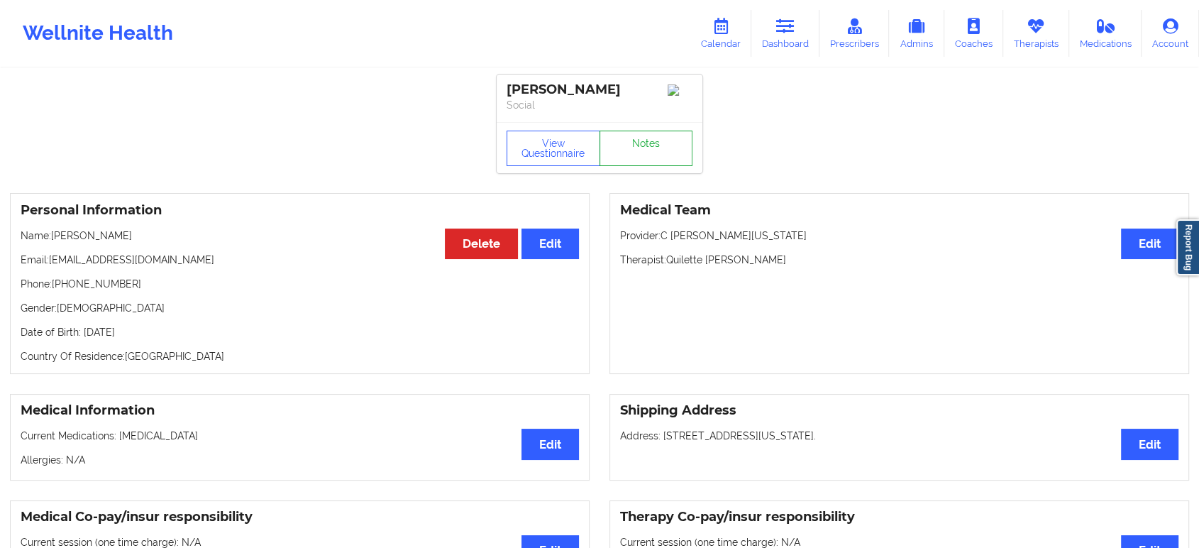
click at [636, 143] on link "Notes" at bounding box center [646, 147] width 94 height 35
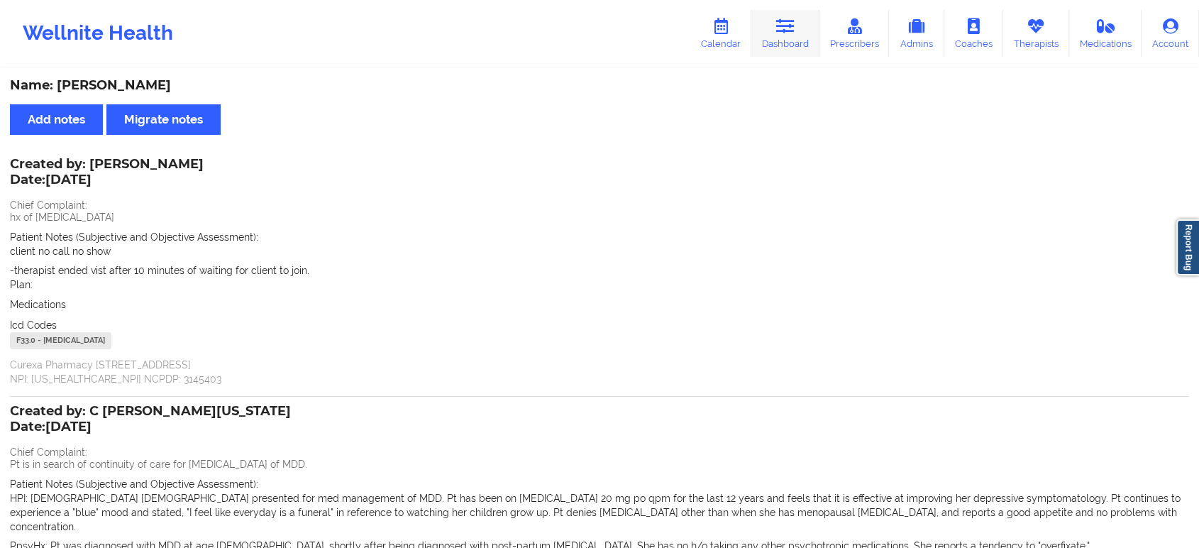
click at [816, 36] on link "Dashboard" at bounding box center [785, 33] width 68 height 47
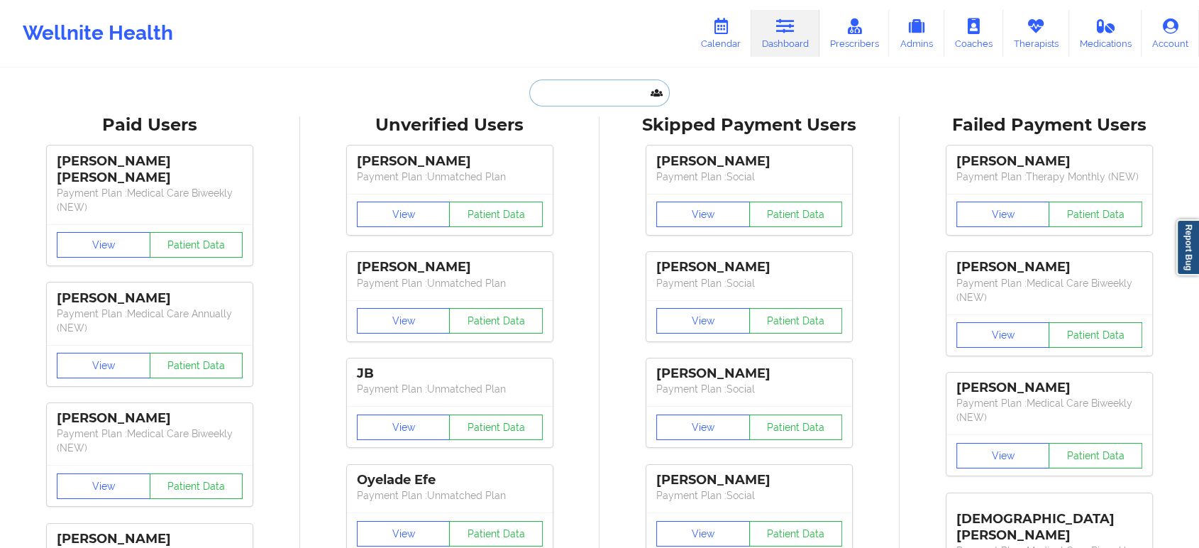
click at [552, 86] on input "text" at bounding box center [599, 92] width 140 height 27
paste input "[EMAIL_ADDRESS][DOMAIN_NAME]"
type input "[EMAIL_ADDRESS][DOMAIN_NAME]"
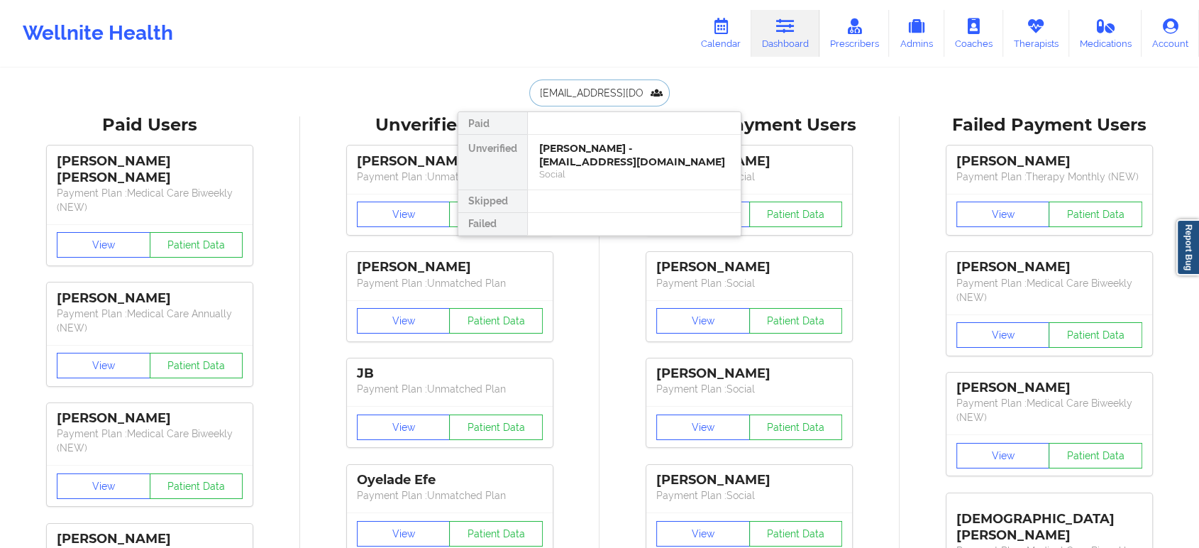
scroll to position [0, 9]
click at [607, 142] on div "Mark Lawrence - mlaweleven11@gmail.com" at bounding box center [634, 155] width 190 height 26
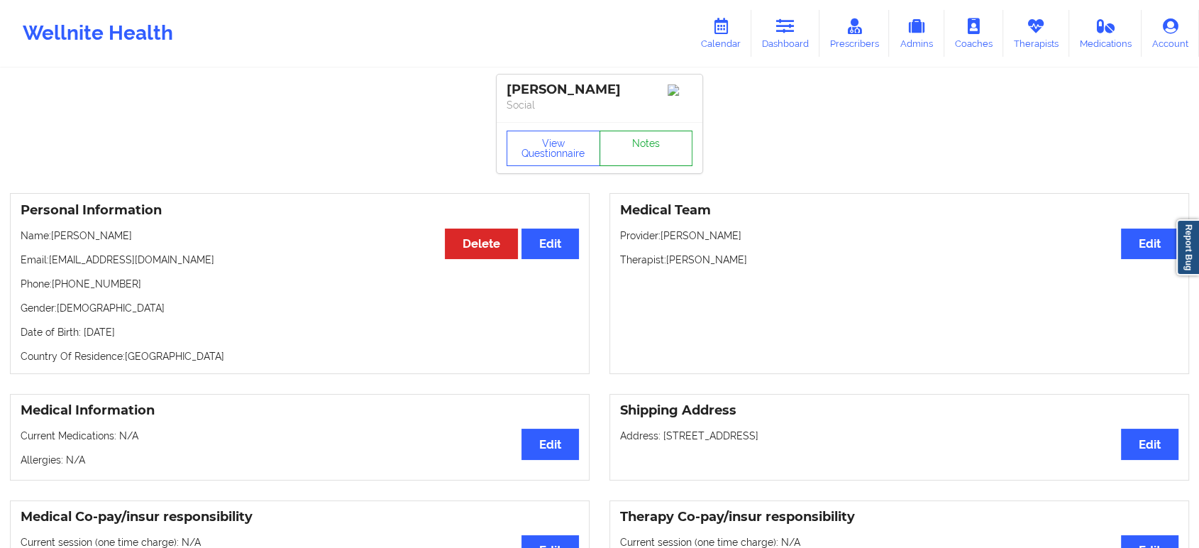
click at [638, 159] on link "Notes" at bounding box center [646, 147] width 94 height 35
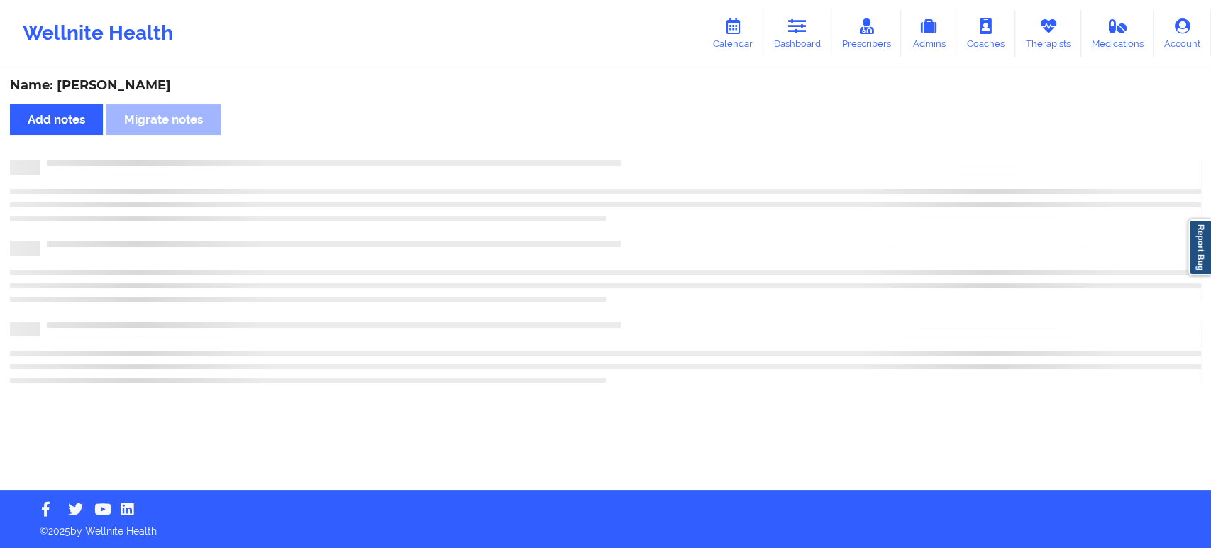
click at [638, 160] on div at bounding box center [620, 160] width 1161 height 0
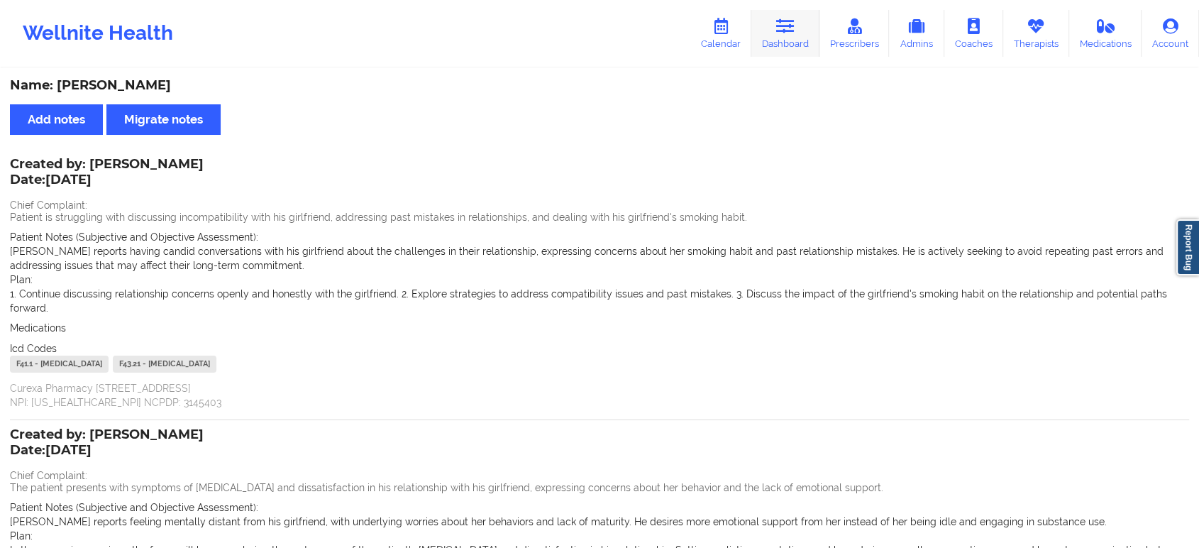
click at [819, 48] on link "Dashboard" at bounding box center [785, 33] width 68 height 47
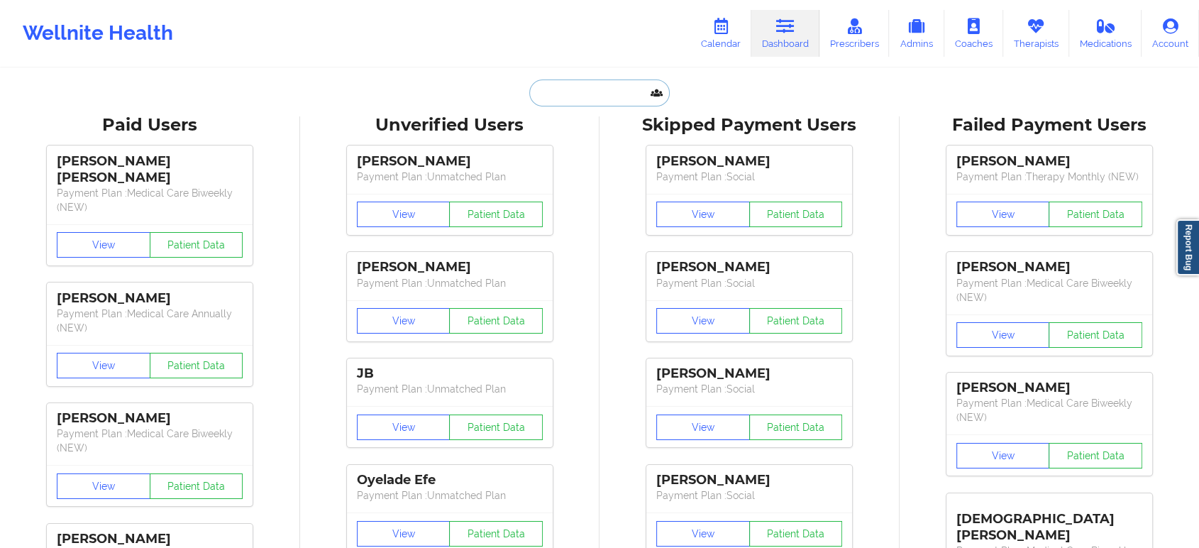
click at [587, 98] on input "text" at bounding box center [599, 92] width 140 height 27
paste input "al.moloney22@aol.com"
type input "al.moloney22@aol.com"
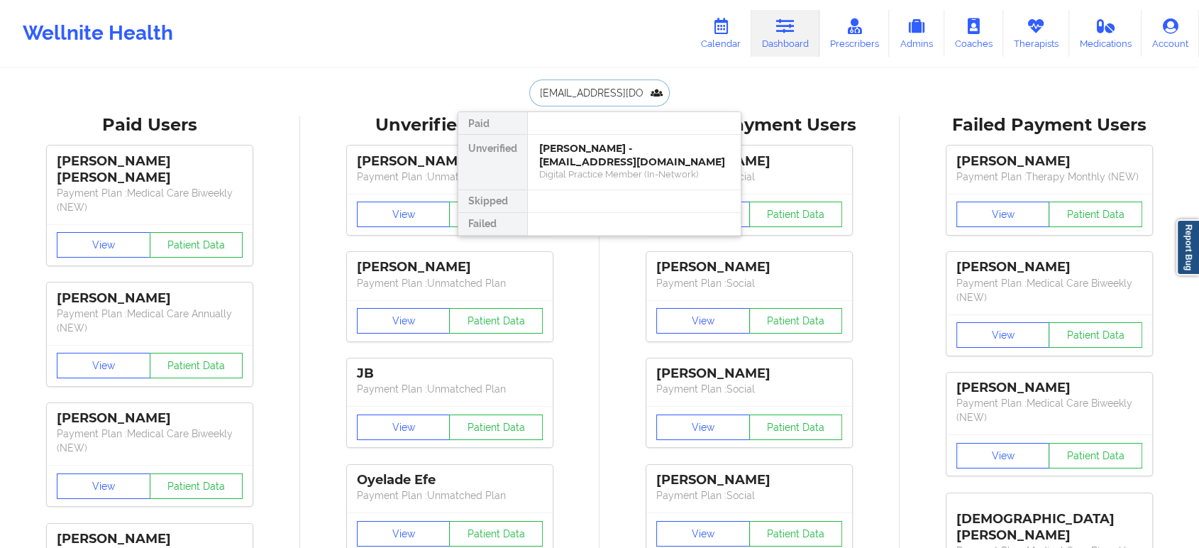
click at [602, 157] on div "Allison Moloney - al.moloney22@aol.com" at bounding box center [634, 155] width 190 height 26
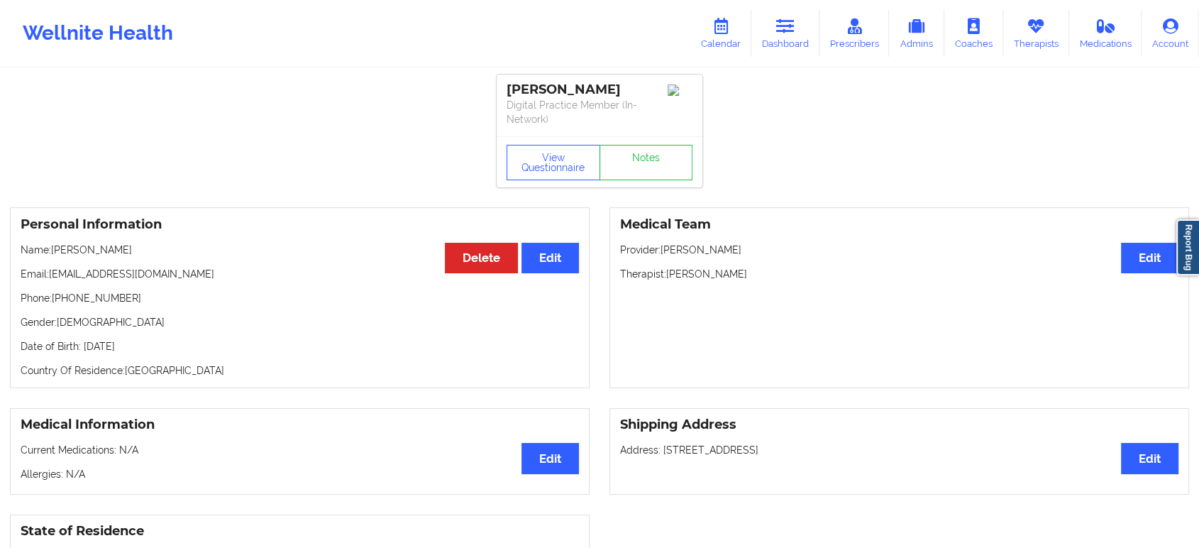
click at [669, 140] on div "View Questionnaire Notes" at bounding box center [599, 161] width 206 height 51
click at [661, 152] on link "Notes" at bounding box center [646, 162] width 94 height 35
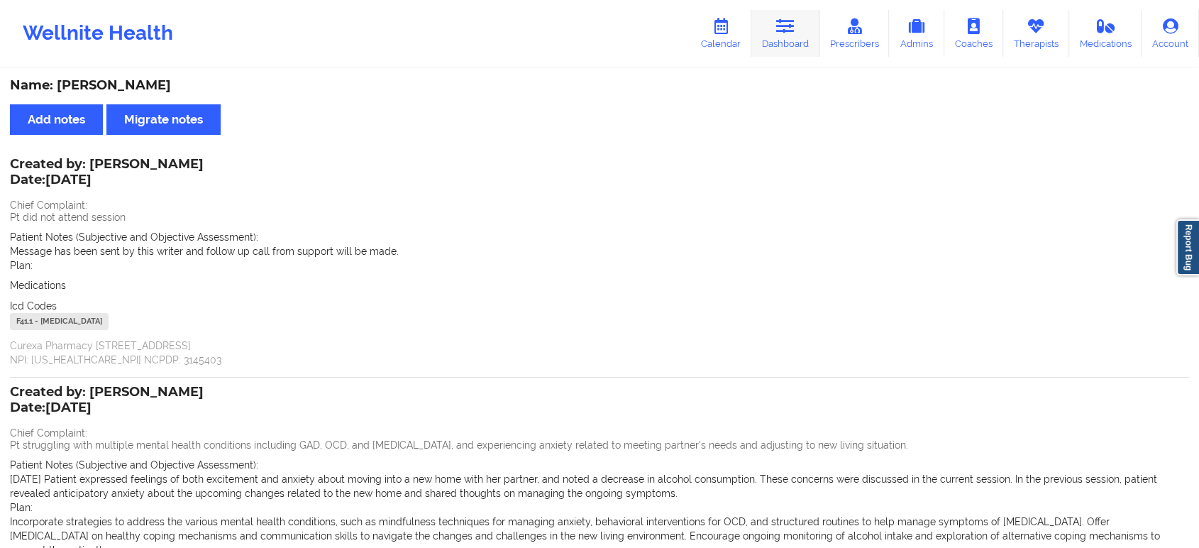
click at [772, 28] on link "Dashboard" at bounding box center [785, 33] width 68 height 47
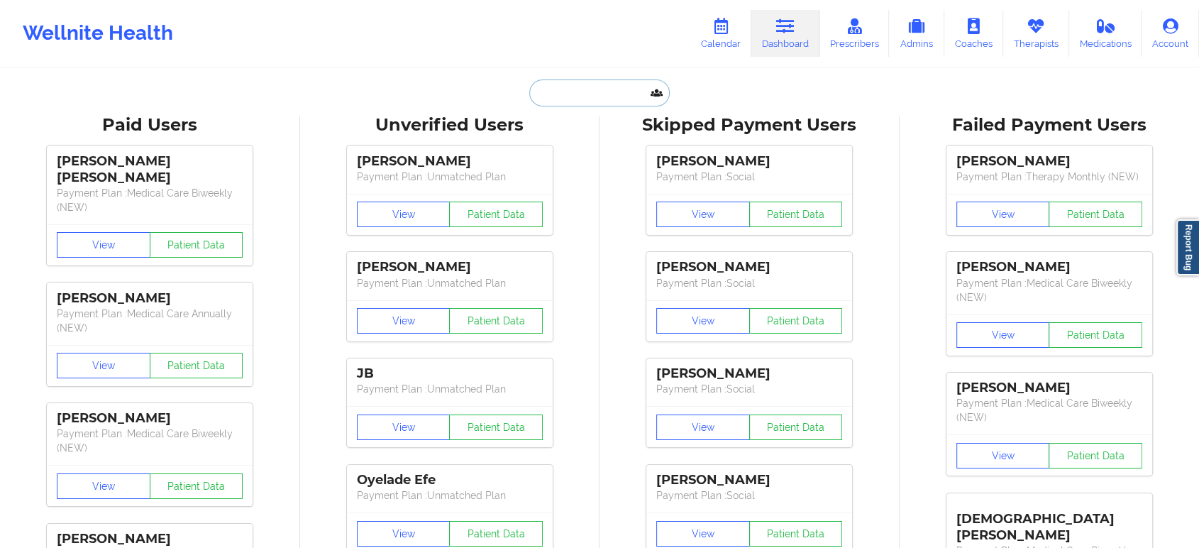
click at [594, 91] on input "text" at bounding box center [599, 92] width 140 height 27
paste input "damariscd7@yahoo.com"
type input "damariscd7@yahoo.com"
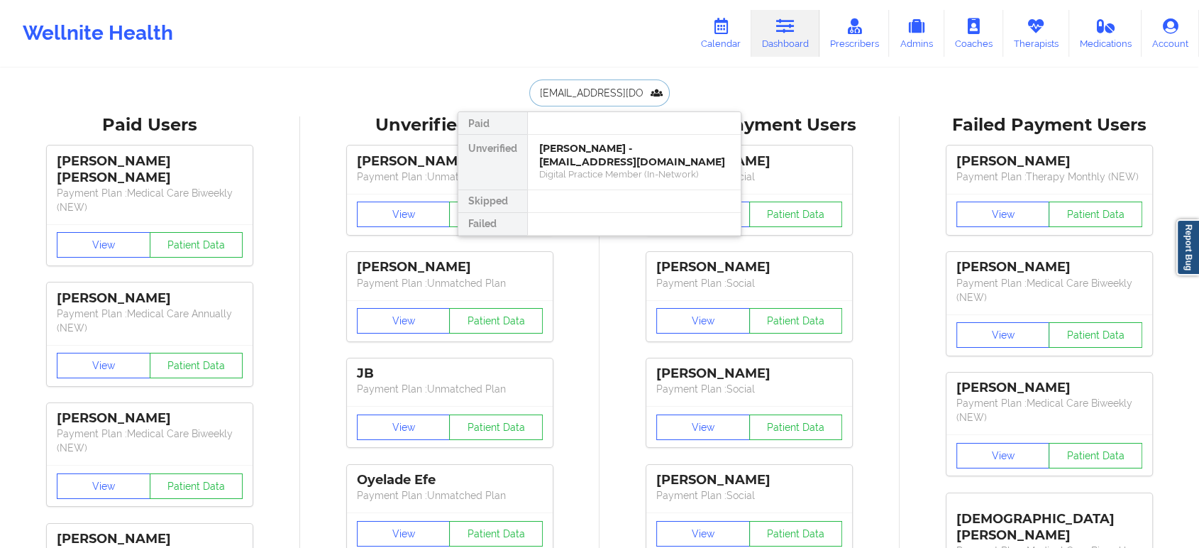
scroll to position [0, 1]
click at [624, 159] on div "Damaris Hernandez - damariscd7@yahoo.com" at bounding box center [634, 155] width 190 height 26
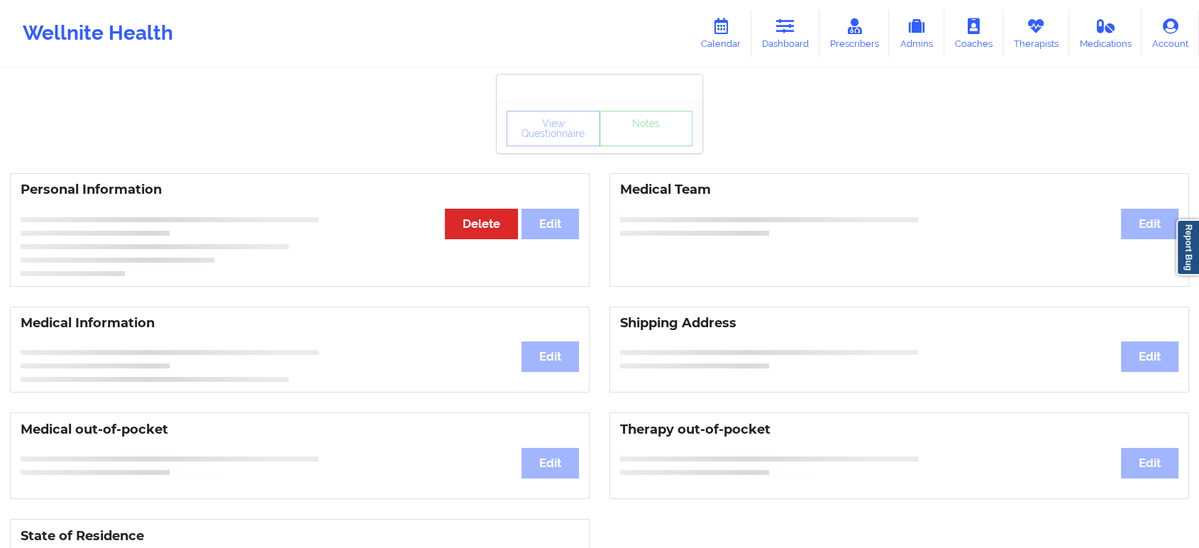
click at [649, 148] on div "View Questionnaire Notes" at bounding box center [599, 127] width 206 height 51
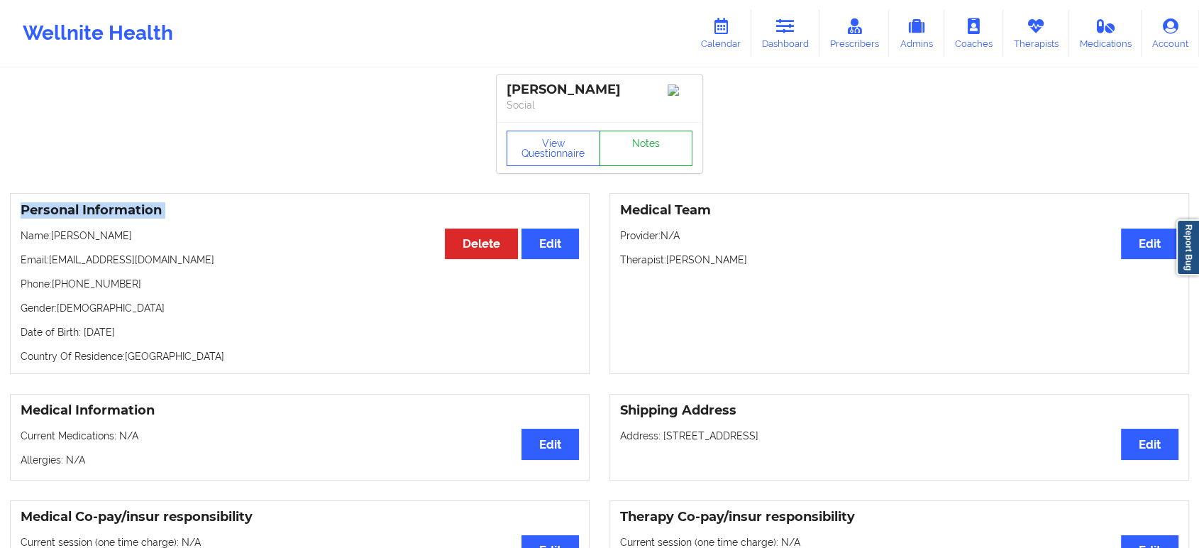
click at [649, 148] on link "Notes" at bounding box center [646, 147] width 94 height 35
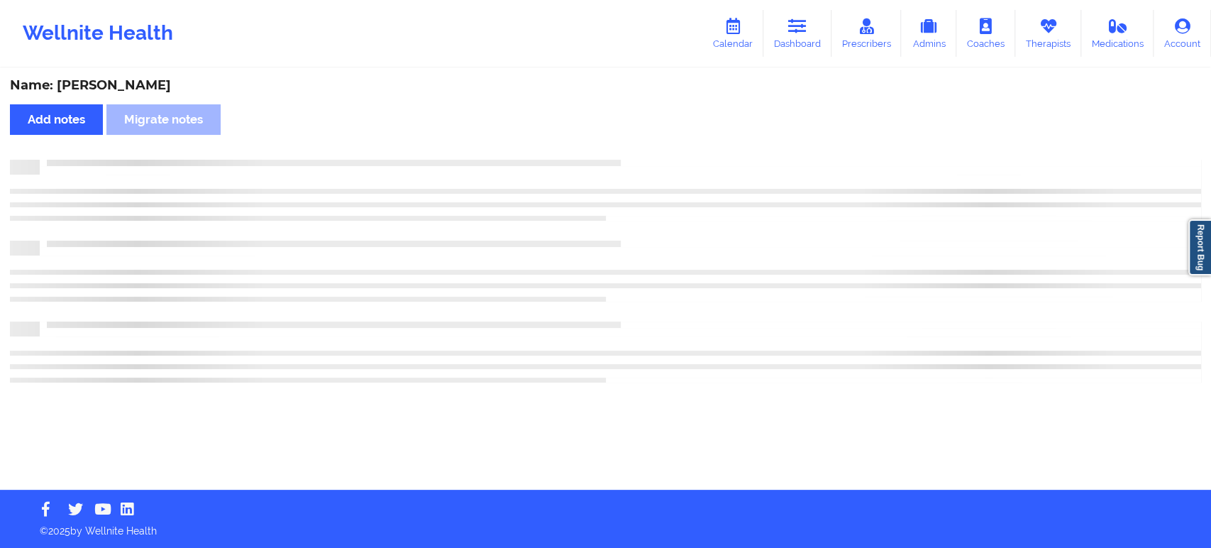
click at [649, 148] on div "Name: Damaris Hernandez Add notes Migrate notes" at bounding box center [605, 280] width 1211 height 420
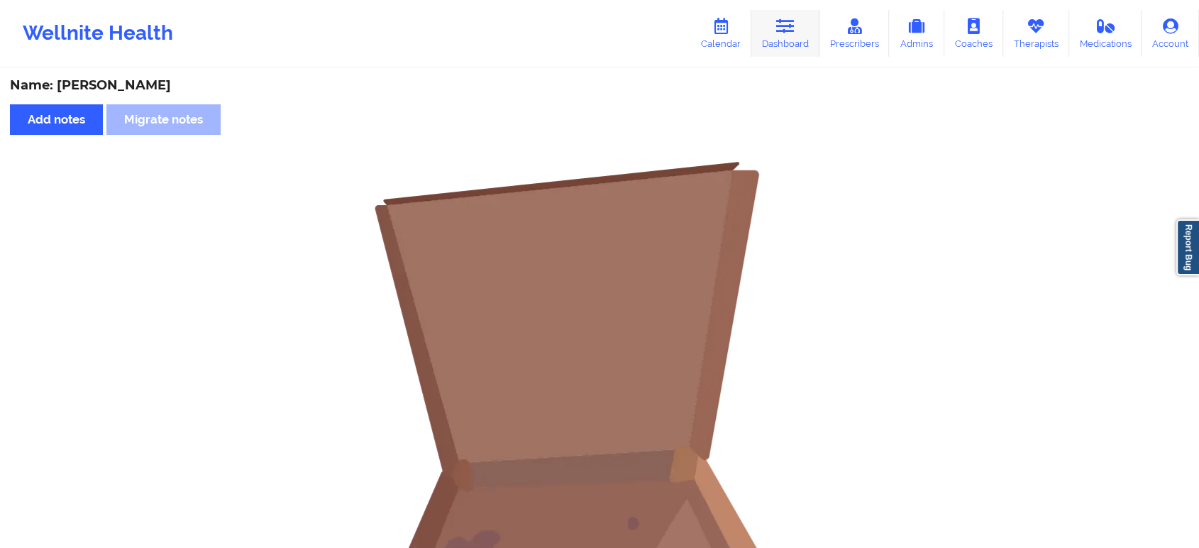
drag, startPoint x: 816, startPoint y: 67, endPoint x: 806, endPoint y: 43, distance: 25.7
click at [806, 43] on div "Wellnite Health Calendar Dashboard Prescribers Admins Coaches Therapists Medica…" at bounding box center [599, 389] width 1199 height 779
click at [806, 43] on link "Dashboard" at bounding box center [785, 33] width 68 height 47
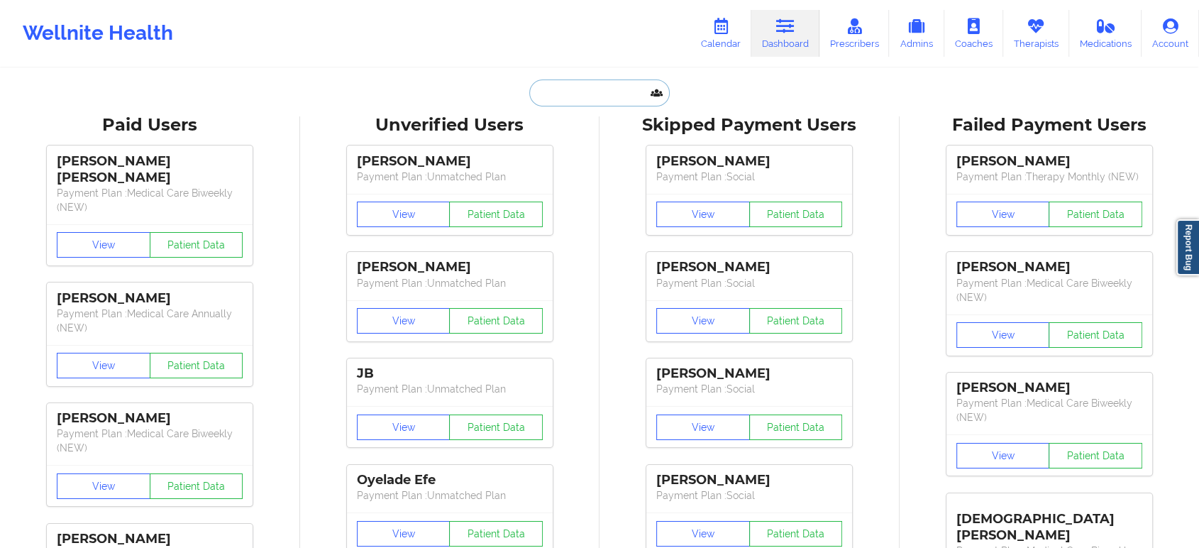
click at [582, 79] on input "text" at bounding box center [599, 92] width 140 height 27
paste input "meleisha.edwards@tn.gov"
type input "meleisha.edwards@tn.gov"
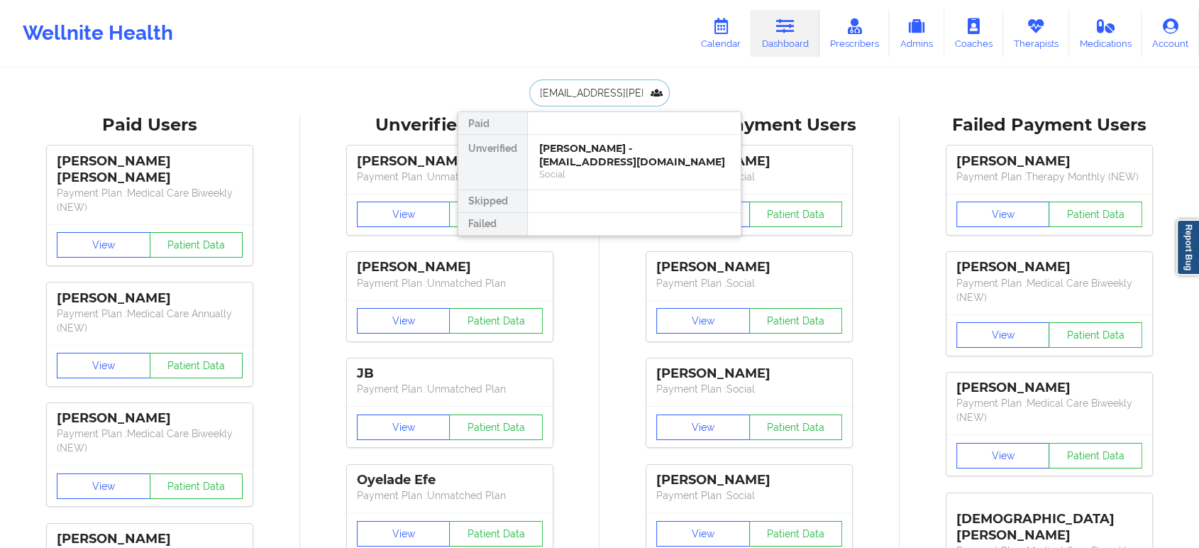
scroll to position [0, 9]
click at [630, 148] on div "MELEISHA EDWARDS - meleisha.edwards@tn.gov" at bounding box center [634, 162] width 190 height 40
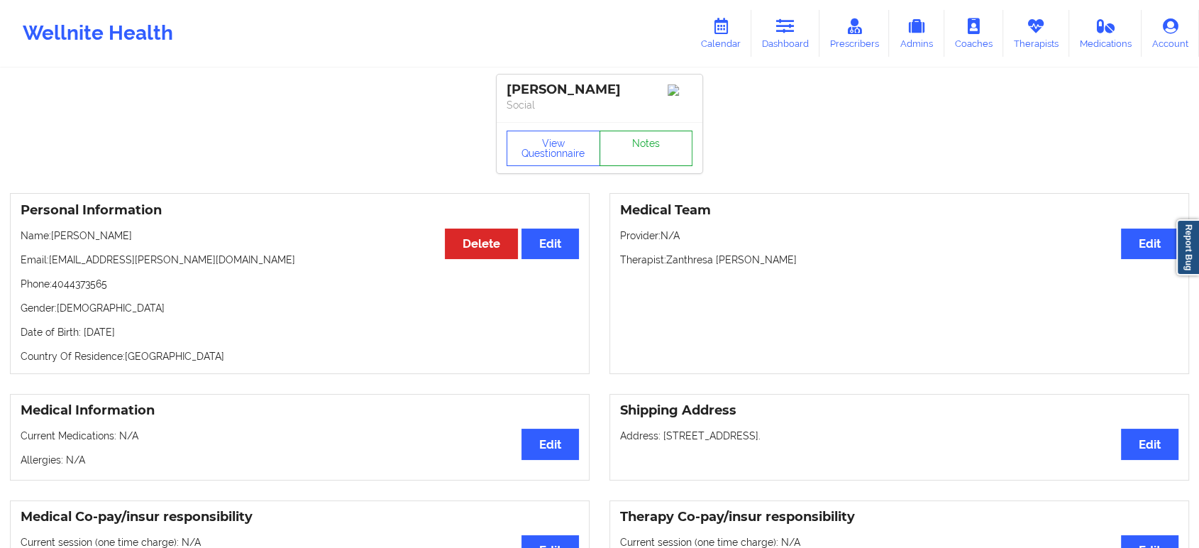
click at [655, 166] on link "Notes" at bounding box center [646, 147] width 94 height 35
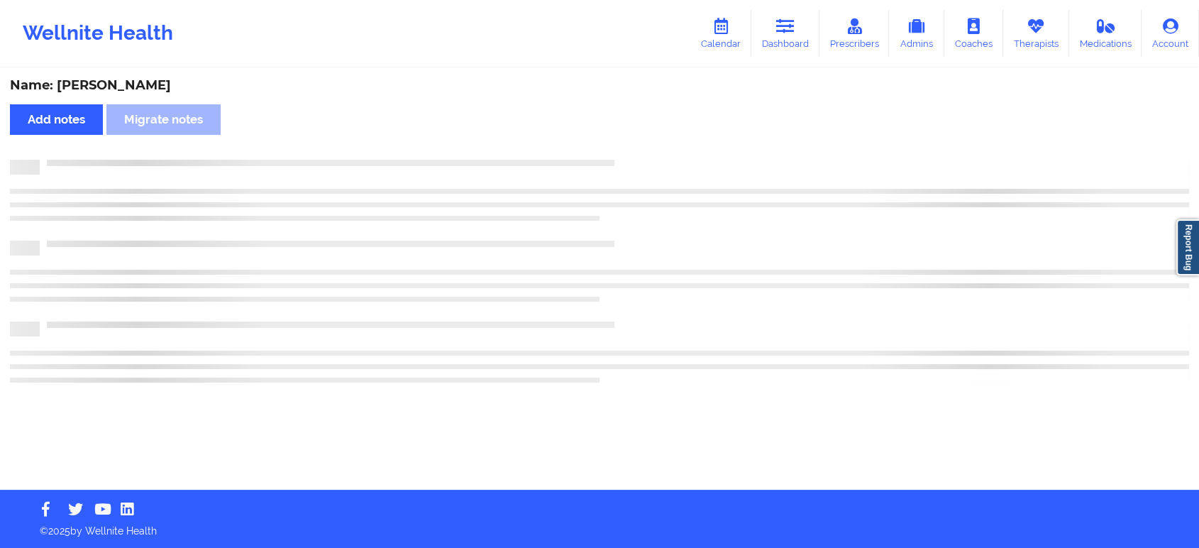
click at [655, 166] on div at bounding box center [599, 167] width 1179 height 15
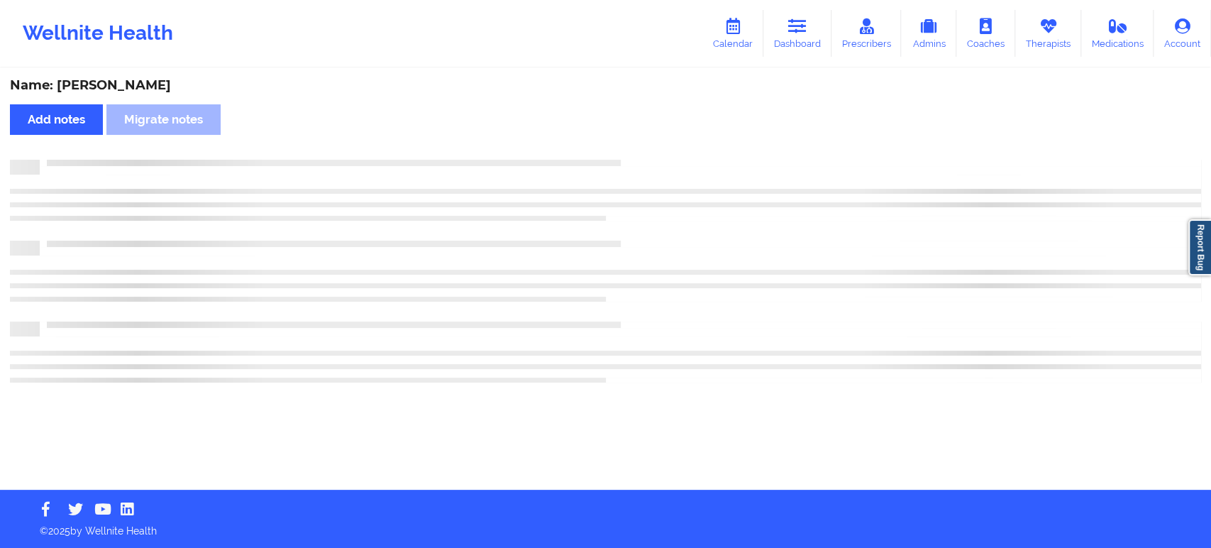
click at [655, 166] on div at bounding box center [605, 167] width 1191 height 15
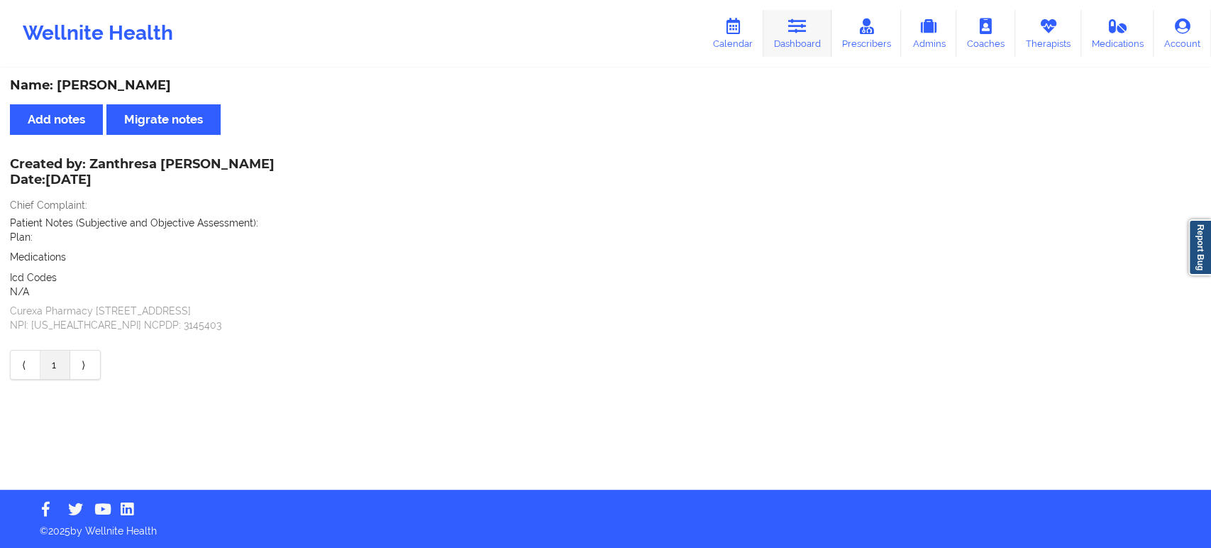
click at [766, 27] on link "Dashboard" at bounding box center [797, 33] width 68 height 47
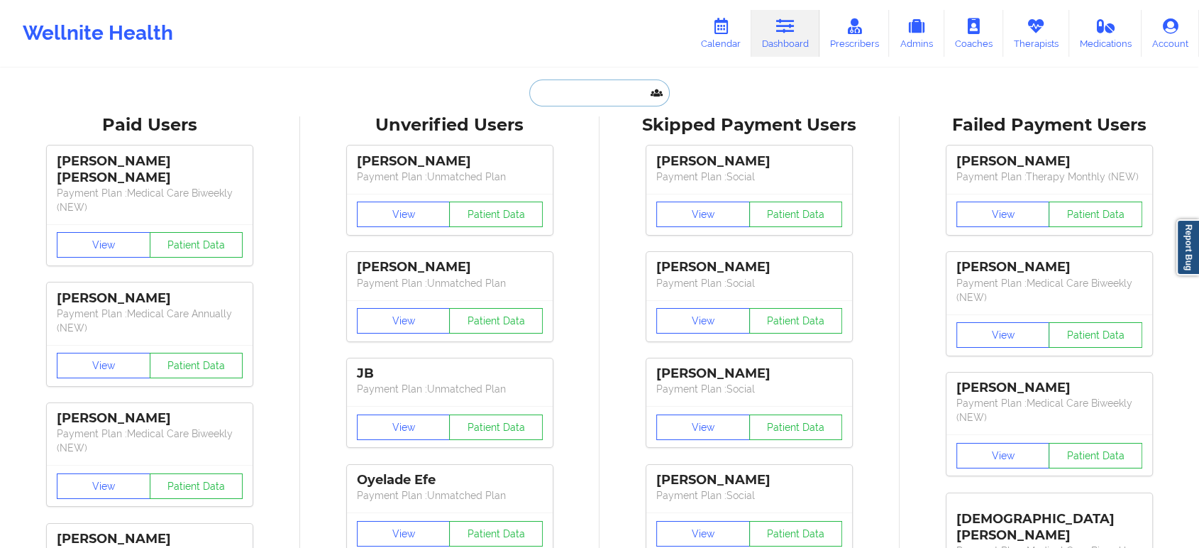
click at [565, 99] on input "text" at bounding box center [599, 92] width 140 height 27
paste input "colieamiller@gmail.com"
type input "colieamiller@gmail.com"
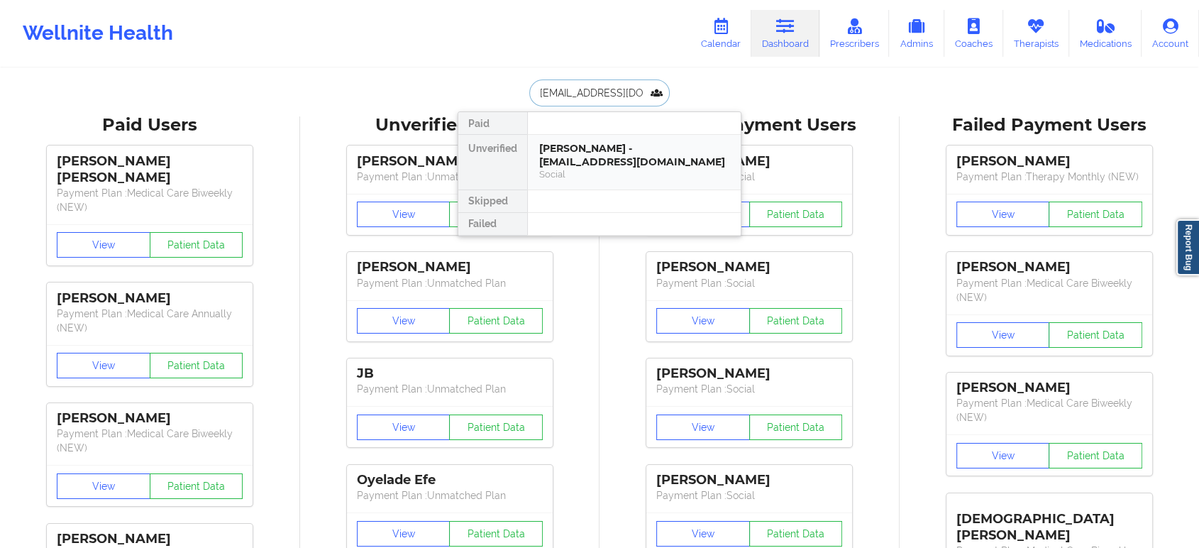
click at [607, 149] on div "Nicole A Miller - colieamiller@gmail.com" at bounding box center [634, 155] width 190 height 26
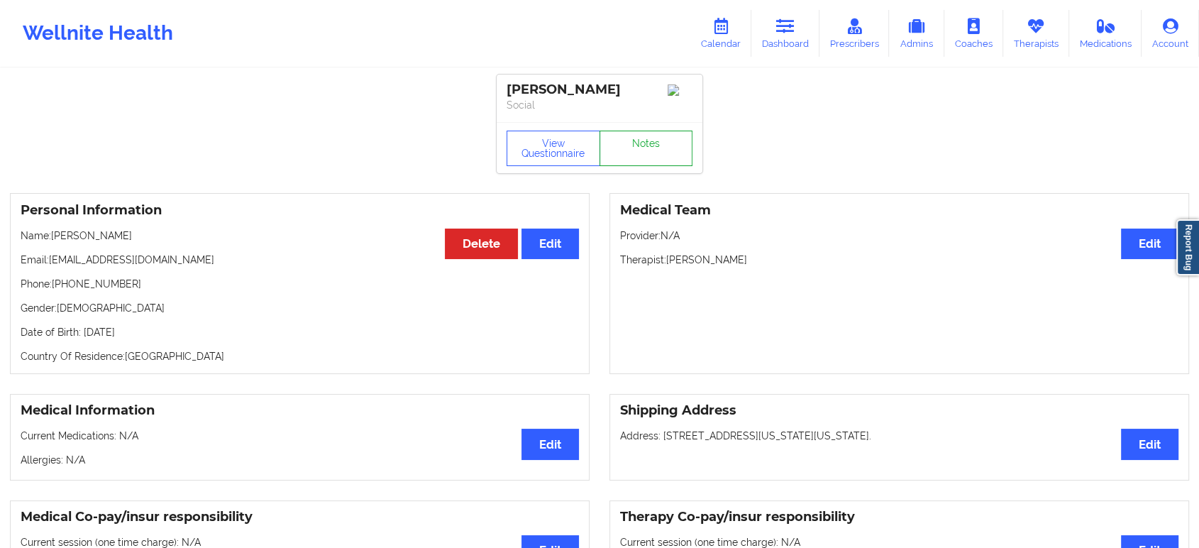
click at [642, 154] on link "Notes" at bounding box center [646, 147] width 94 height 35
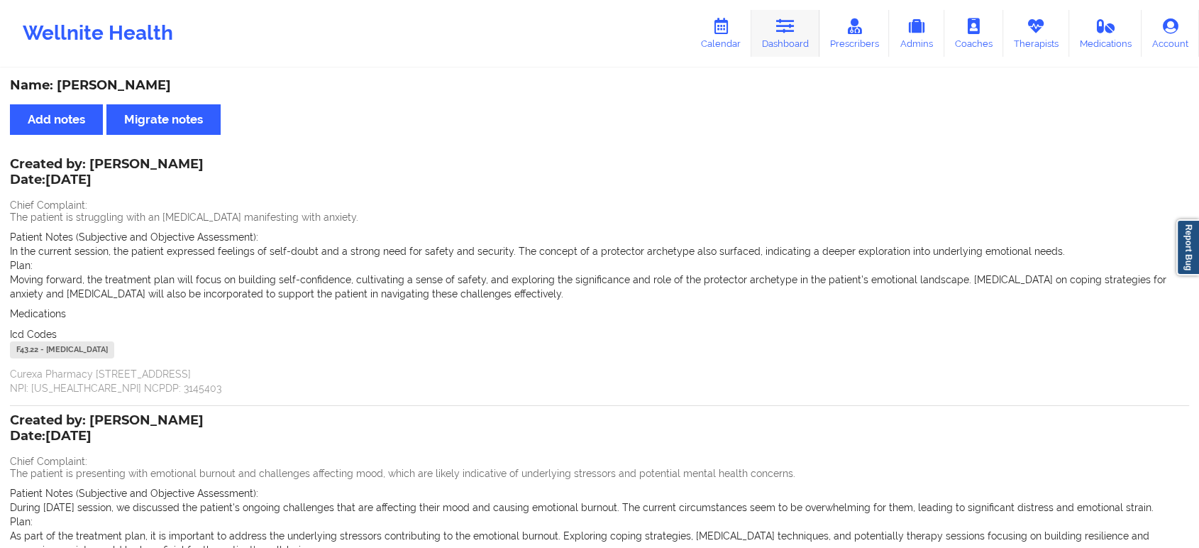
click at [786, 38] on link "Dashboard" at bounding box center [785, 33] width 68 height 47
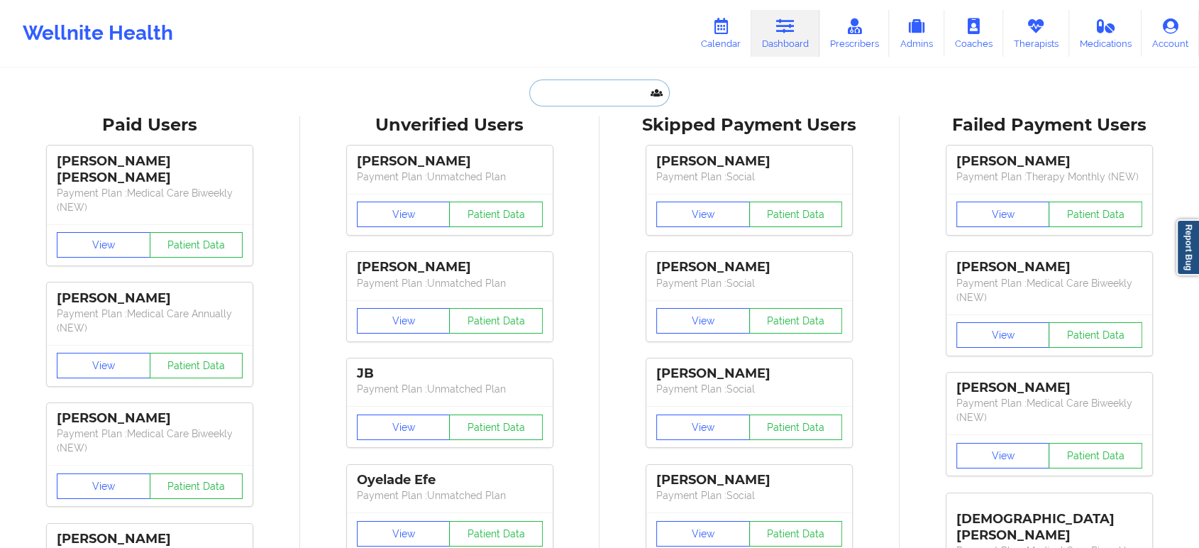
click at [607, 82] on input "text" at bounding box center [599, 92] width 140 height 27
paste input "leianyb28@gmail.com"
type input "leianyb28@gmail.com"
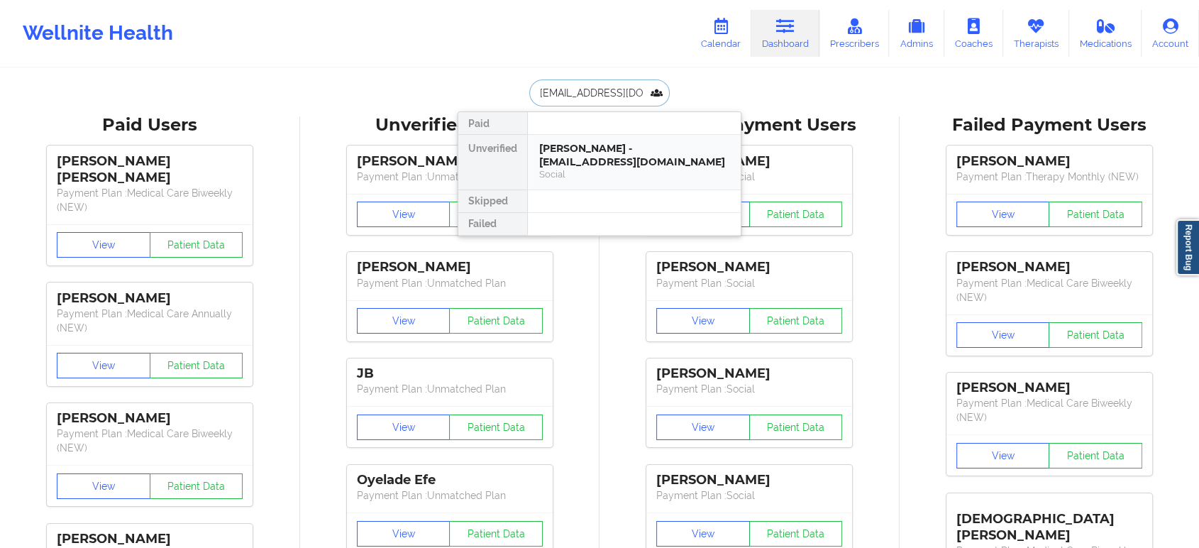
click at [622, 154] on div "Leiany Bermudez - leianyb28@gmail.com" at bounding box center [634, 155] width 190 height 26
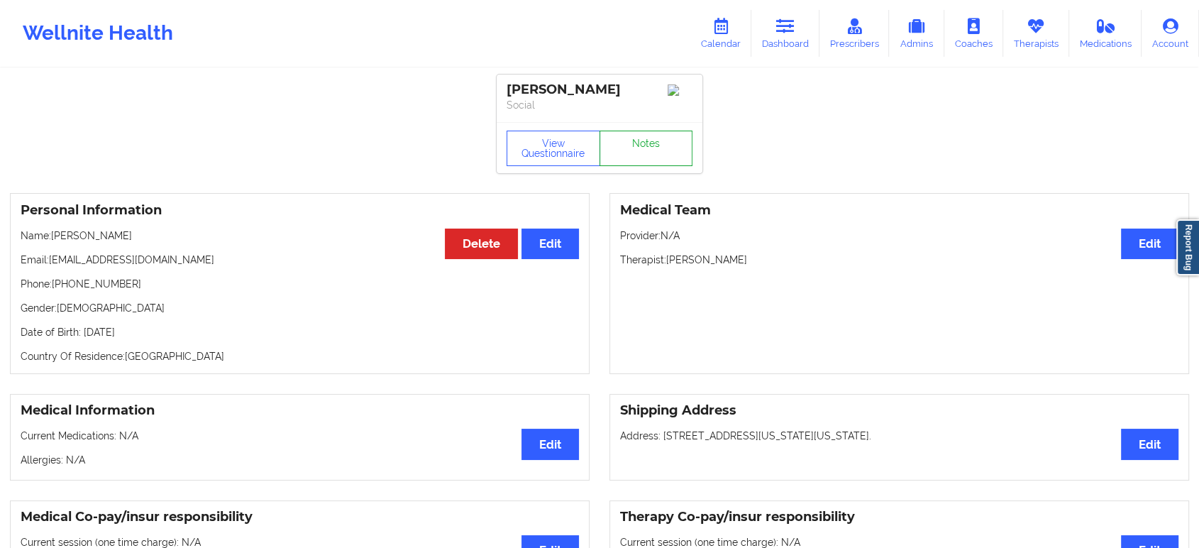
click at [650, 148] on link "Notes" at bounding box center [646, 147] width 94 height 35
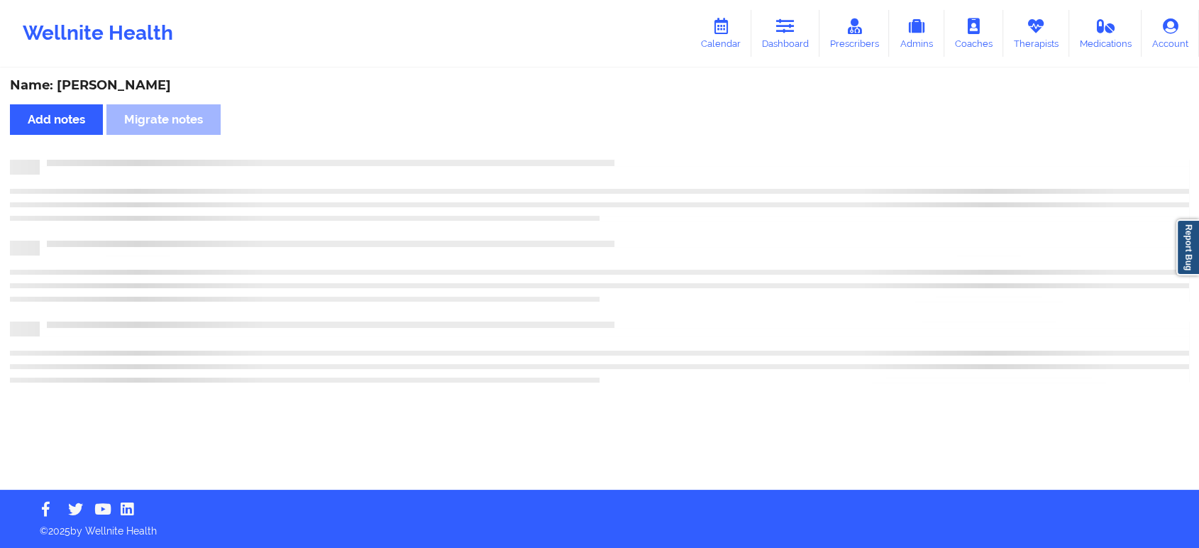
click at [650, 148] on div "Name: Leiany Bermudez Add notes Migrate notes" at bounding box center [599, 280] width 1199 height 420
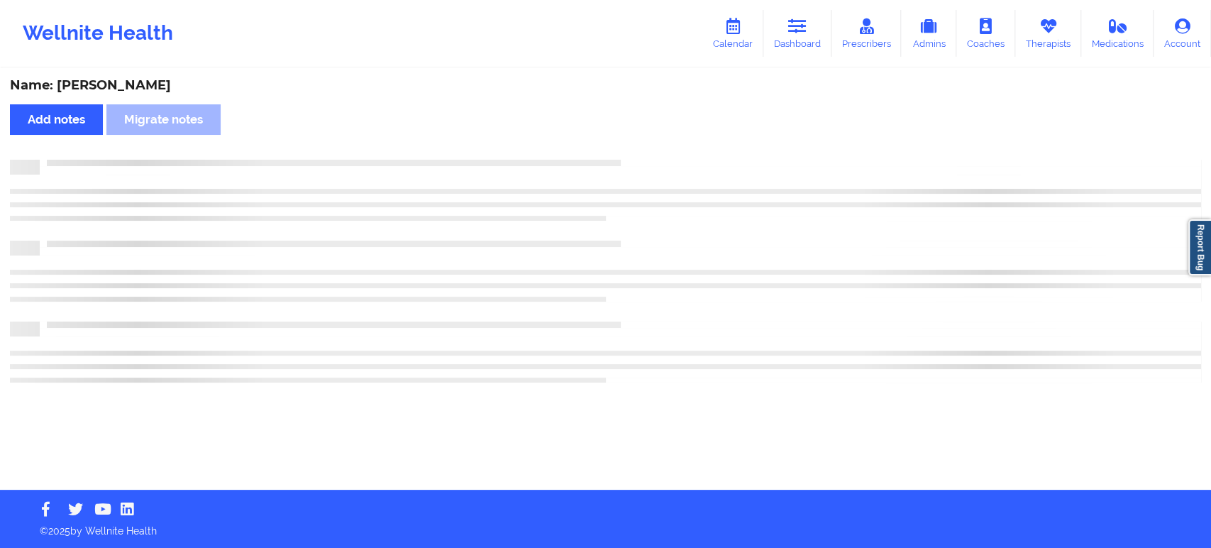
click at [650, 148] on div "Name: Leiany Bermudez Add notes Migrate notes" at bounding box center [605, 280] width 1211 height 420
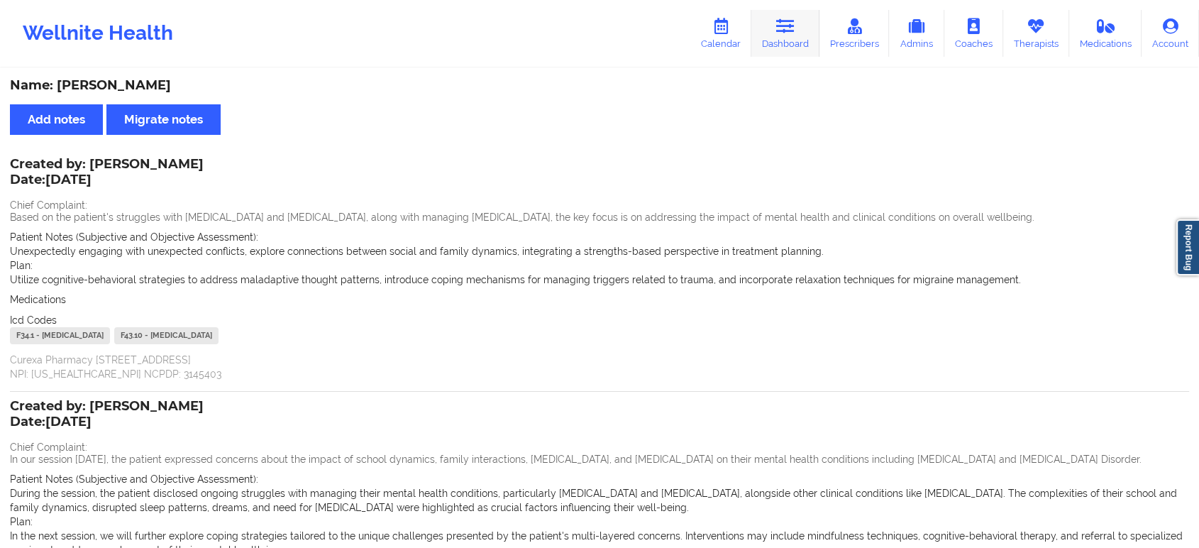
click at [784, 31] on icon at bounding box center [785, 26] width 18 height 16
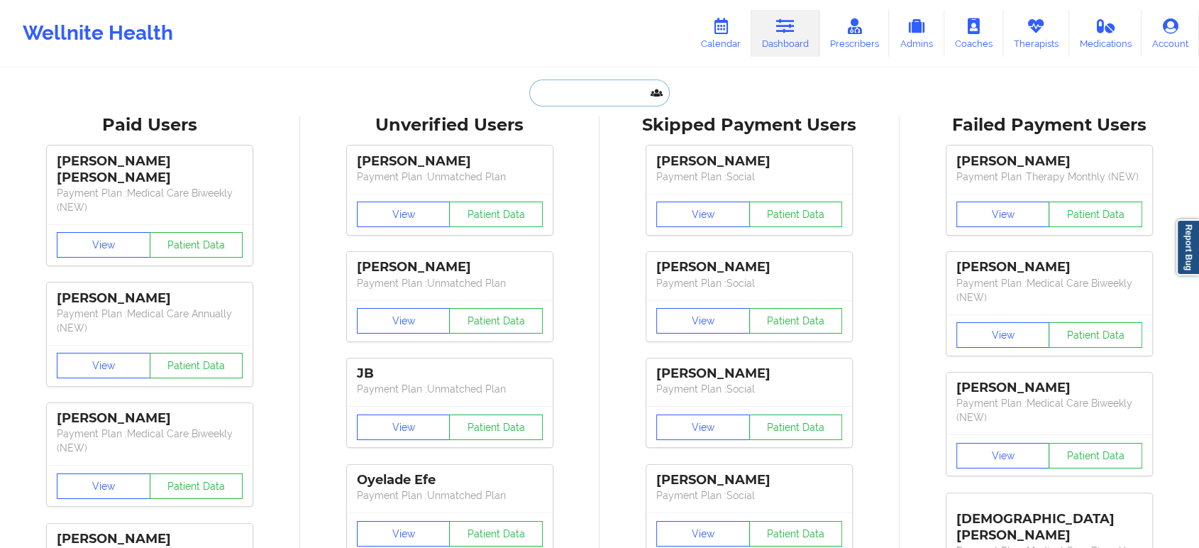
click at [600, 84] on input "text" at bounding box center [599, 92] width 140 height 27
paste input "lillia.tramel@yahoo.com"
type input "lillia.tramel@yahoo.com"
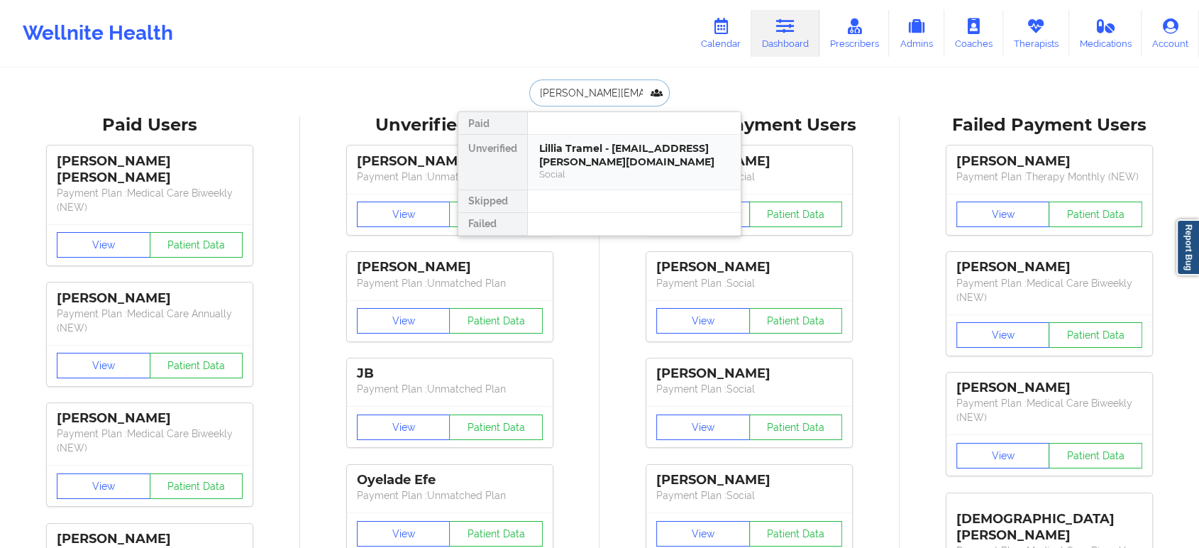
click at [615, 149] on div "Lillia Tramel - lillia.tramel@yahoo.com" at bounding box center [634, 155] width 190 height 26
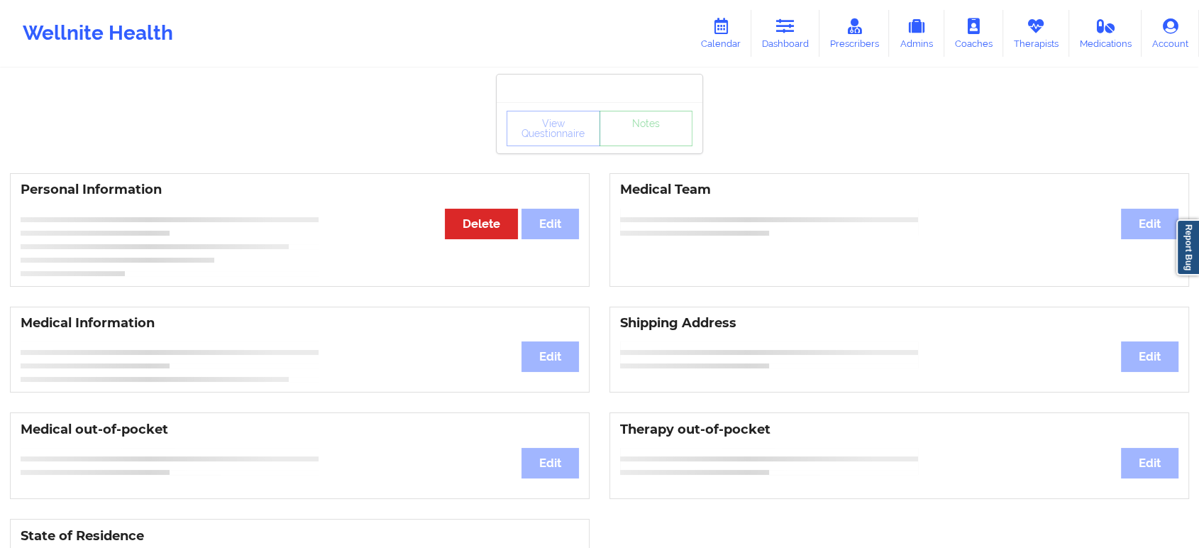
click at [650, 138] on div "View Questionnaire Notes" at bounding box center [599, 128] width 186 height 35
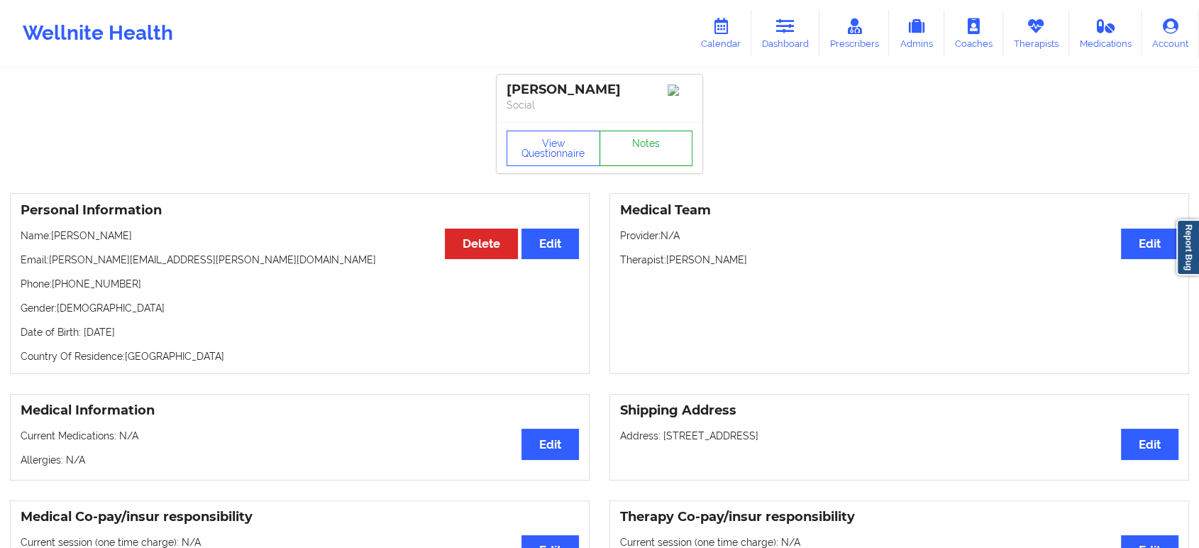
click at [650, 138] on link "Notes" at bounding box center [646, 147] width 94 height 35
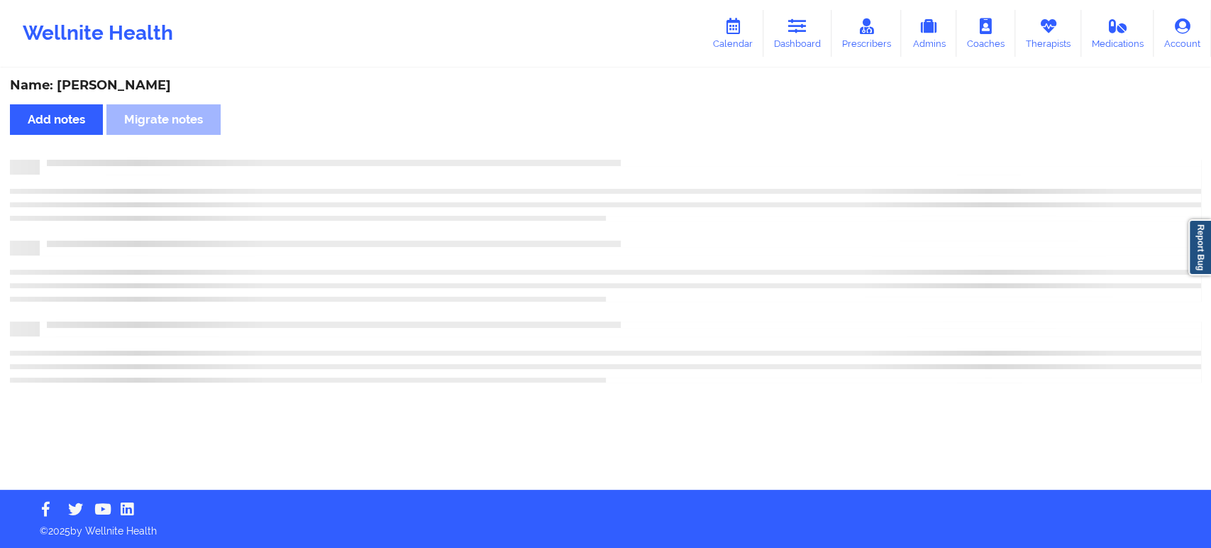
click at [653, 142] on div "Name: Lillia Tramel Add notes Migrate notes" at bounding box center [605, 280] width 1211 height 420
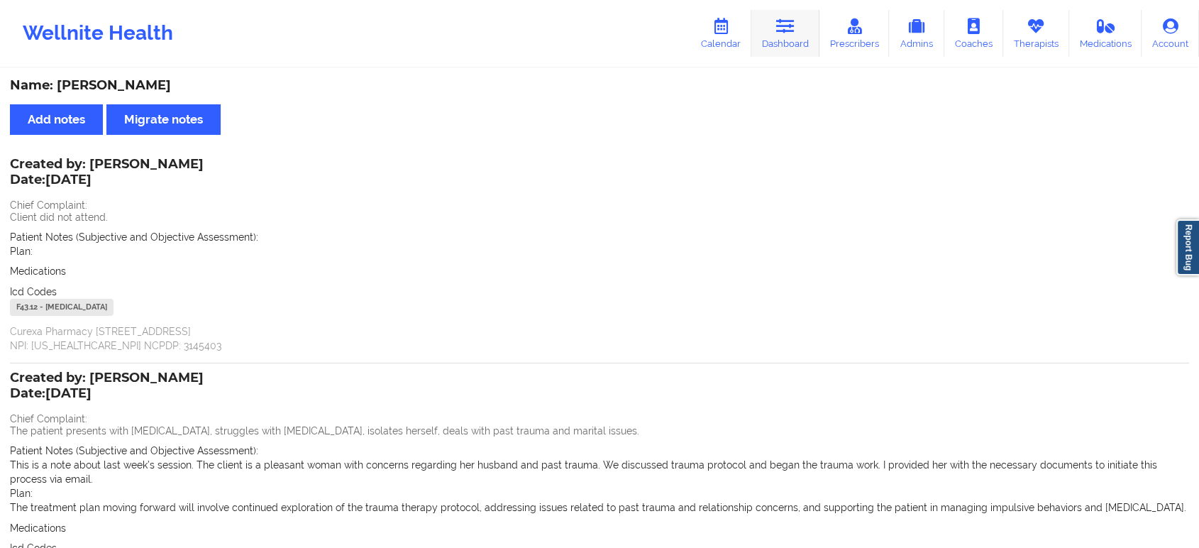
click at [791, 25] on icon at bounding box center [785, 26] width 18 height 16
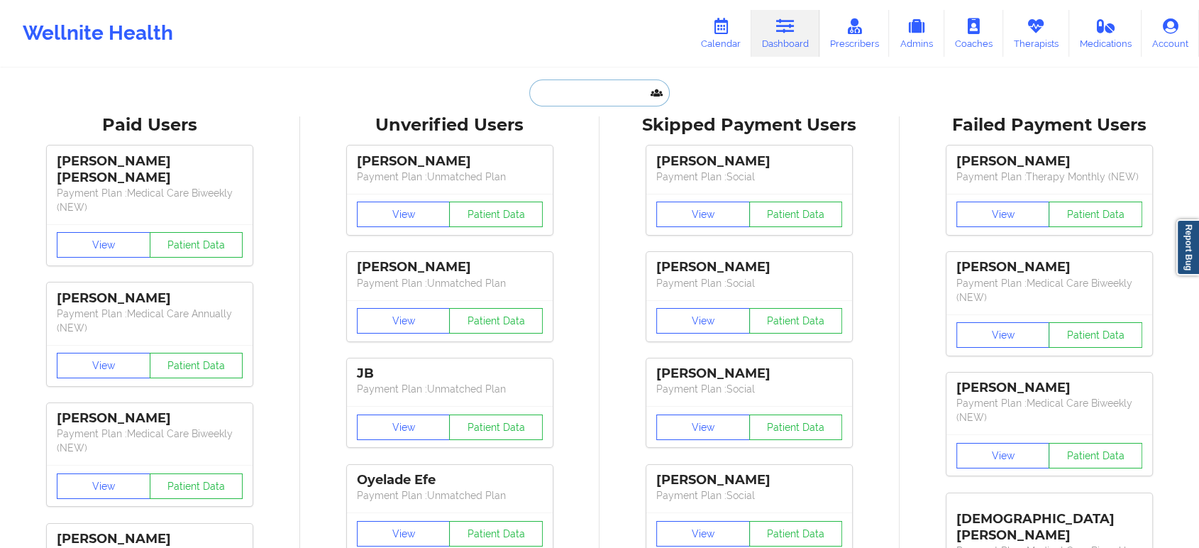
click at [581, 94] on input "text" at bounding box center [599, 92] width 140 height 27
paste input "sindhu.nreddy@gmail.com"
type input "sindhu.nreddy@gmail.com"
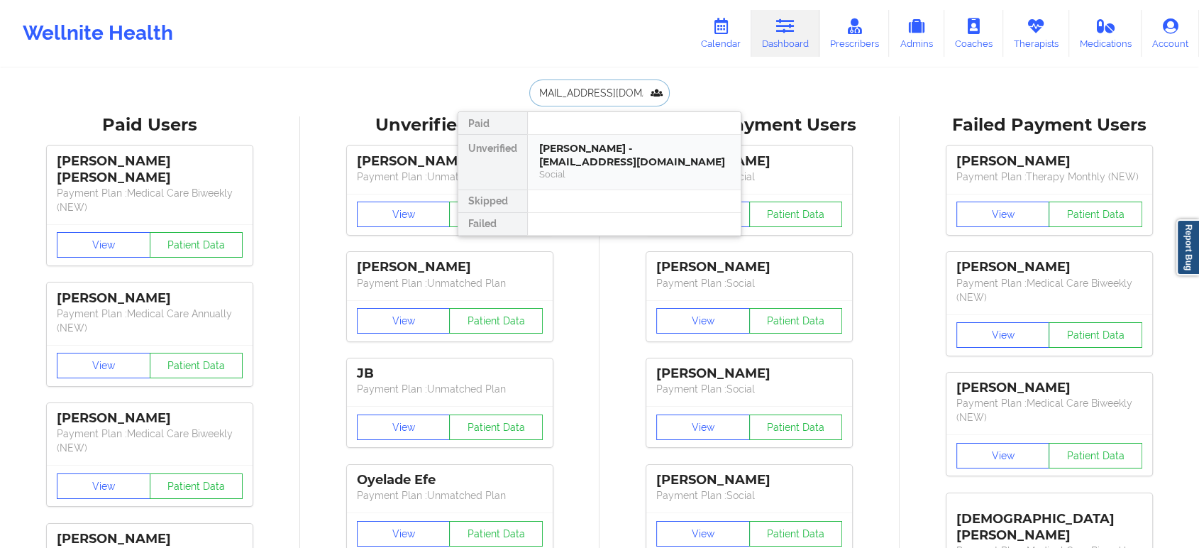
click at [601, 145] on div "Sindhu Nallapareddy - sindhu.nreddy@gmail.com" at bounding box center [634, 155] width 190 height 26
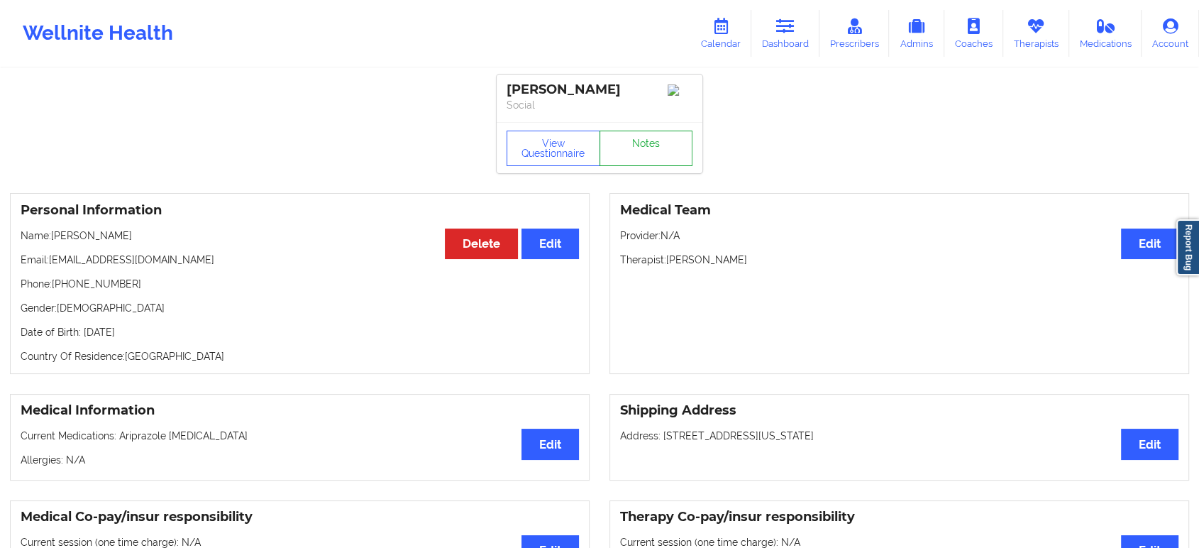
click at [638, 150] on link "Notes" at bounding box center [646, 147] width 94 height 35
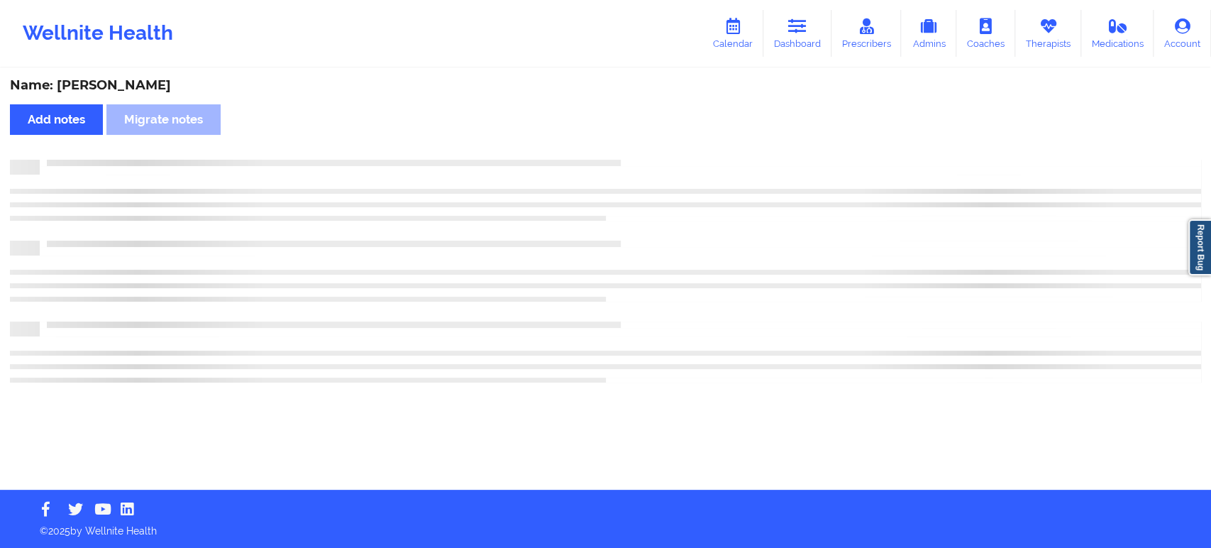
click at [638, 150] on div "Name: Sindhu Nallapareddy Add notes Migrate notes" at bounding box center [605, 280] width 1211 height 420
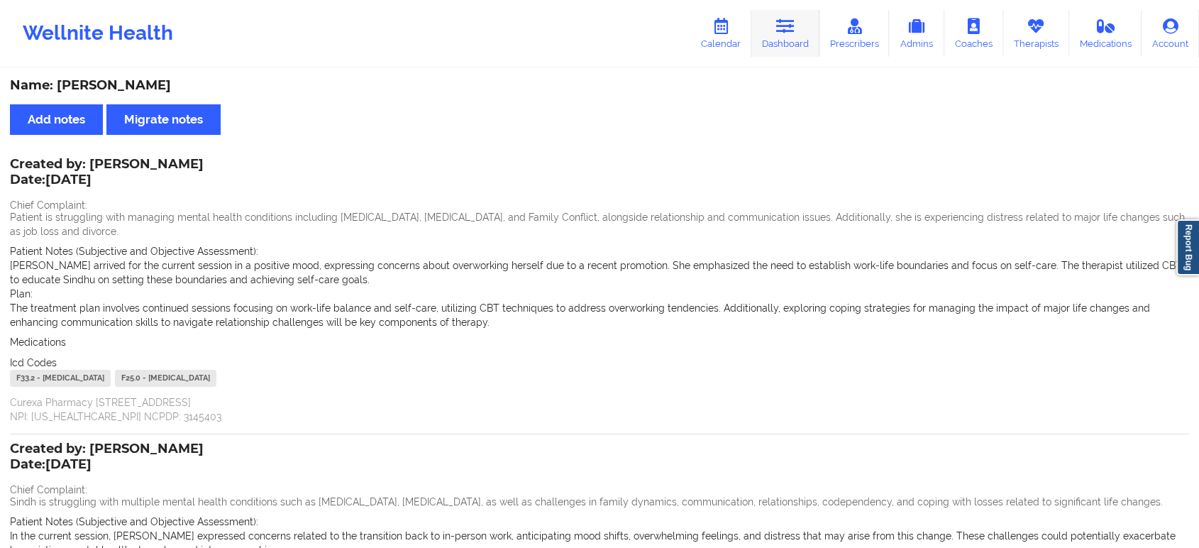
click at [799, 31] on link "Dashboard" at bounding box center [785, 33] width 68 height 47
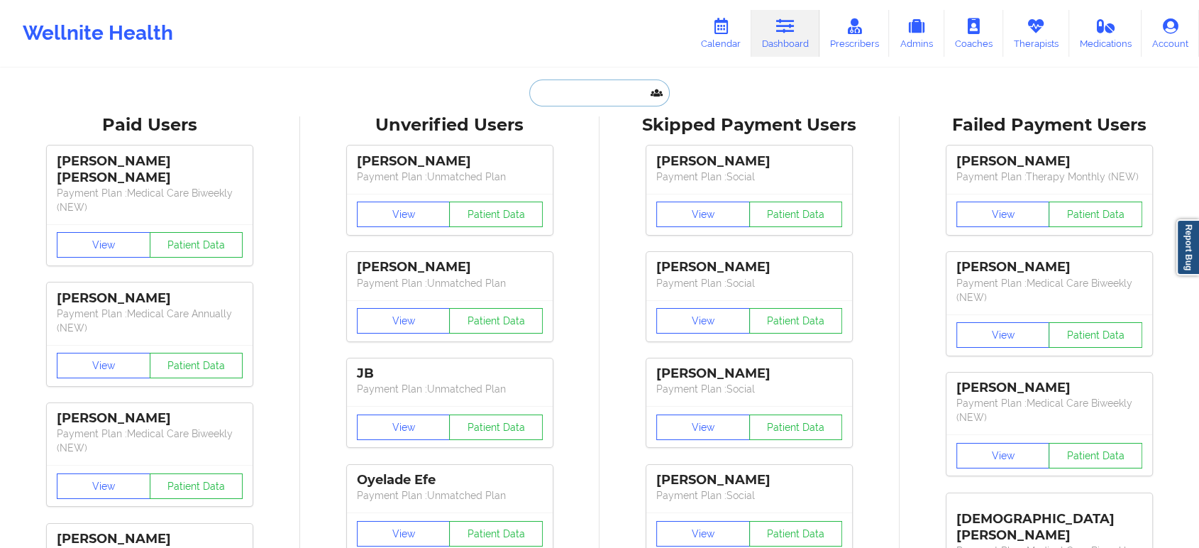
click at [579, 89] on input "text" at bounding box center [599, 92] width 140 height 27
paste input "ayojjay@icloud.com"
type input "ayojjay@icloud.com"
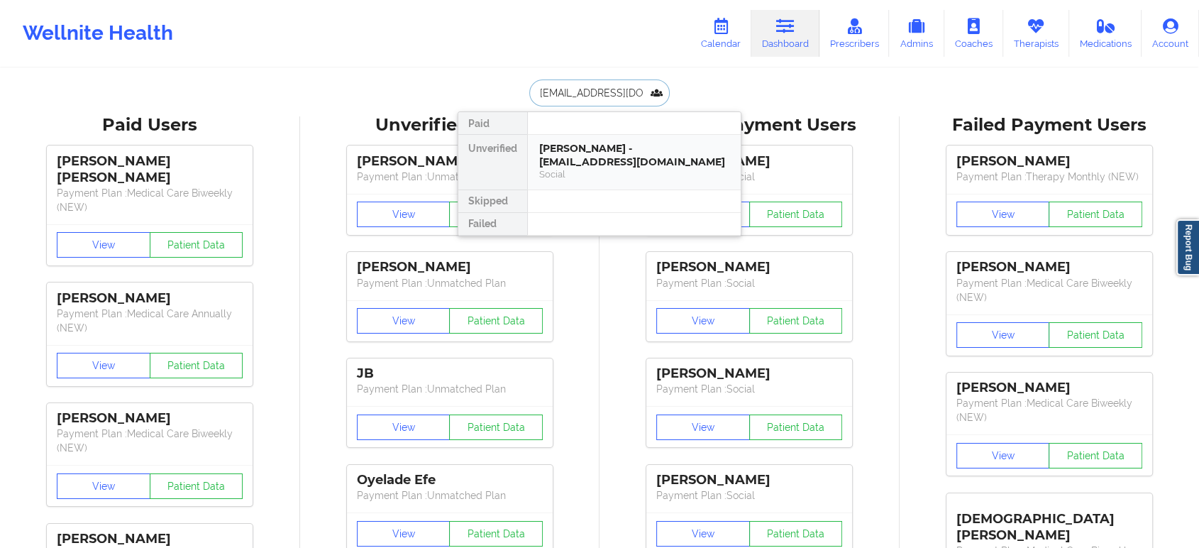
click at [624, 143] on div "Jessica Westbrook - ayojjay@icloud.com" at bounding box center [634, 155] width 190 height 26
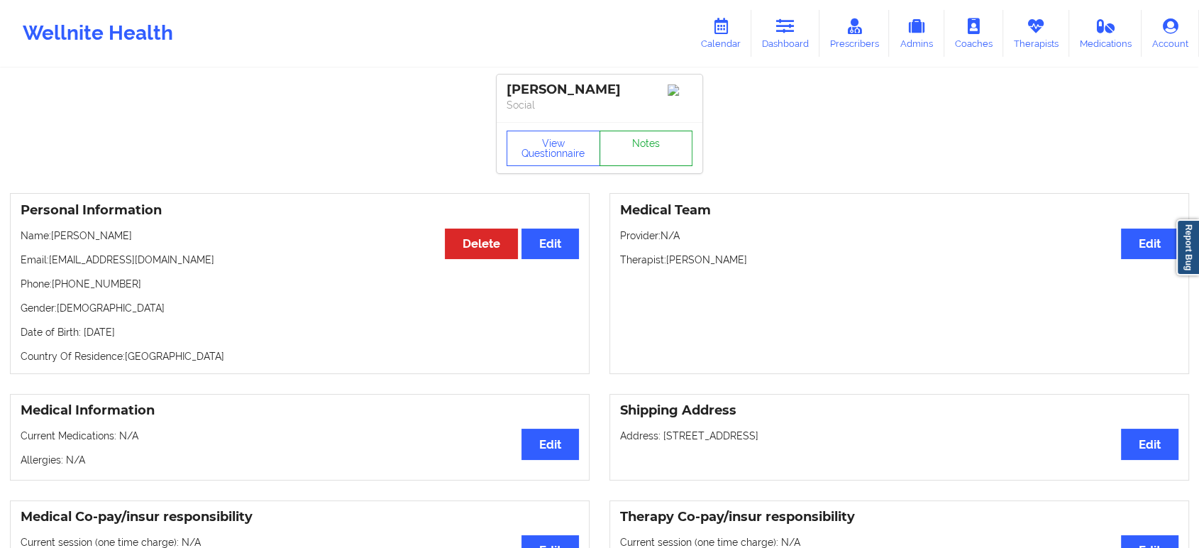
click at [641, 154] on link "Notes" at bounding box center [646, 147] width 94 height 35
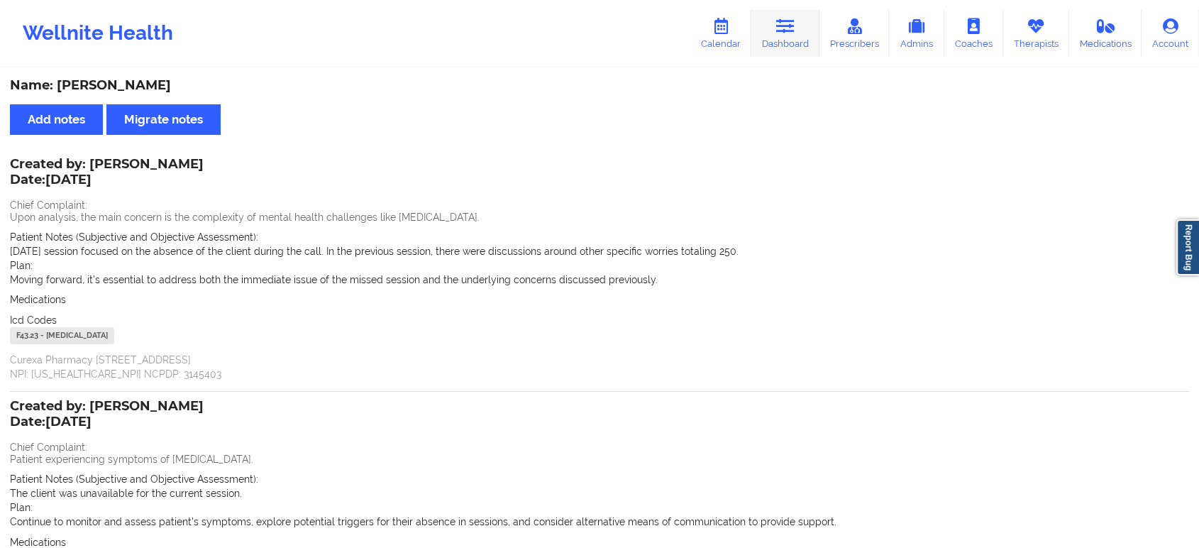
click at [794, 41] on link "Dashboard" at bounding box center [785, 33] width 68 height 47
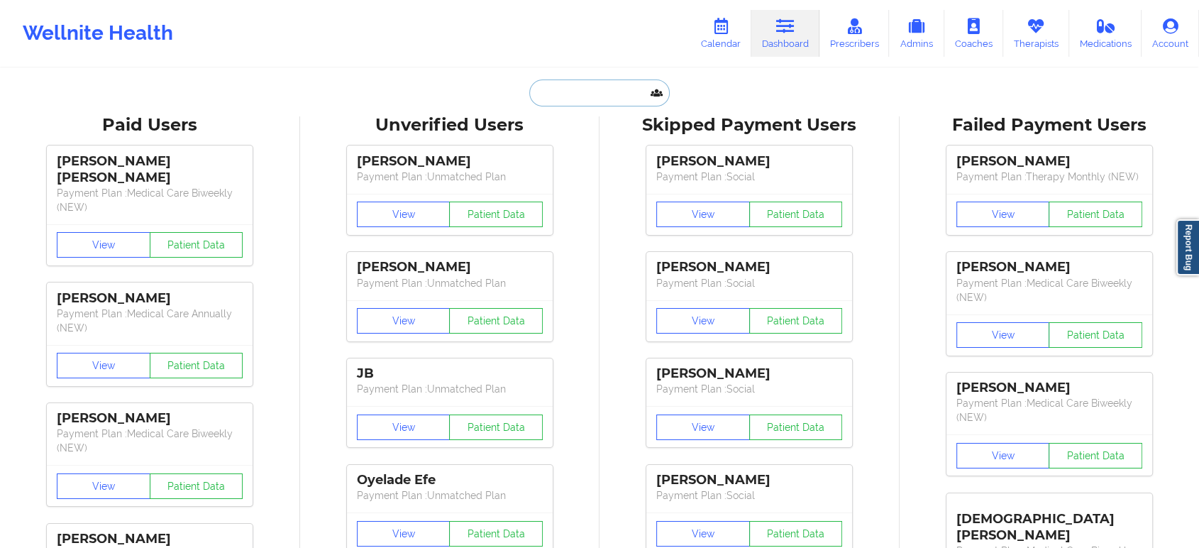
click at [586, 90] on input "text" at bounding box center [599, 92] width 140 height 27
paste input "ad3912b@gmail.com"
type input "ad3912b@gmail.com"
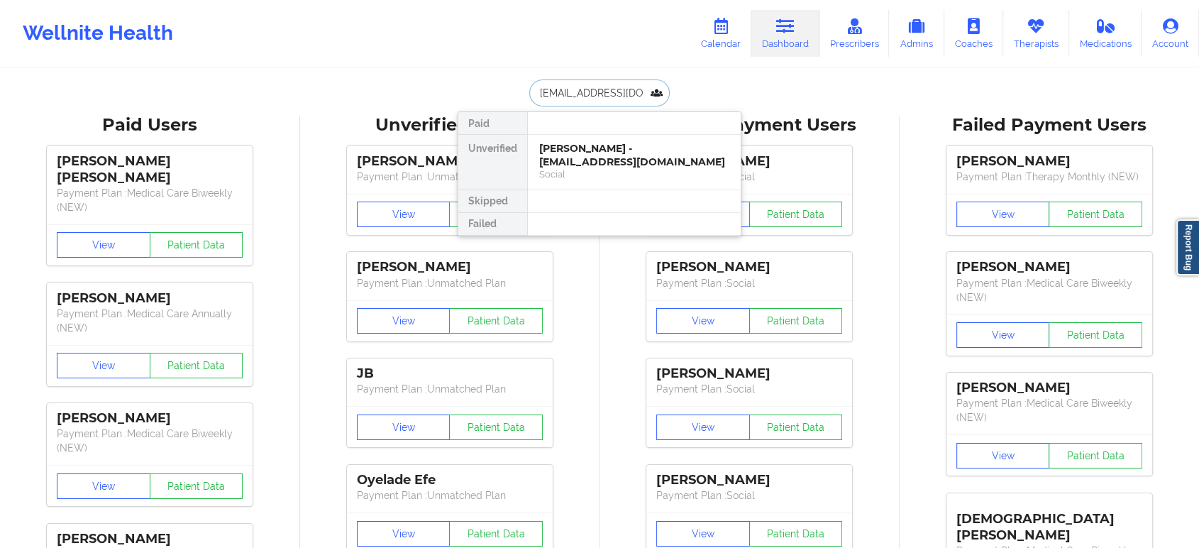
click at [618, 152] on div "Abigail Ballesteros - ad3912b@gmail.com" at bounding box center [634, 155] width 190 height 26
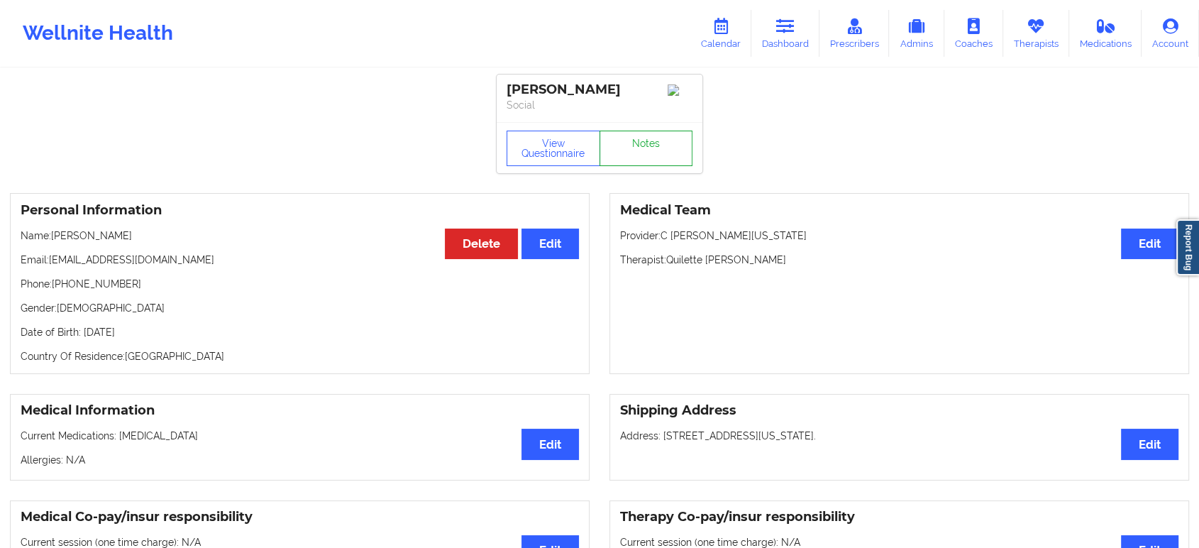
click at [663, 146] on link "Notes" at bounding box center [646, 147] width 94 height 35
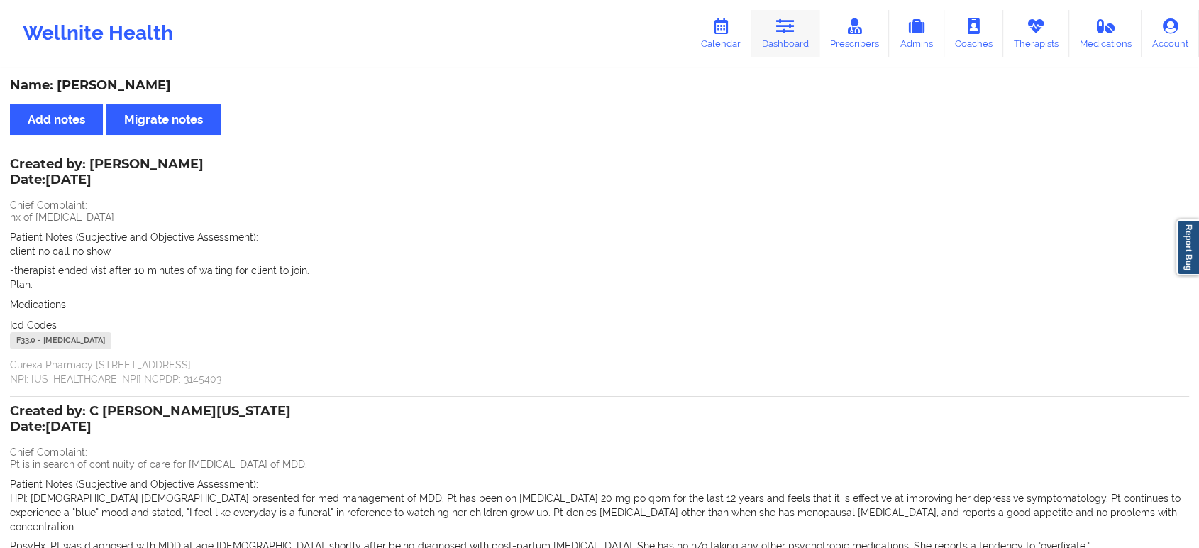
click at [819, 28] on link "Dashboard" at bounding box center [785, 33] width 68 height 47
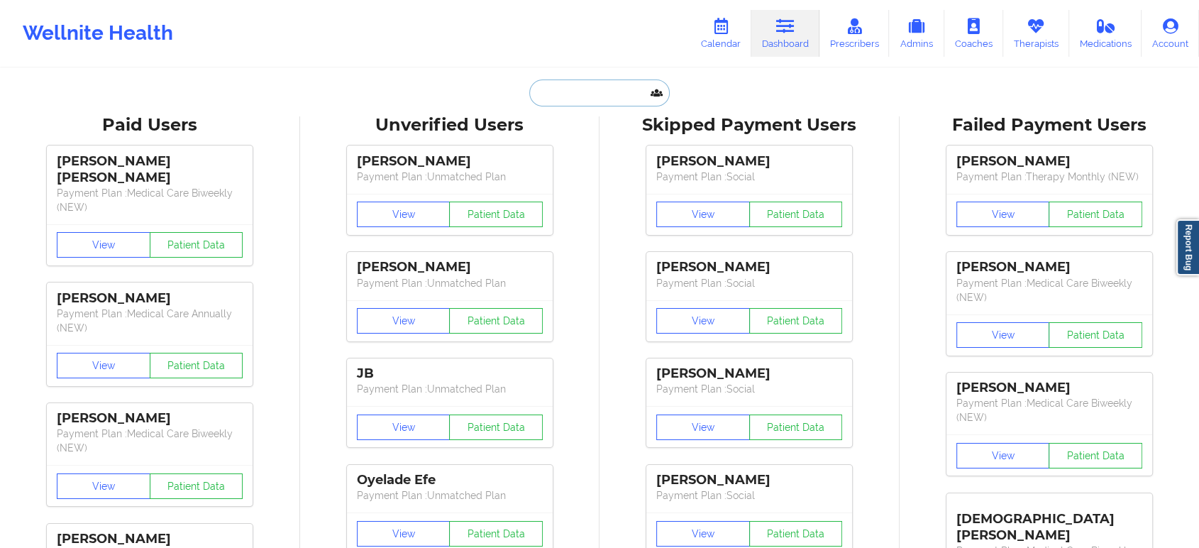
click at [583, 94] on input "text" at bounding box center [599, 92] width 140 height 27
paste input "jarmicpay2011@hotmail.com"
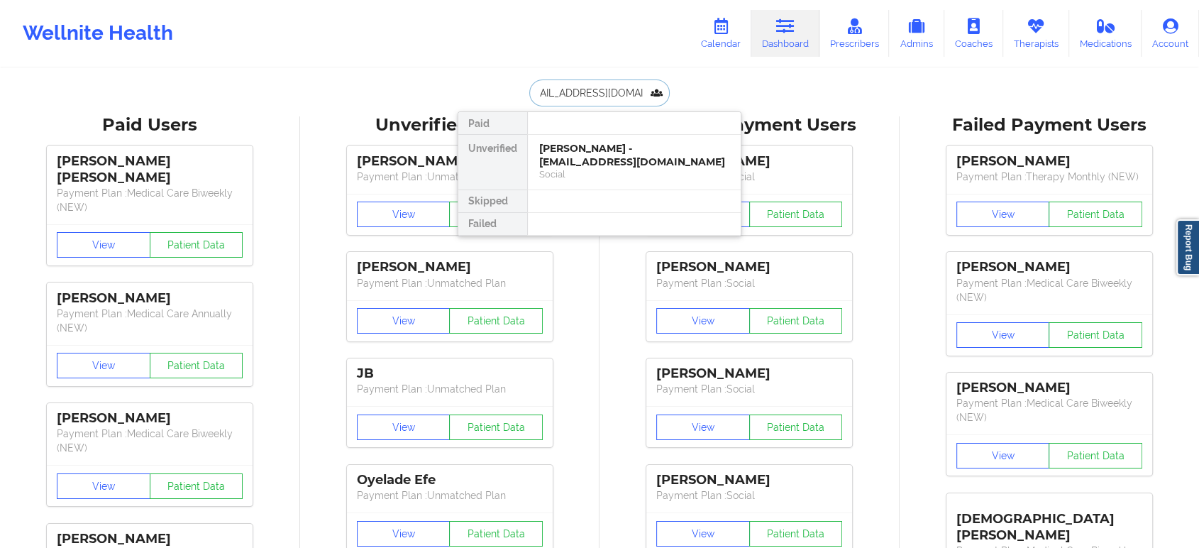
type input "jarmicpay2011@hotmail.com"
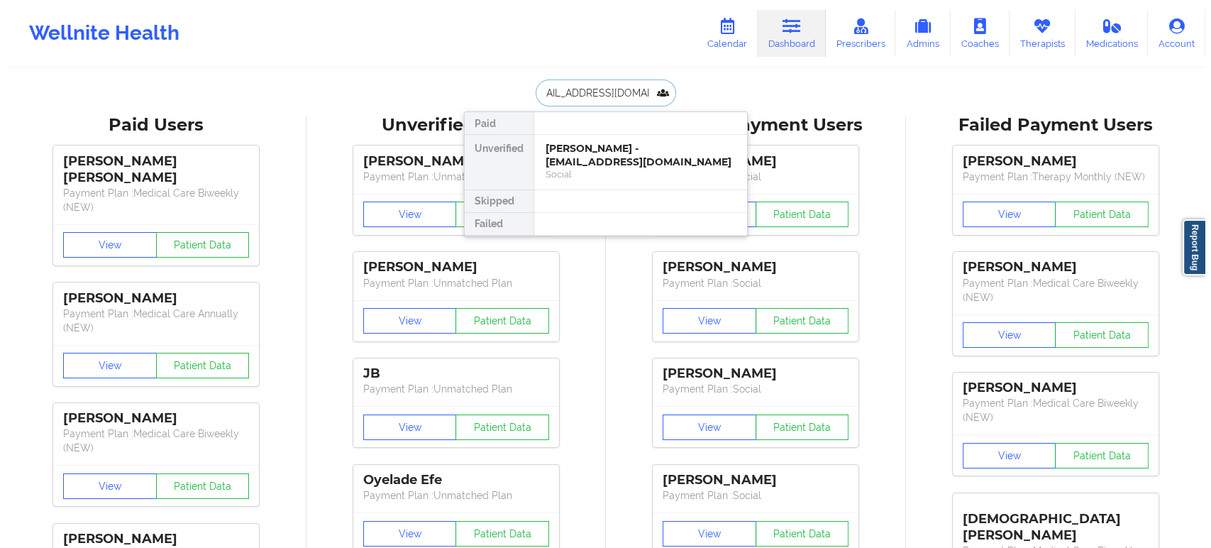
scroll to position [0, 0]
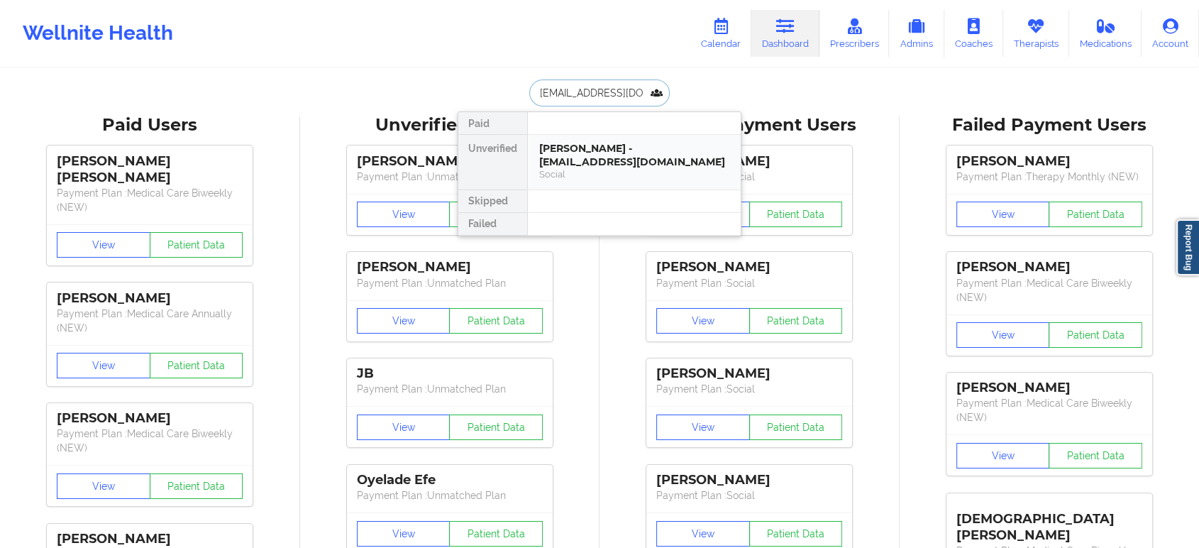
click at [578, 150] on div "Jared Payton - jarmicpay2011@hotmail.com" at bounding box center [634, 155] width 190 height 26
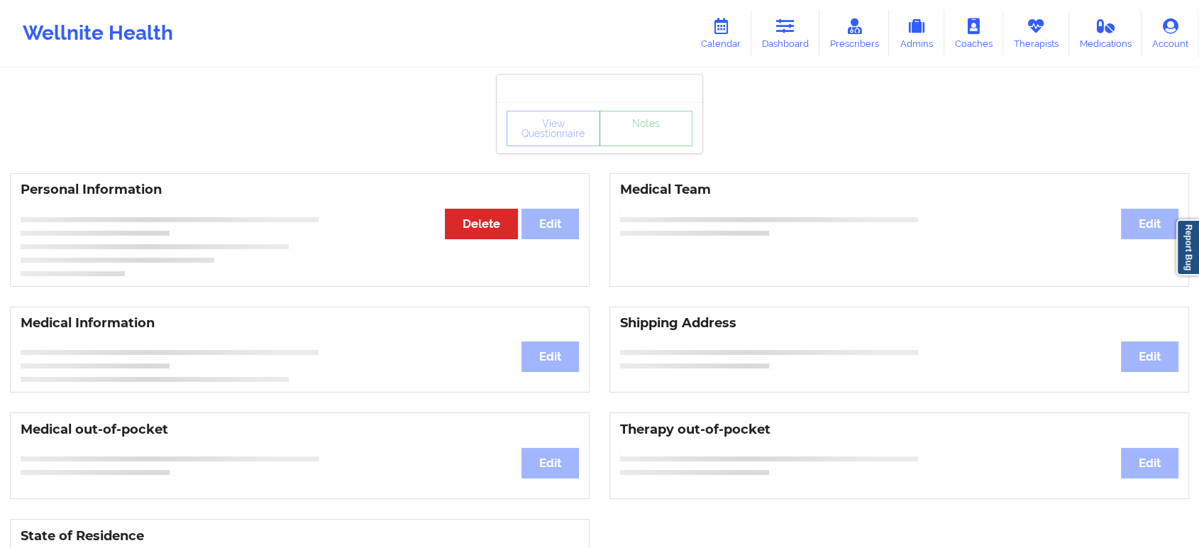
click at [630, 140] on link "Notes" at bounding box center [646, 128] width 94 height 35
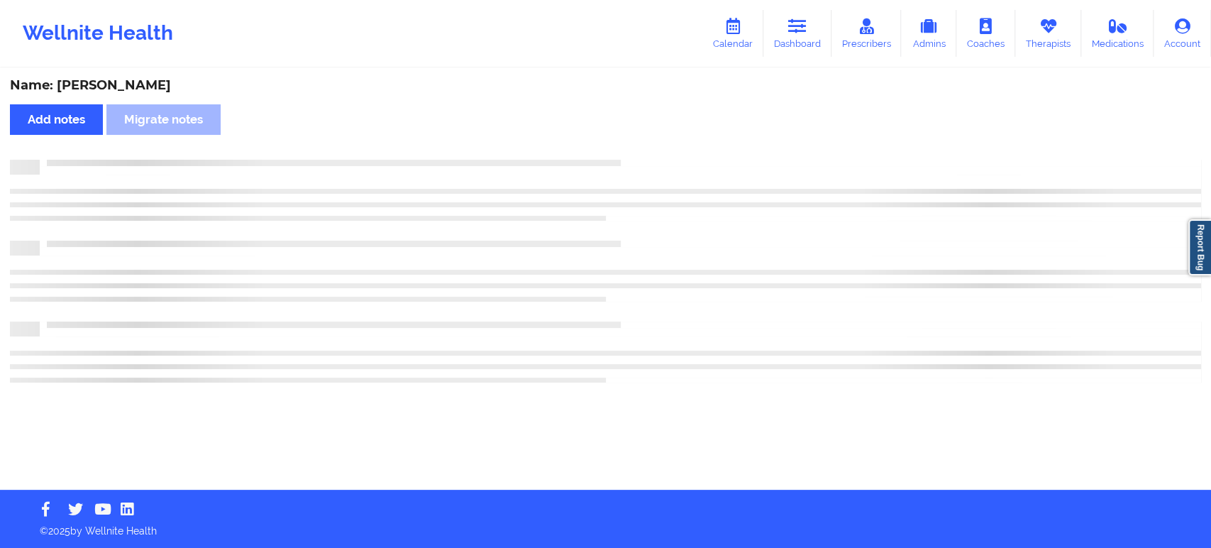
click at [630, 140] on div "Name: Jared Payton Add notes Migrate notes" at bounding box center [605, 280] width 1211 height 420
